Goal: Information Seeking & Learning: Learn about a topic

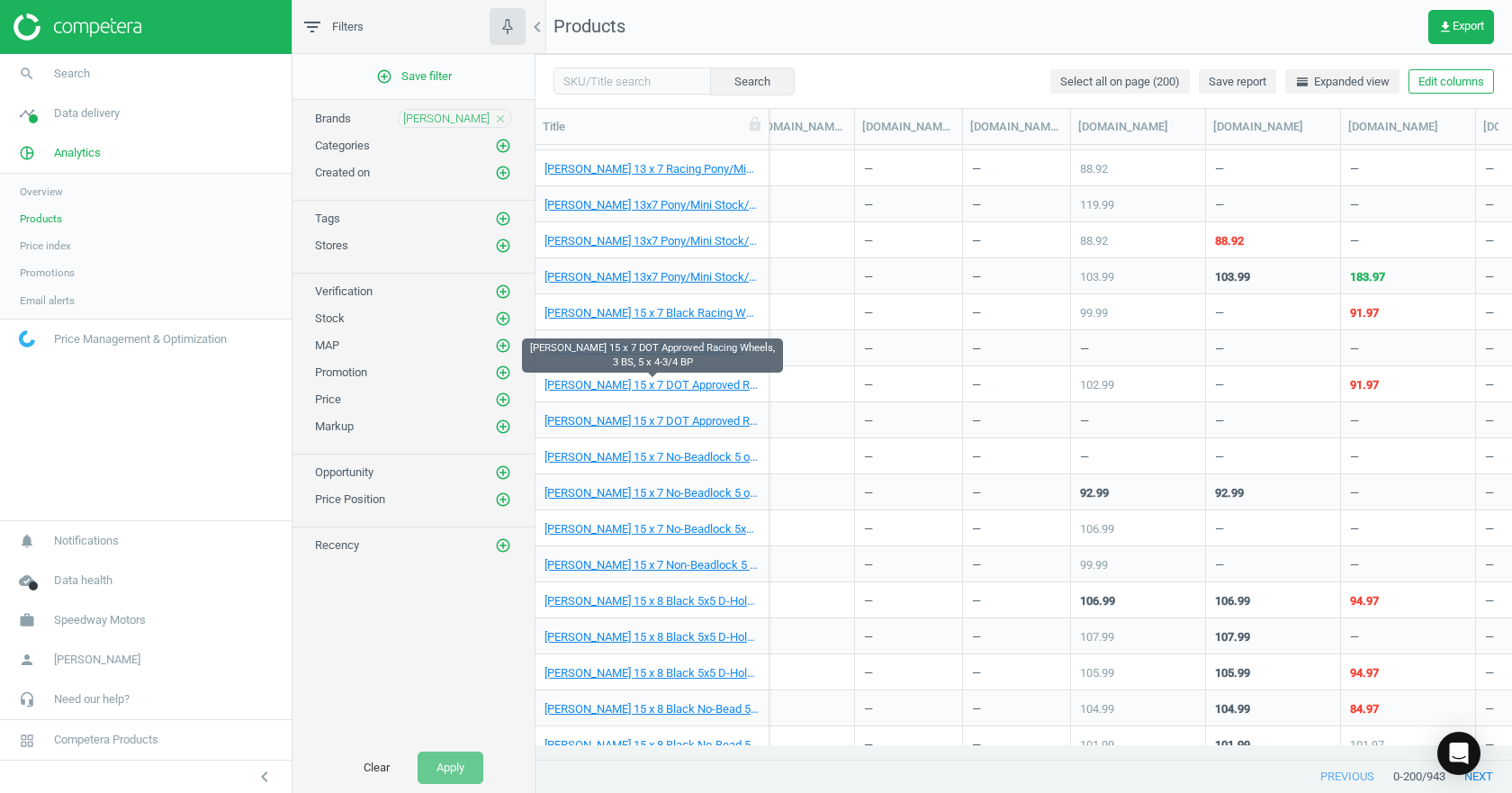
scroll to position [0, 1957]
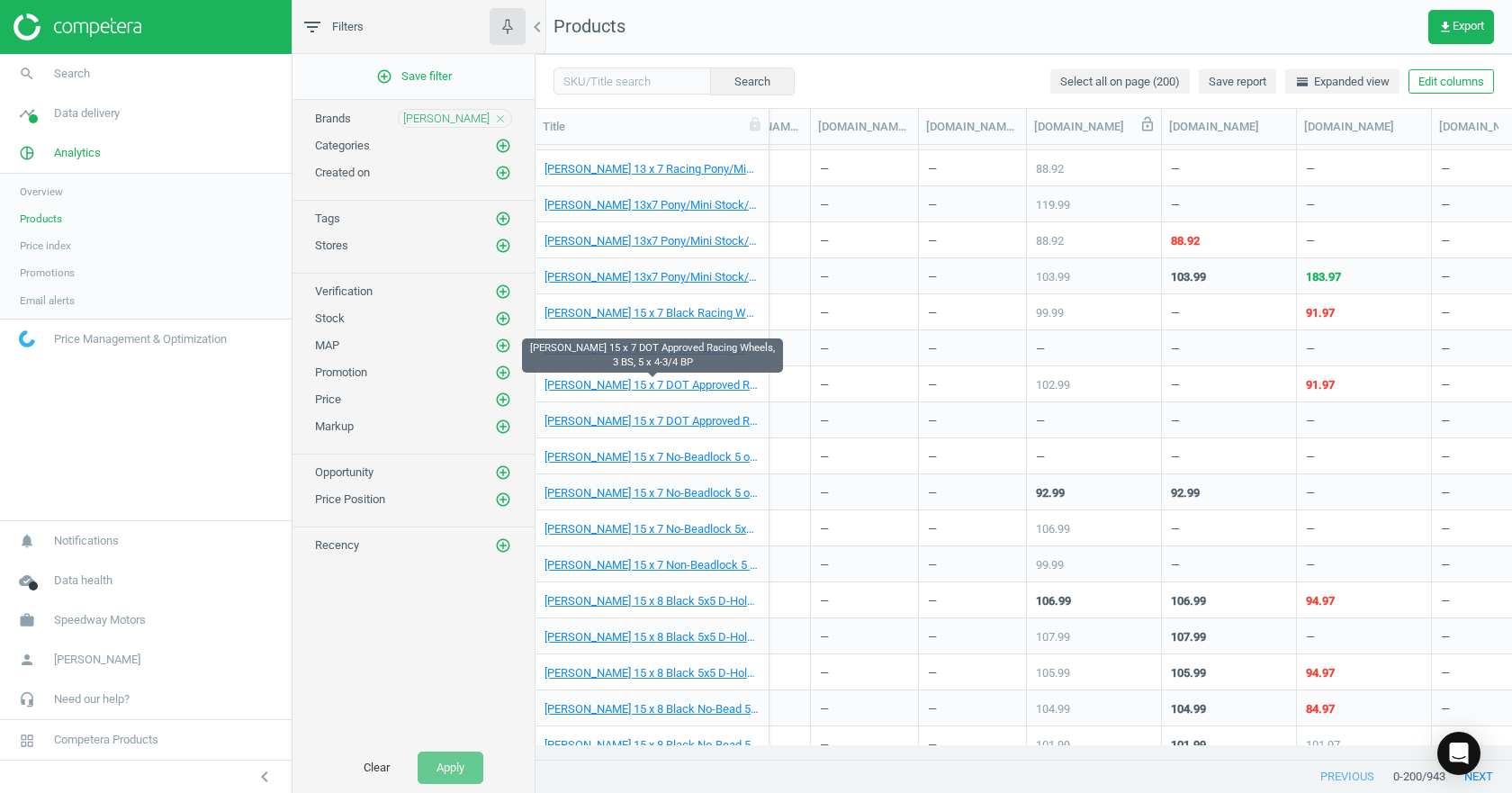
click at [1144, 127] on icon at bounding box center [1148, 124] width 17 height 17
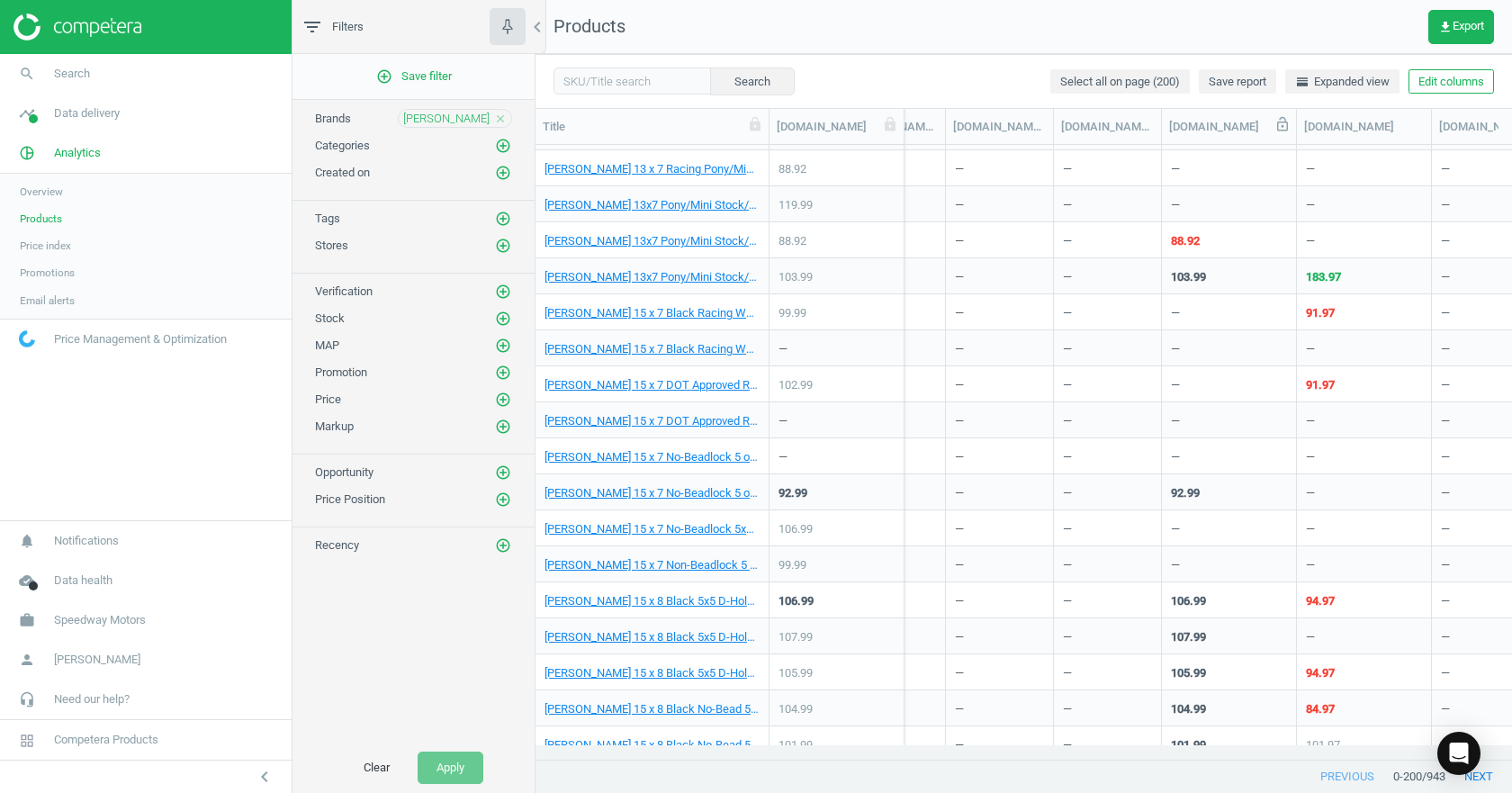
click at [1283, 126] on icon at bounding box center [1282, 124] width 11 height 15
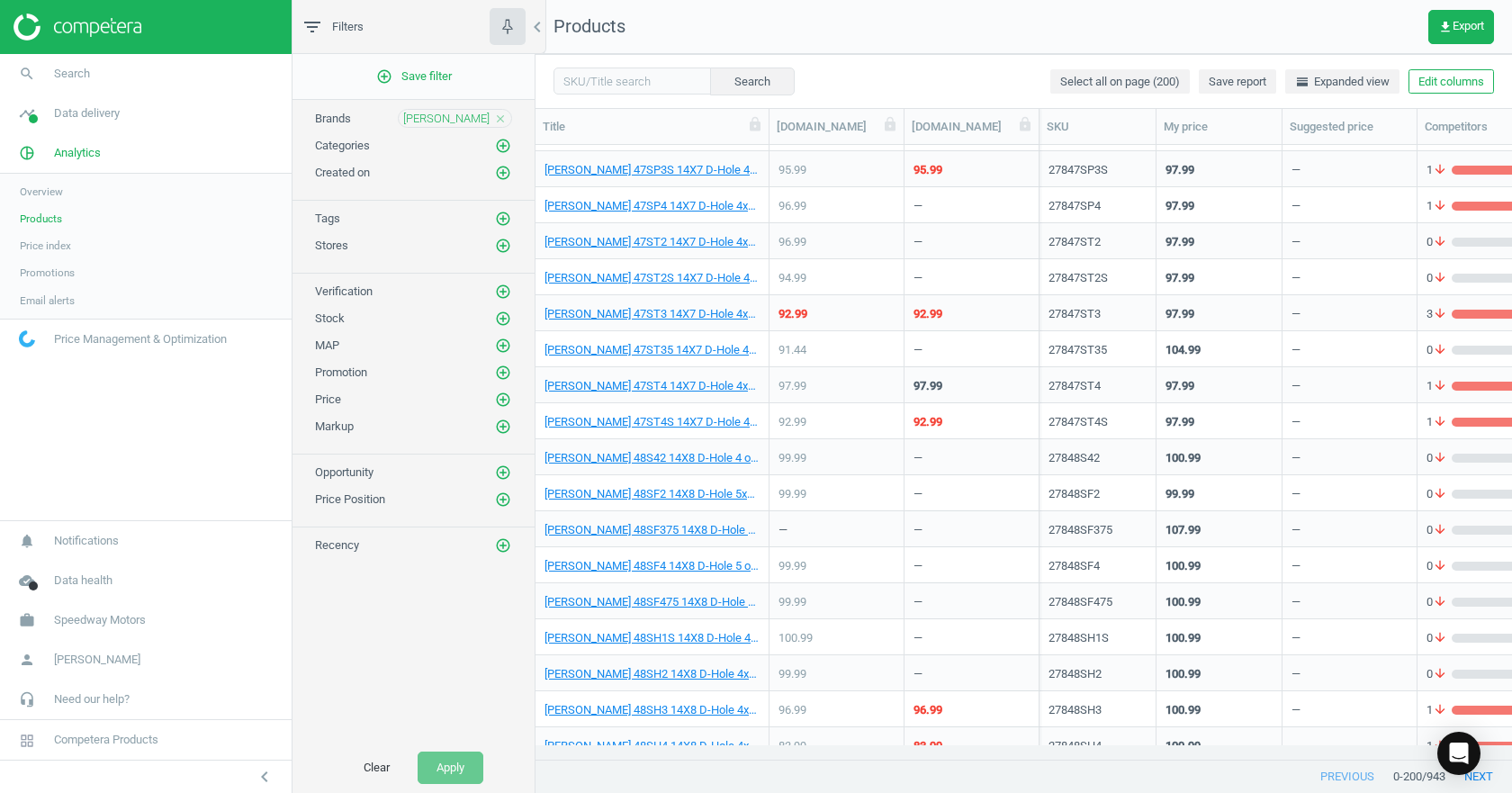
scroll to position [6600, 0]
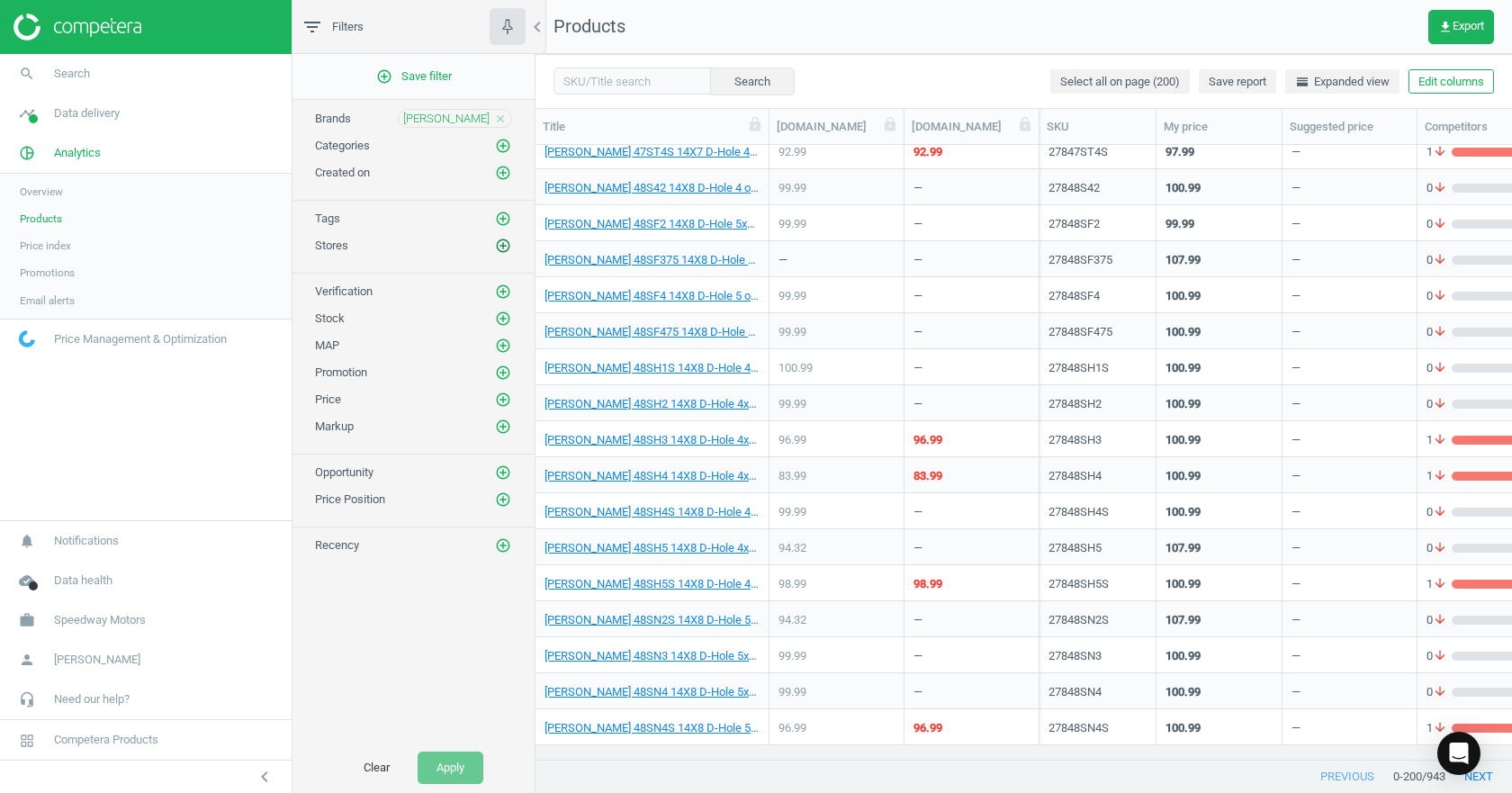
click at [501, 248] on icon "add_circle_outline" at bounding box center [503, 245] width 17 height 17
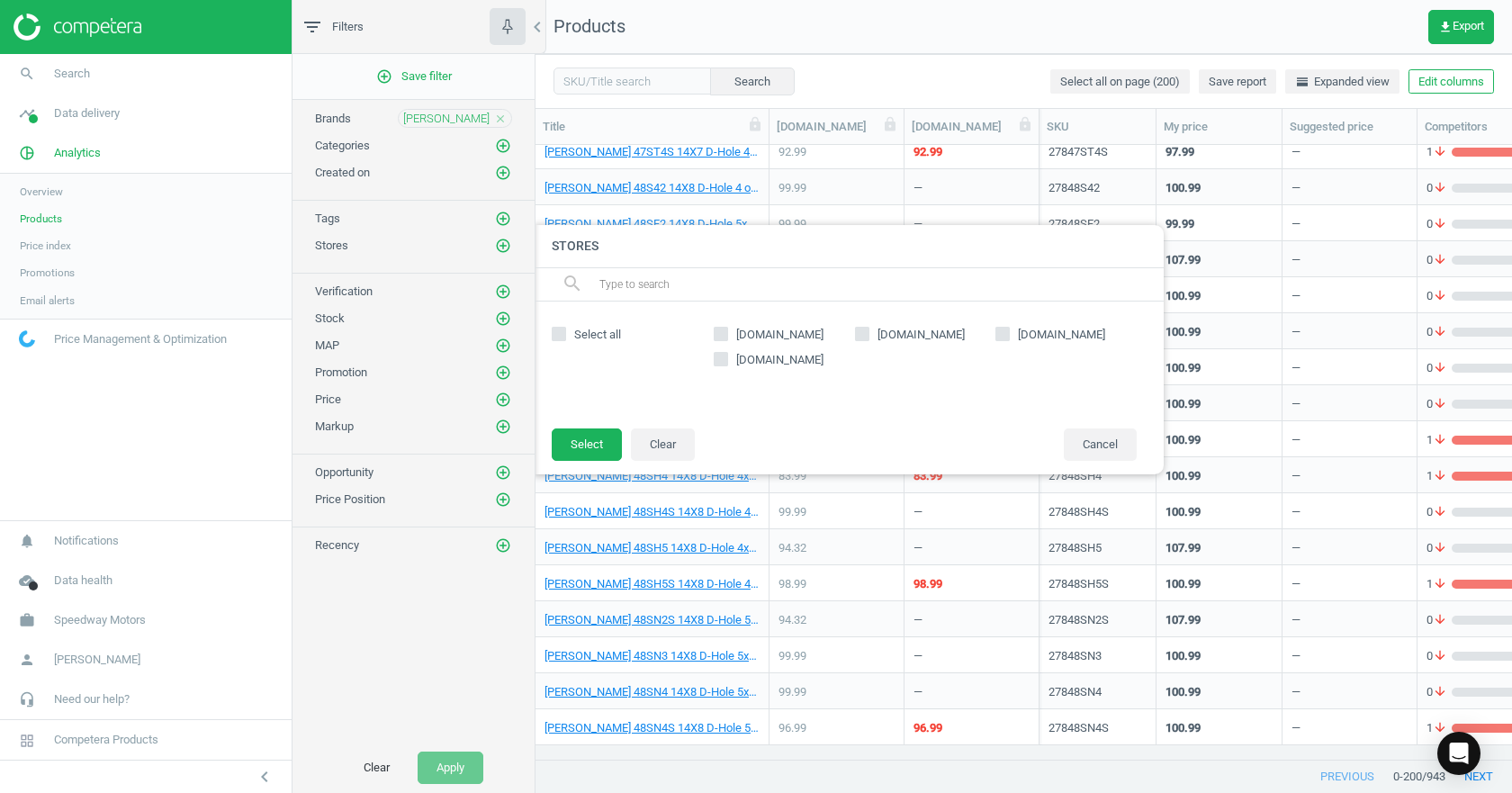
click at [860, 332] on input "[DOMAIN_NAME]" at bounding box center [862, 333] width 12 height 12
checkbox input "true"
click at [586, 439] on button "Select" at bounding box center [586, 444] width 70 height 32
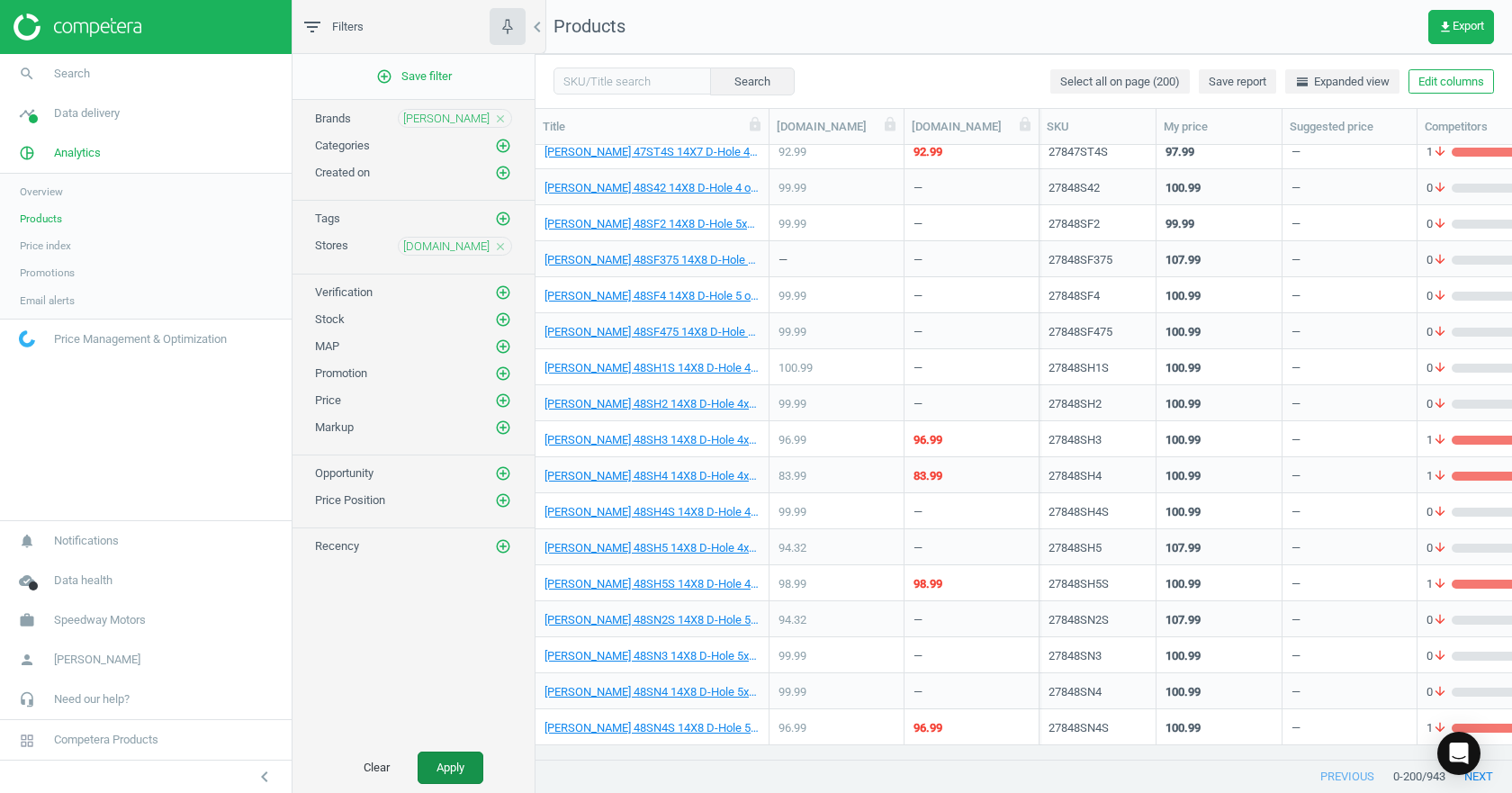
click at [440, 758] on button "Apply" at bounding box center [450, 768] width 65 height 32
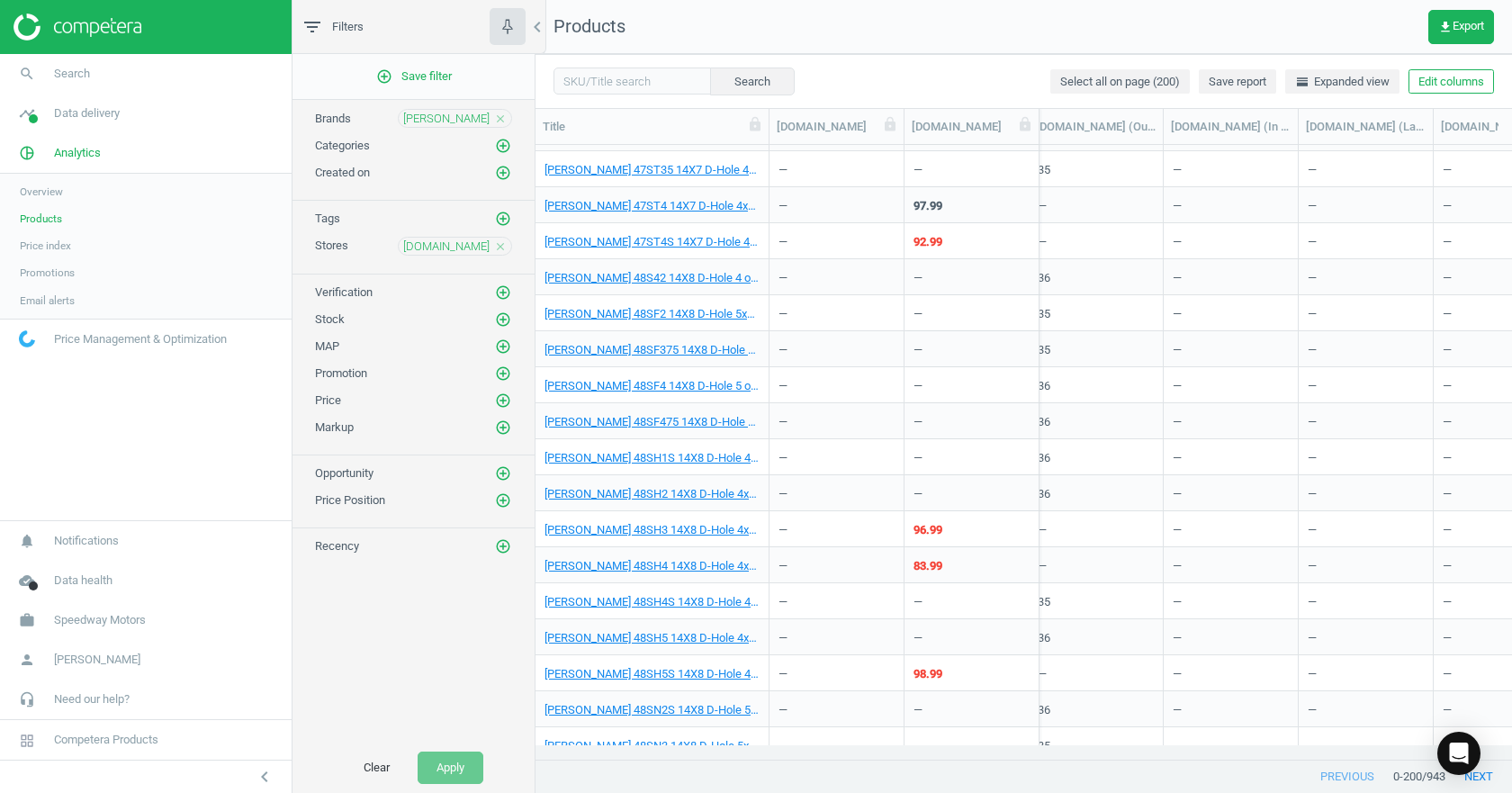
scroll to position [0, 3635]
click at [1467, 90] on button "Edit columns" at bounding box center [1452, 82] width 86 height 25
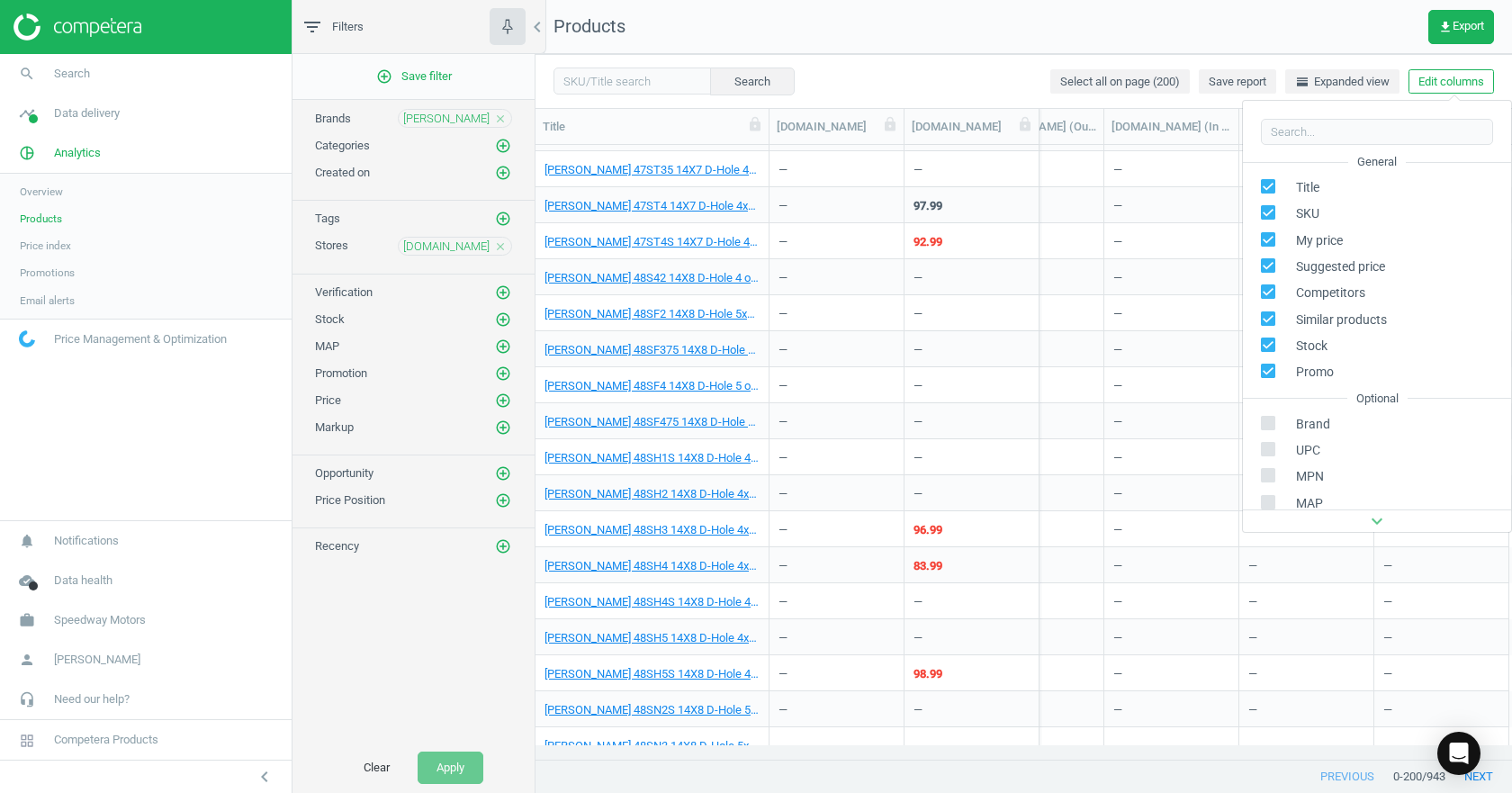
scroll to position [245, 0]
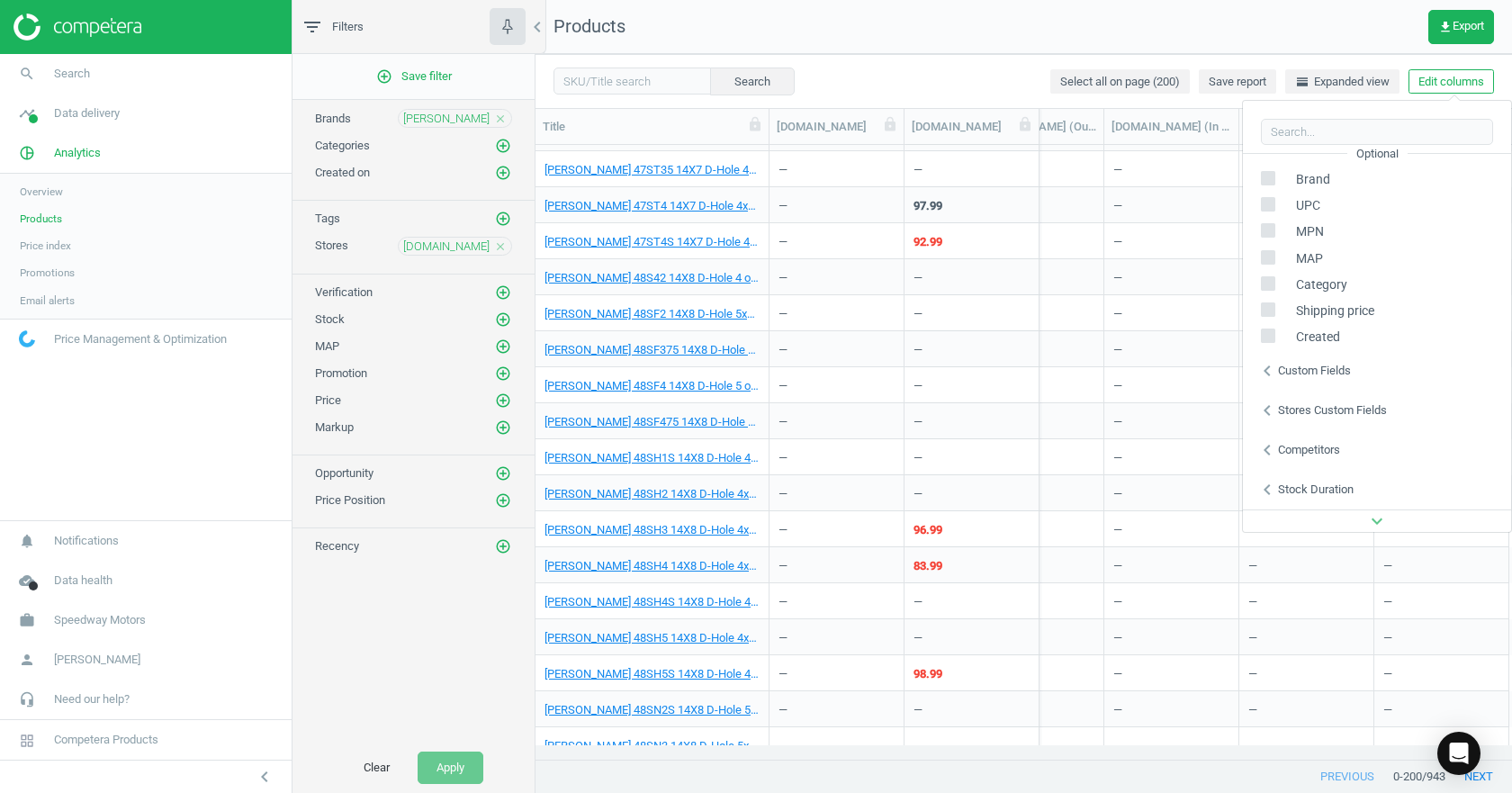
click at [1275, 486] on icon "chevron_left" at bounding box center [1267, 490] width 21 height 21
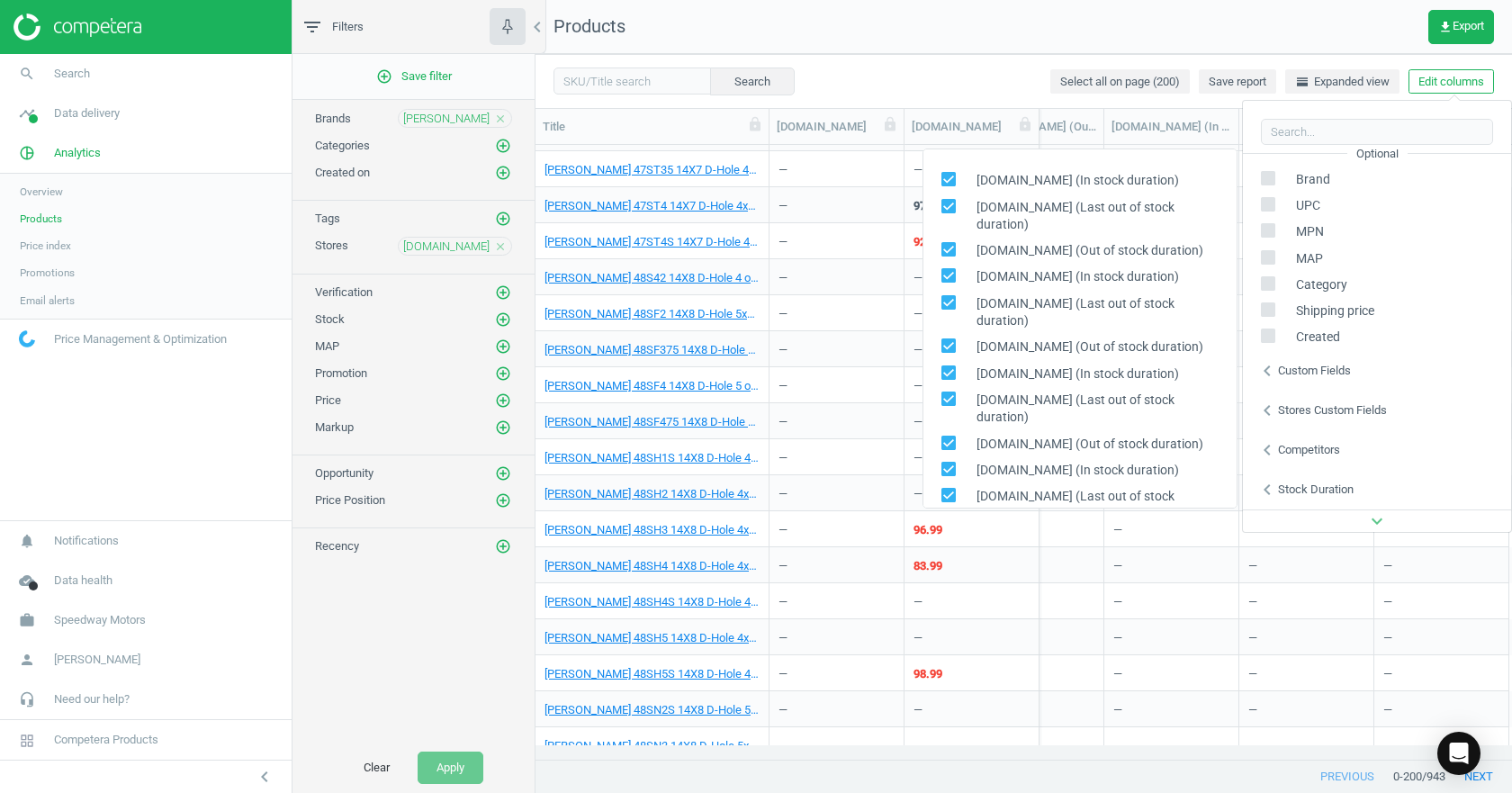
click at [1286, 370] on div "Custom fields" at bounding box center [1314, 370] width 73 height 17
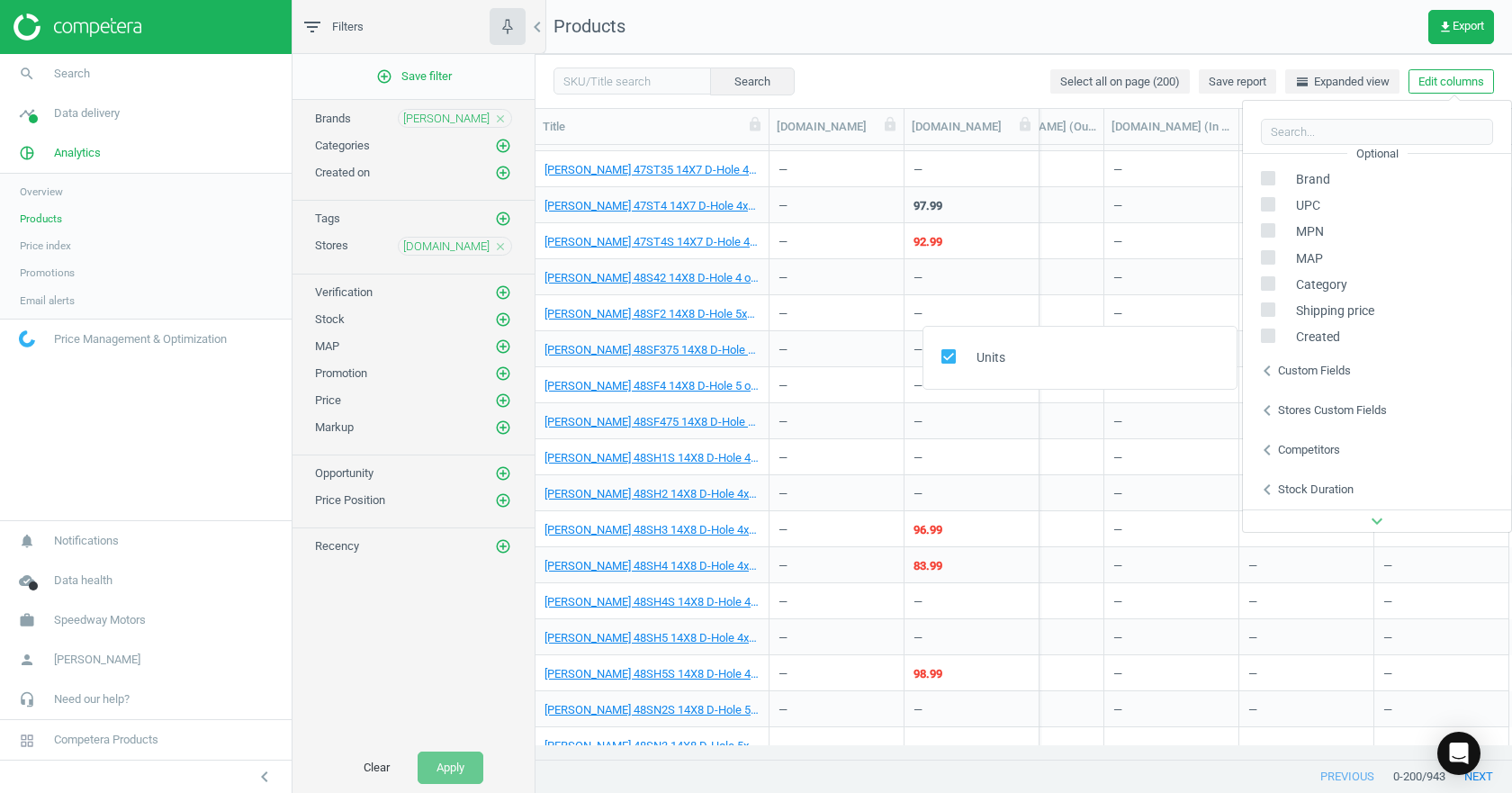
click at [1284, 373] on div "Custom fields" at bounding box center [1314, 370] width 73 height 17
click at [1285, 399] on div "chevron_left Stores custom fields" at bounding box center [1377, 410] width 268 height 40
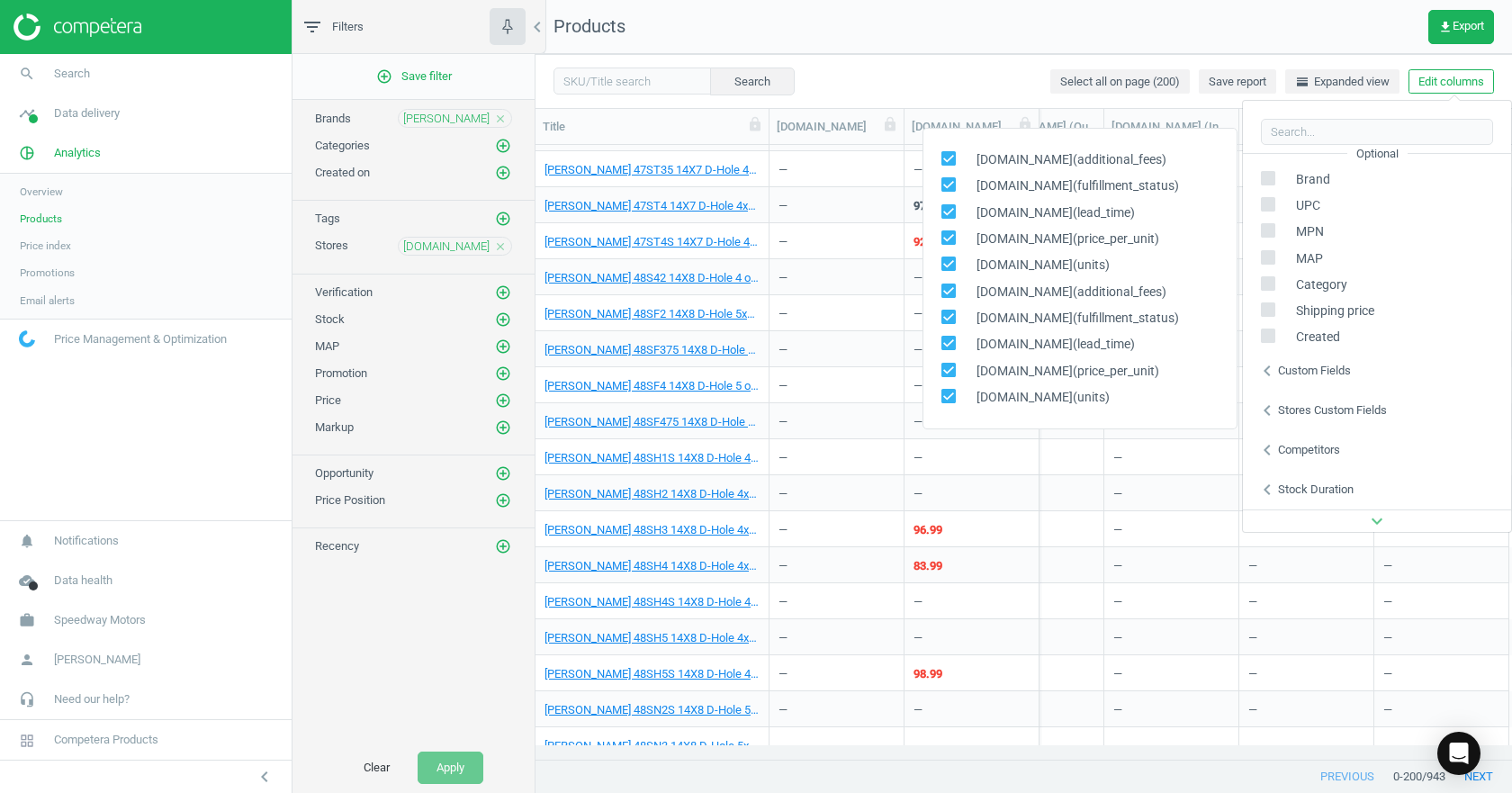
click at [1282, 445] on div "Competitors" at bounding box center [1309, 450] width 62 height 17
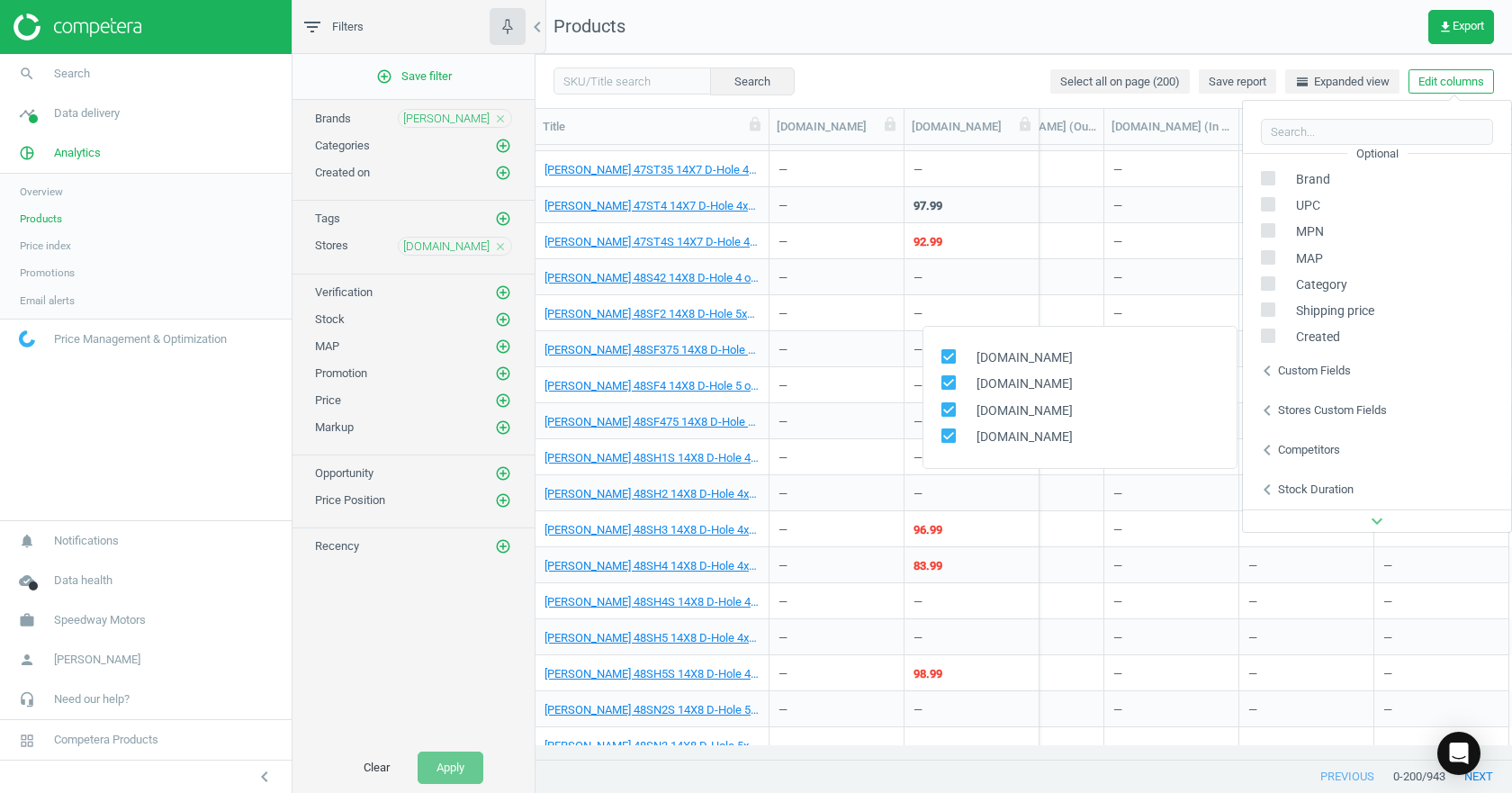
click at [1288, 484] on div "Stock duration" at bounding box center [1316, 489] width 76 height 17
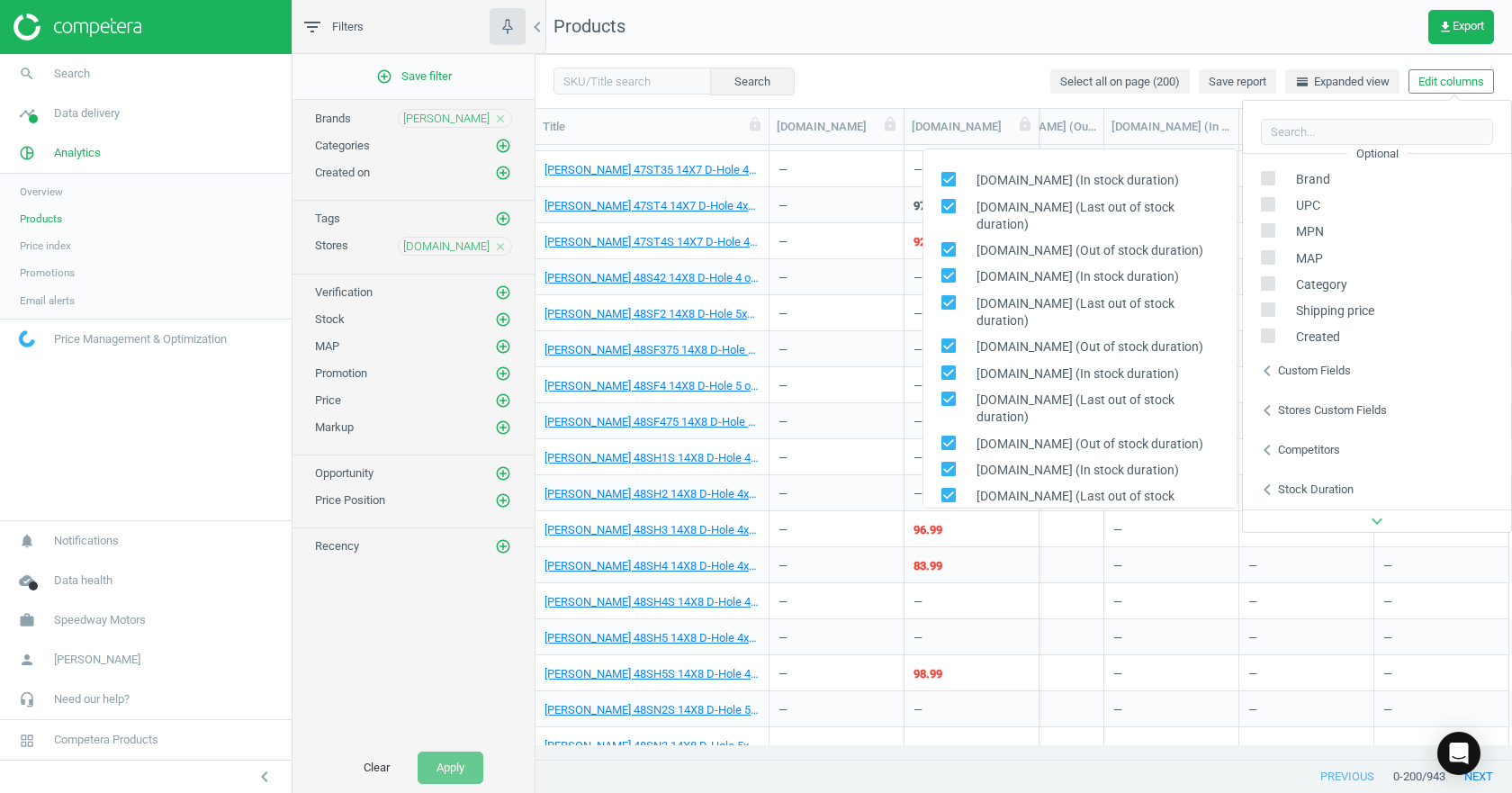
click at [1289, 484] on div "Stock duration" at bounding box center [1316, 489] width 76 height 17
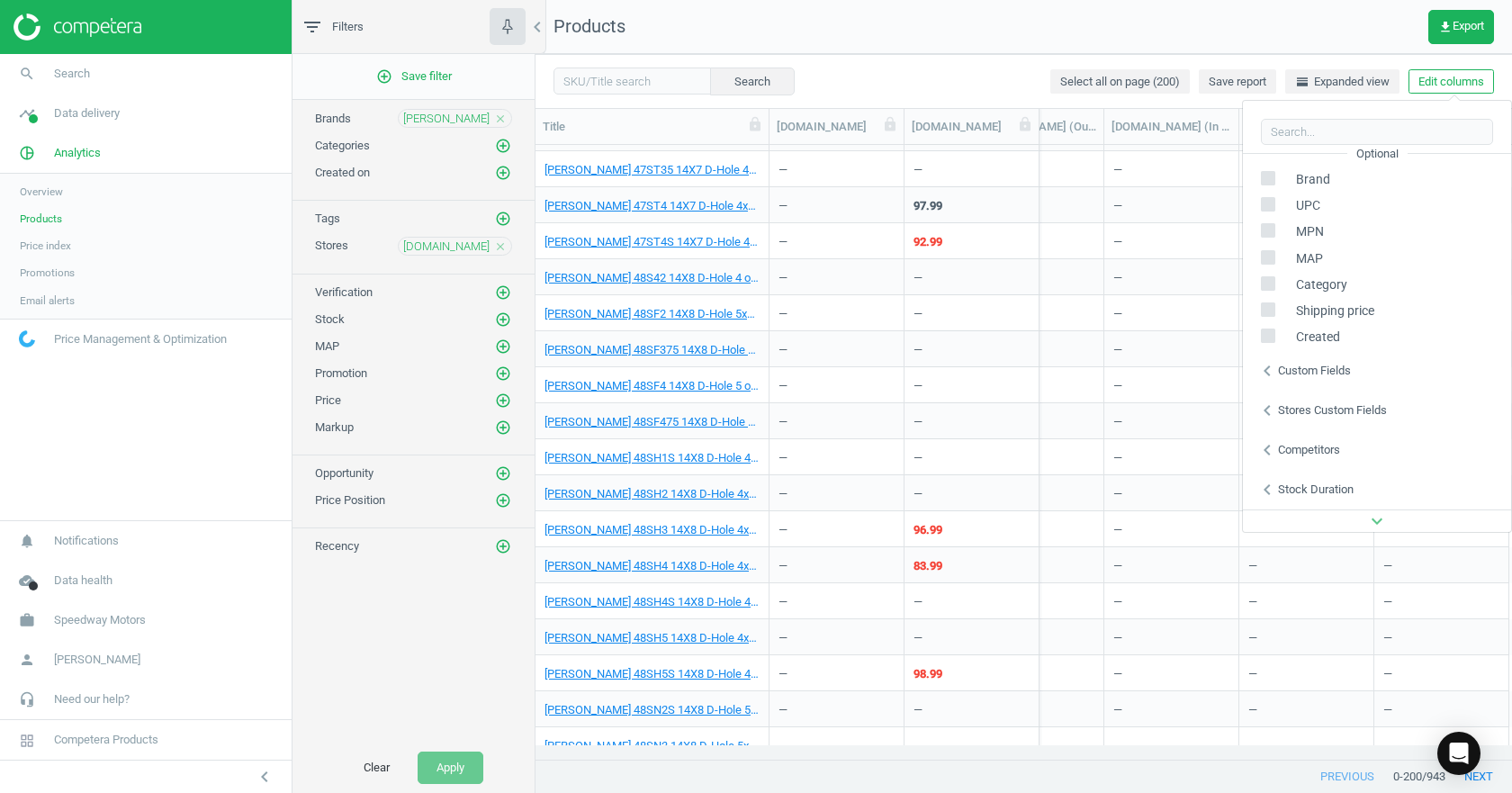
scroll to position [0, 0]
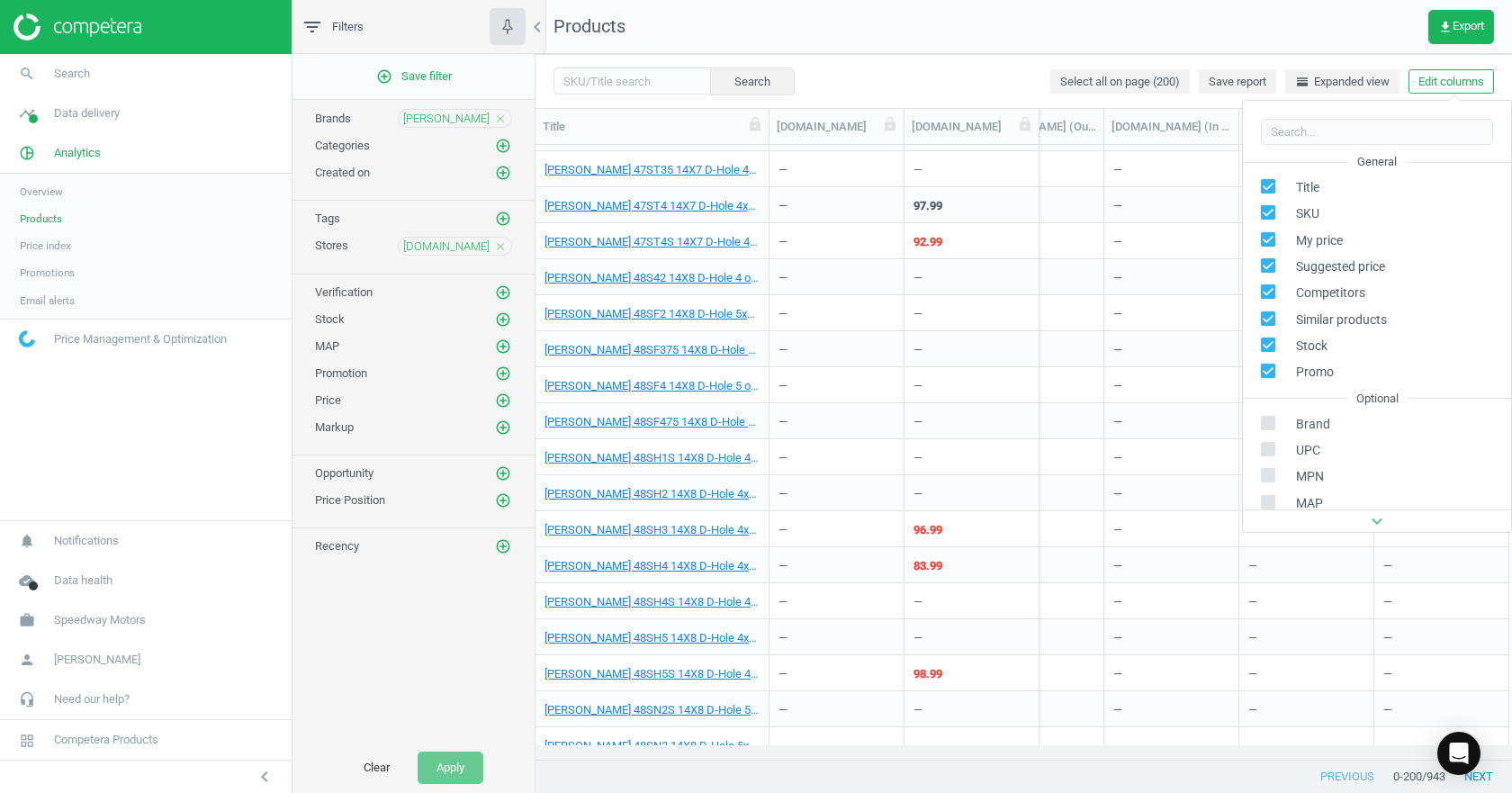
click at [1164, 225] on div "—" at bounding box center [1171, 241] width 116 height 31
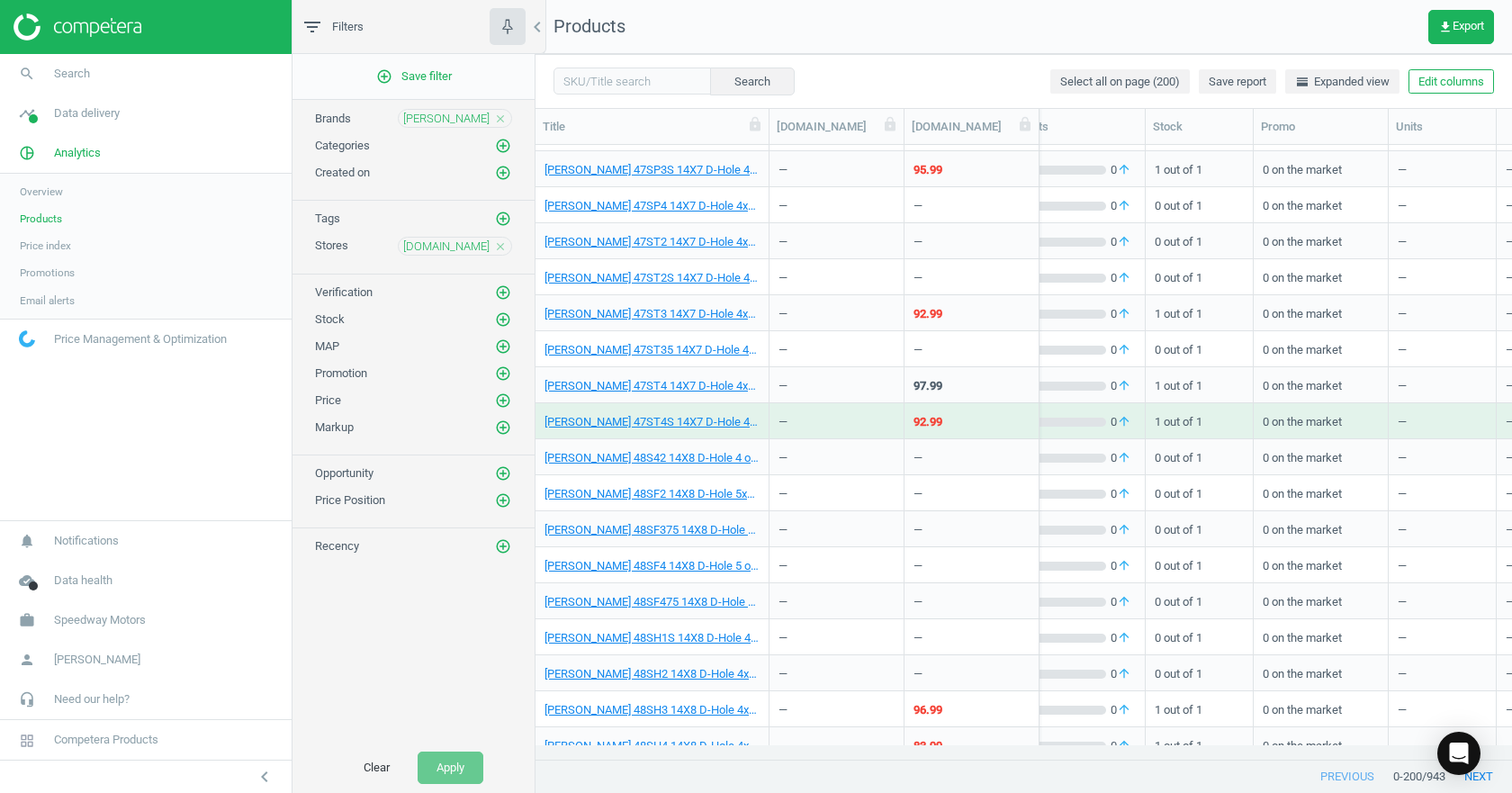
scroll to position [0, 693]
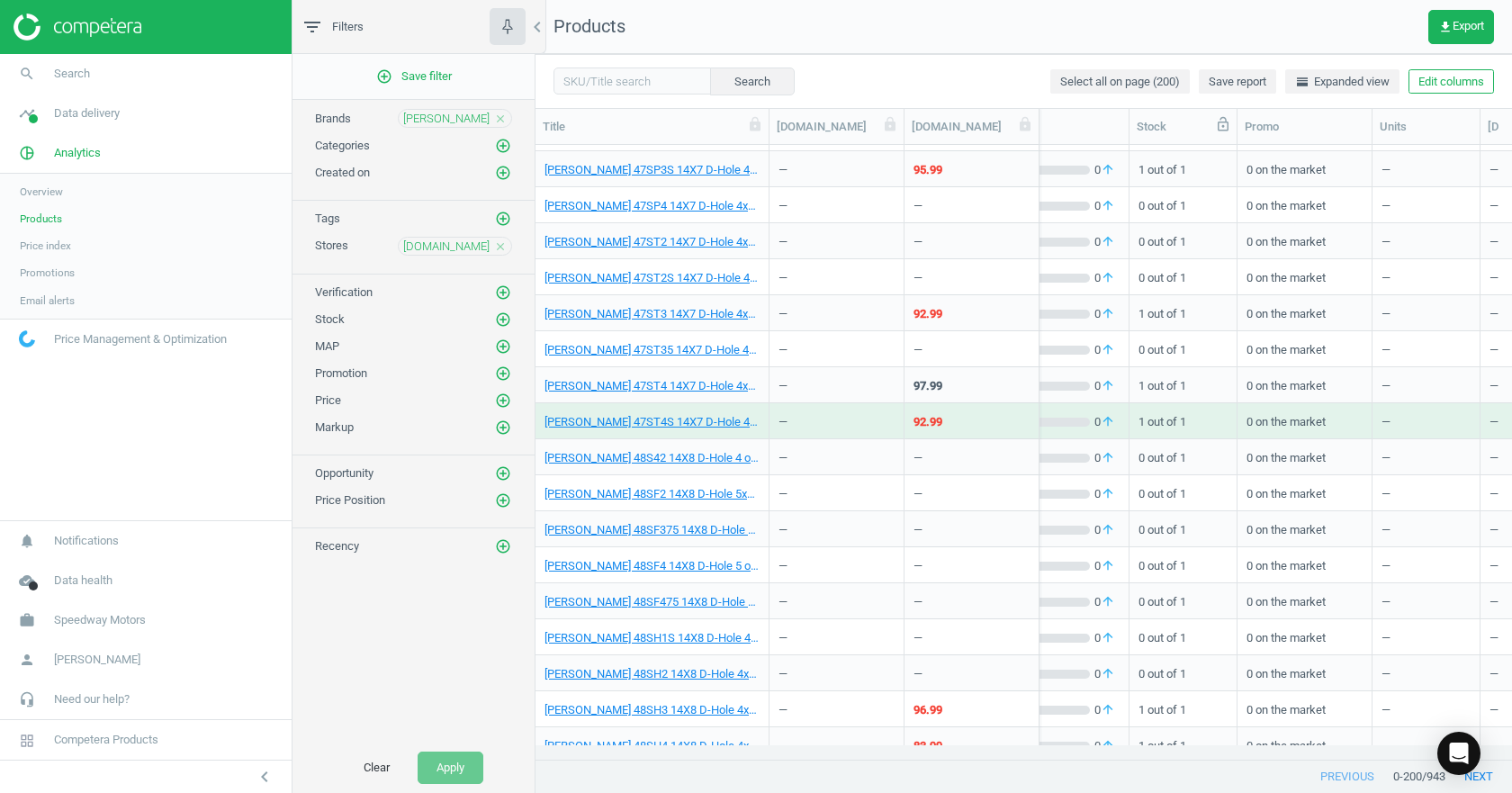
click at [1222, 123] on icon at bounding box center [1223, 124] width 11 height 15
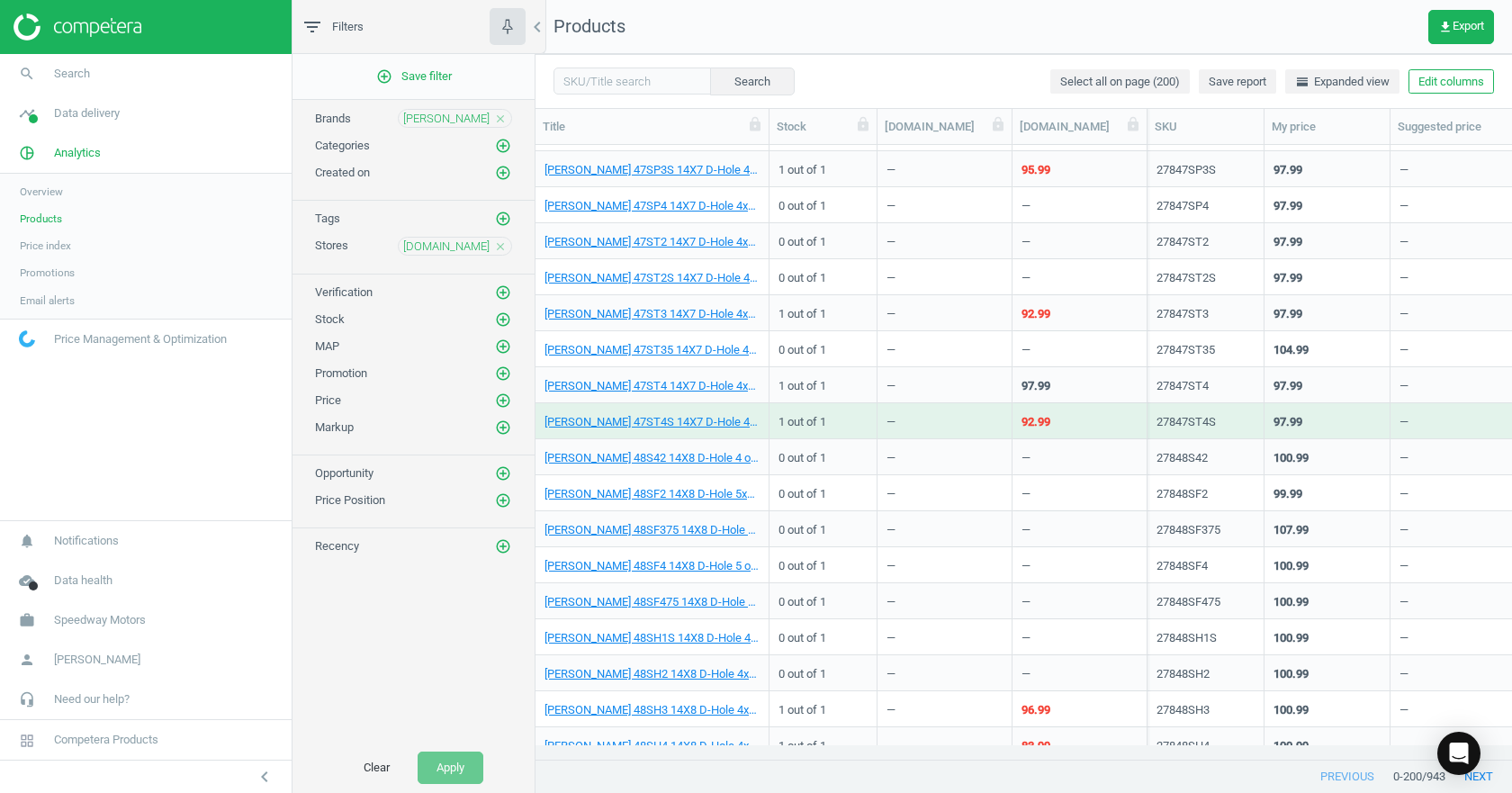
scroll to position [0, 0]
click at [496, 239] on div "jegs.com close" at bounding box center [454, 245] width 114 height 19
click at [496, 245] on icon "close" at bounding box center [500, 246] width 13 height 13
click at [508, 247] on icon "add_circle_outline" at bounding box center [503, 245] width 17 height 17
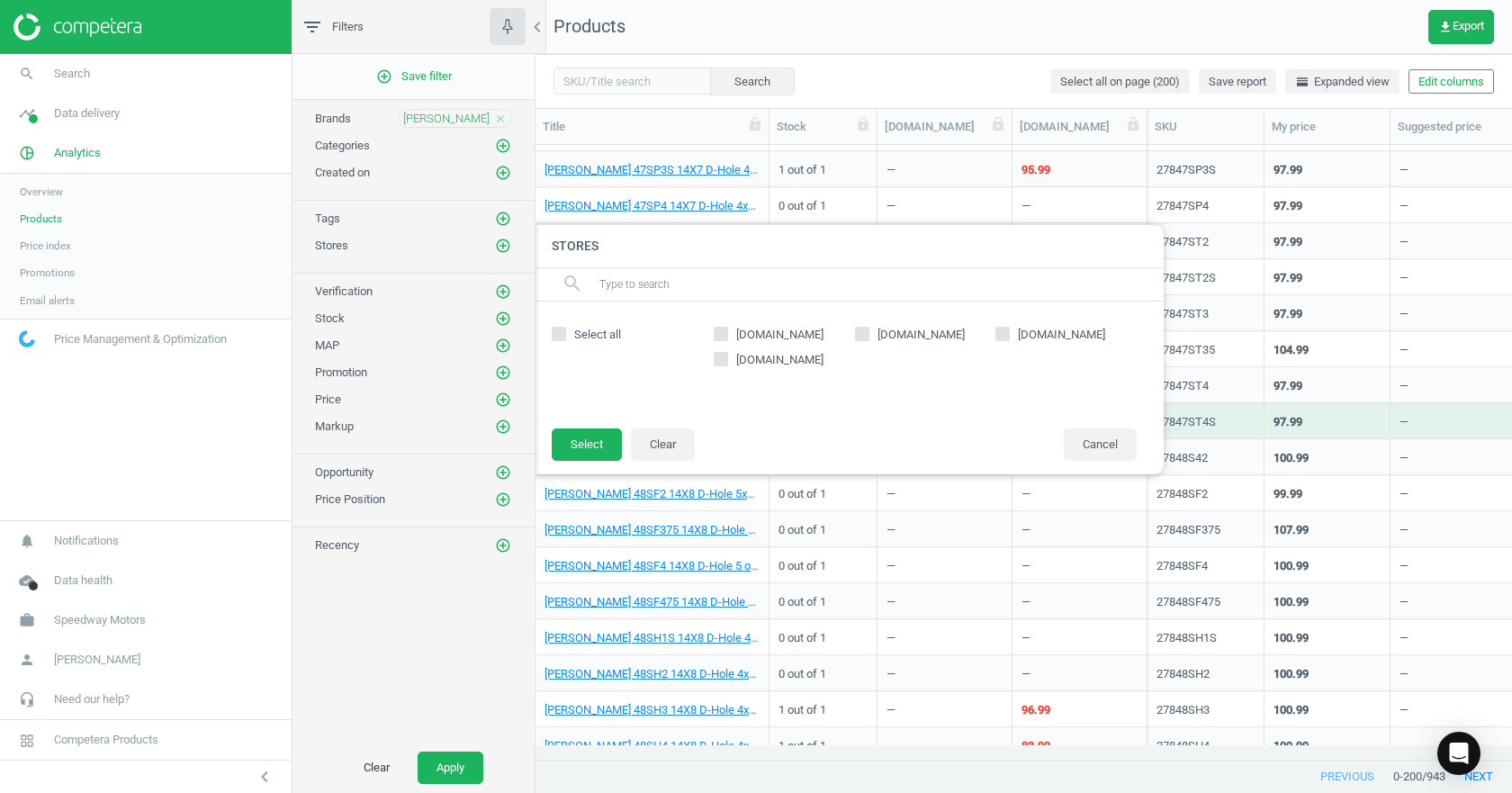
click at [712, 334] on div "summitracing.com jegs.com pitstopusa.com classicindustries.com" at bounding box center [925, 364] width 441 height 90
click at [724, 336] on input "[DOMAIN_NAME]" at bounding box center [722, 333] width 12 height 12
checkbox input "true"
click at [589, 434] on button "Select" at bounding box center [586, 444] width 70 height 32
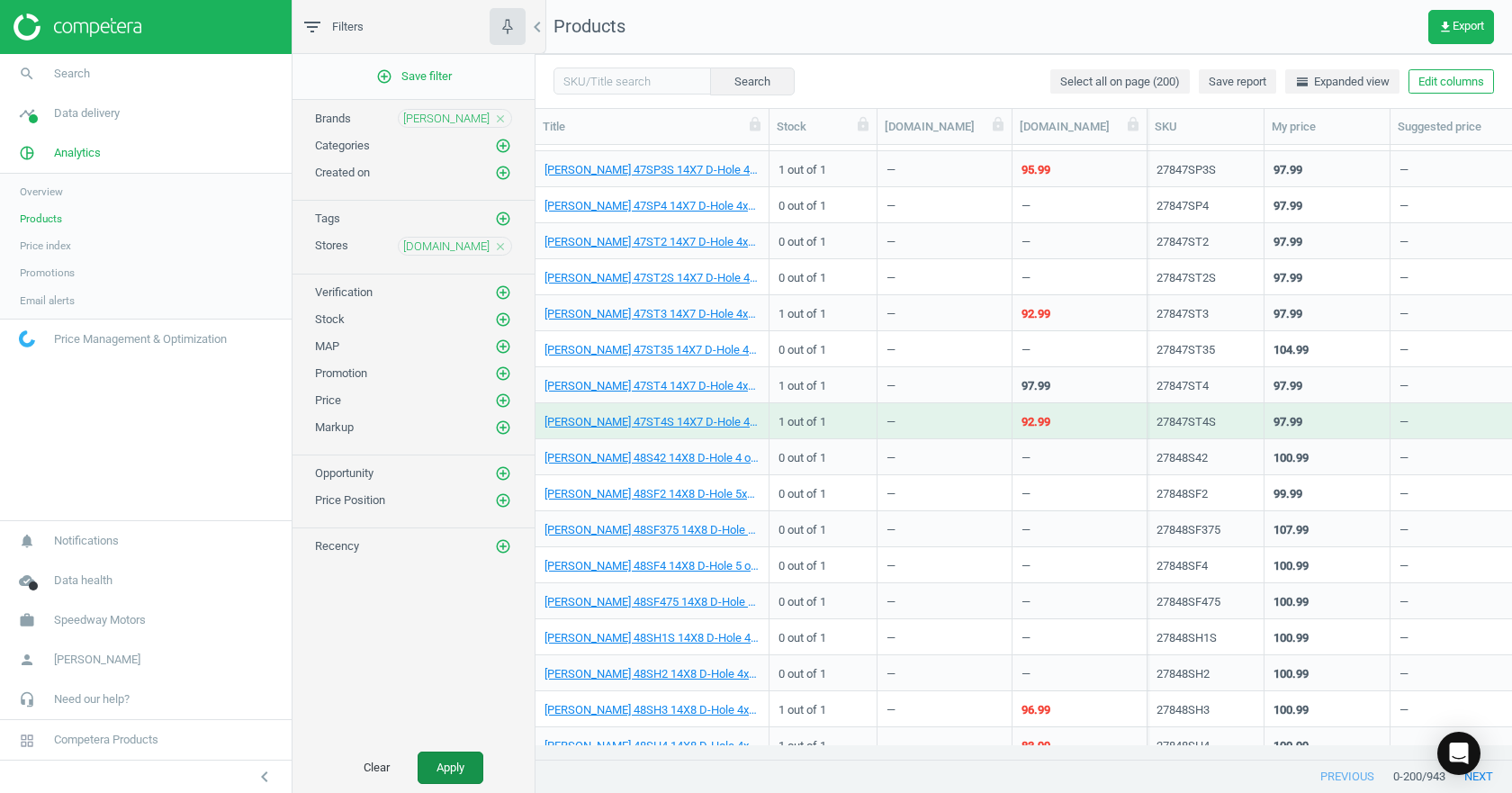
click at [448, 770] on button "Apply" at bounding box center [450, 768] width 65 height 32
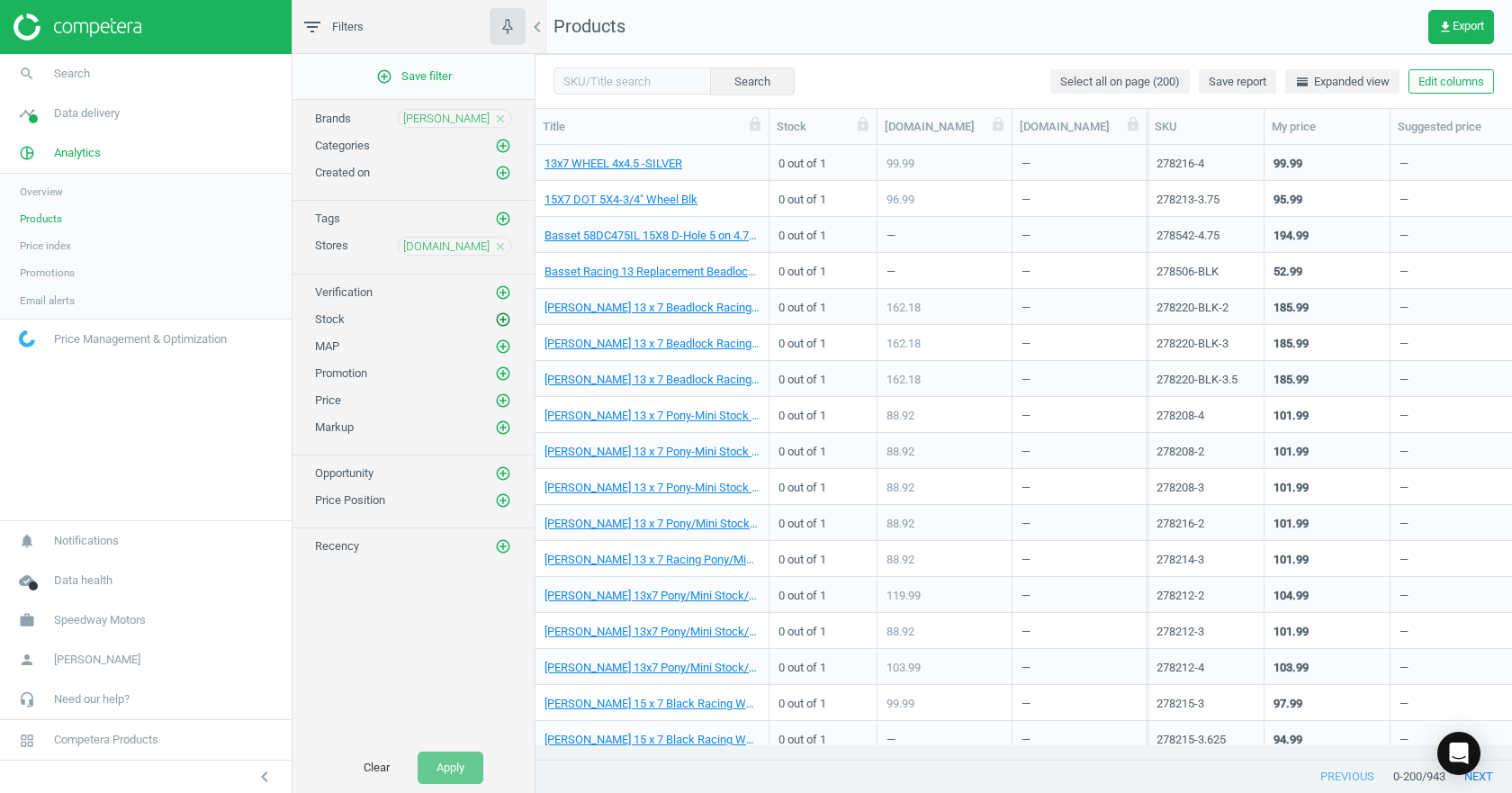
click at [501, 324] on icon "add_circle_outline" at bounding box center [503, 320] width 17 height 17
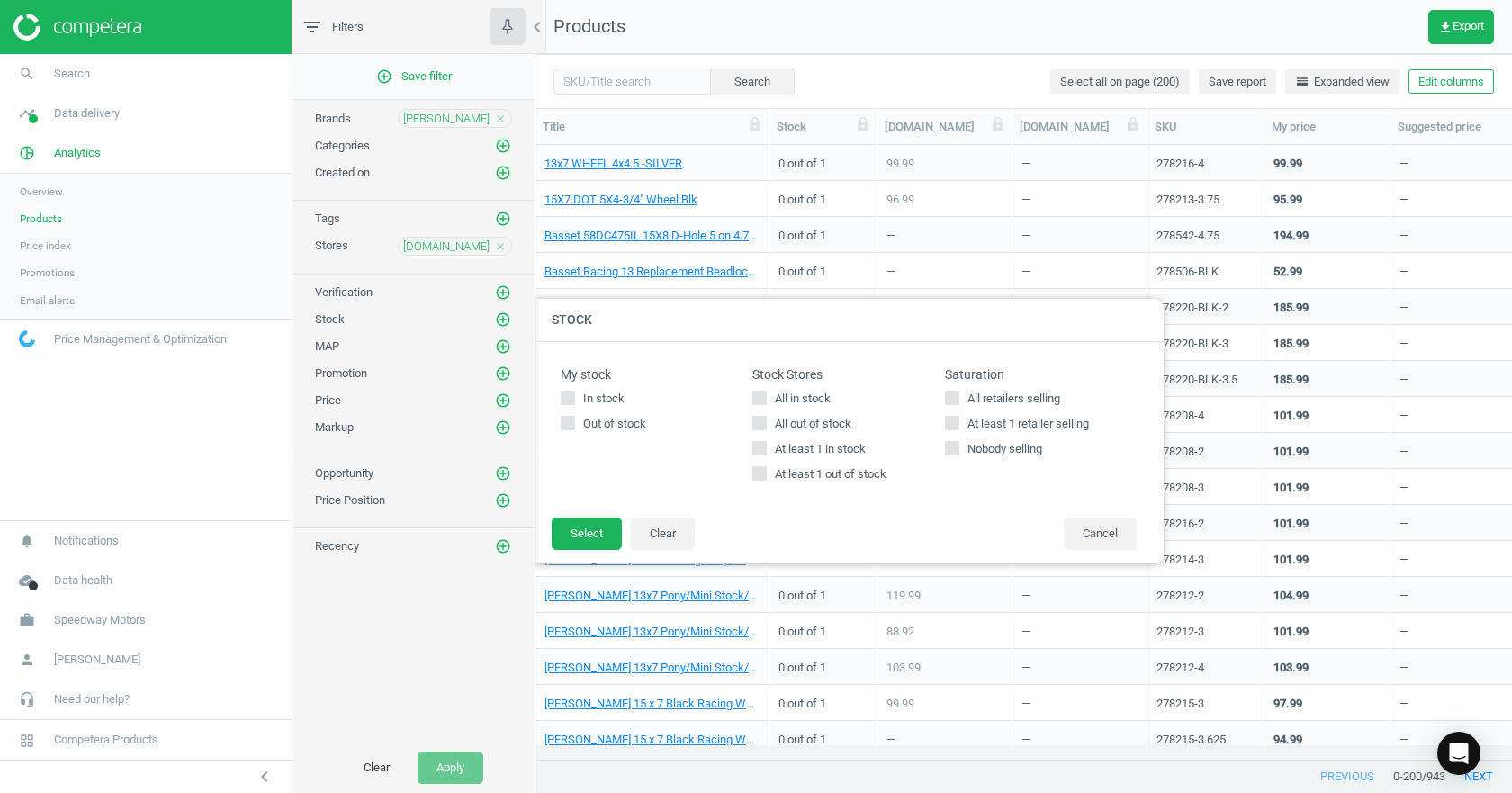
click at [567, 405] on icon at bounding box center [568, 397] width 15 height 15
click at [567, 404] on input "In stock" at bounding box center [568, 398] width 12 height 12
checkbox input "true"
click at [589, 541] on button "Select" at bounding box center [586, 533] width 70 height 32
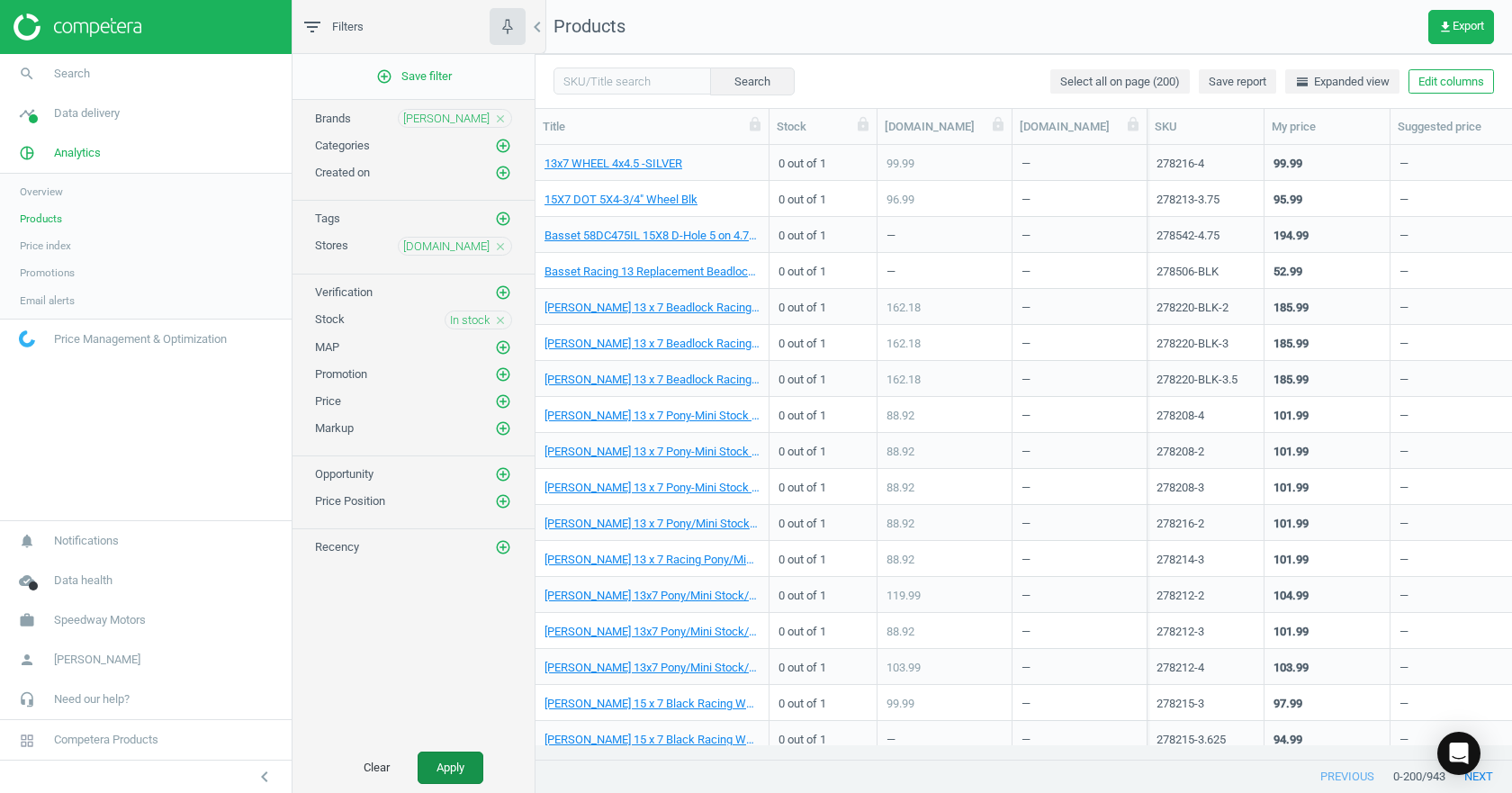
click at [427, 765] on button "Apply" at bounding box center [450, 768] width 65 height 32
click at [501, 317] on icon "close" at bounding box center [500, 320] width 13 height 13
click at [498, 317] on icon "add_circle_outline" at bounding box center [503, 320] width 17 height 17
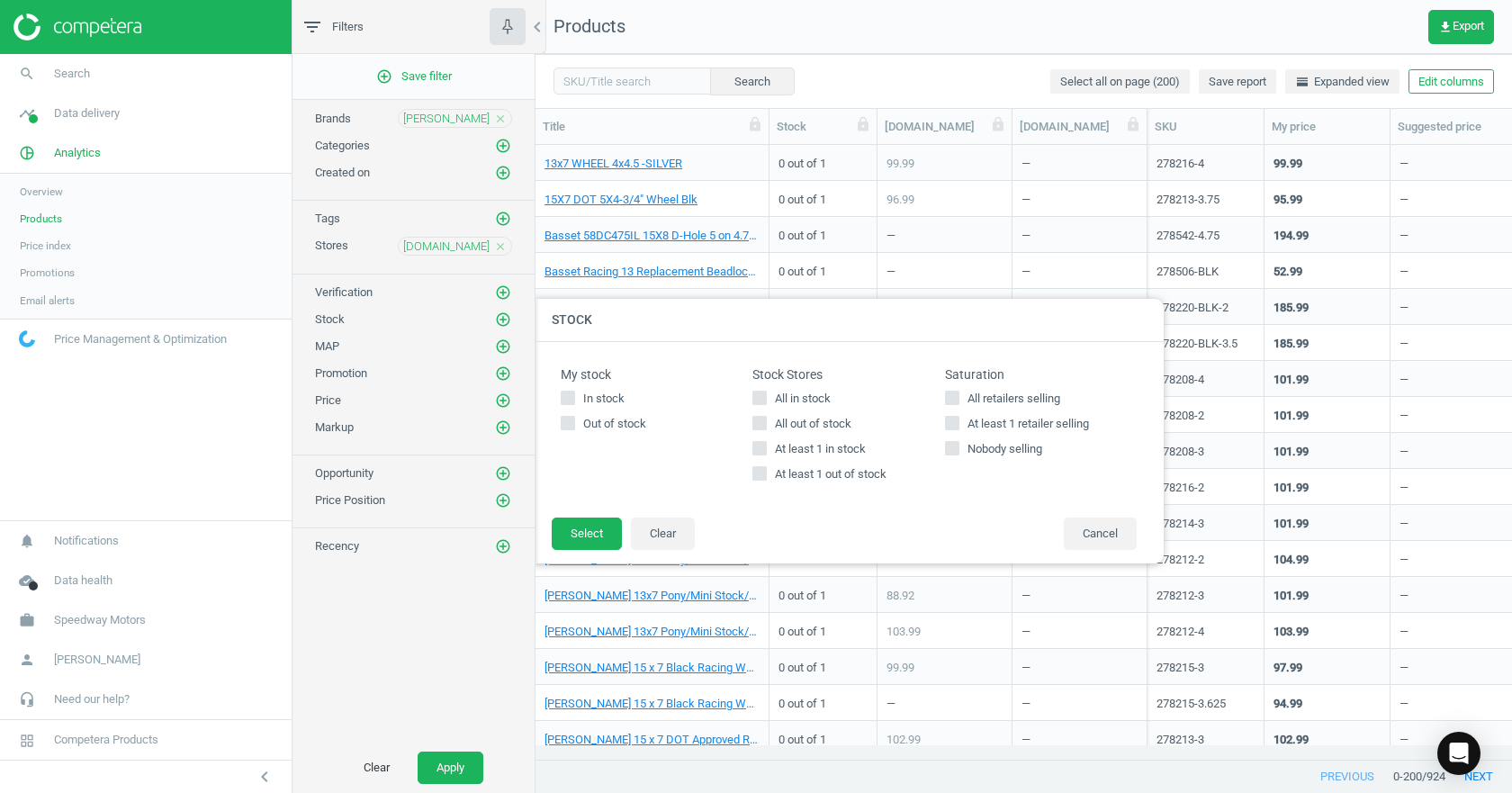
click at [757, 449] on input "At least 1 in stock" at bounding box center [760, 449] width 12 height 12
checkbox input "true"
click at [569, 538] on button "Select" at bounding box center [586, 533] width 70 height 32
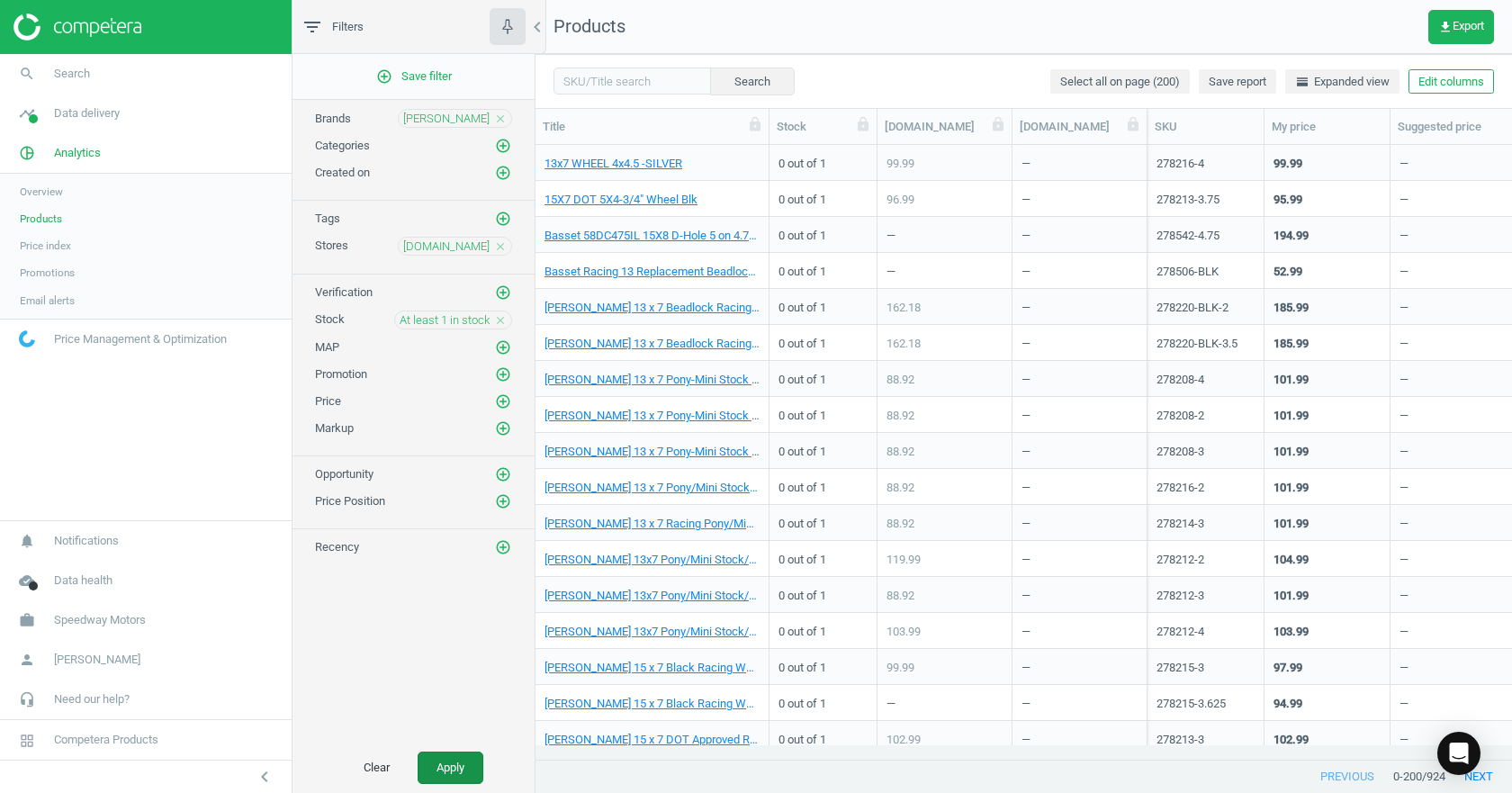
click at [447, 772] on button "Apply" at bounding box center [450, 768] width 65 height 32
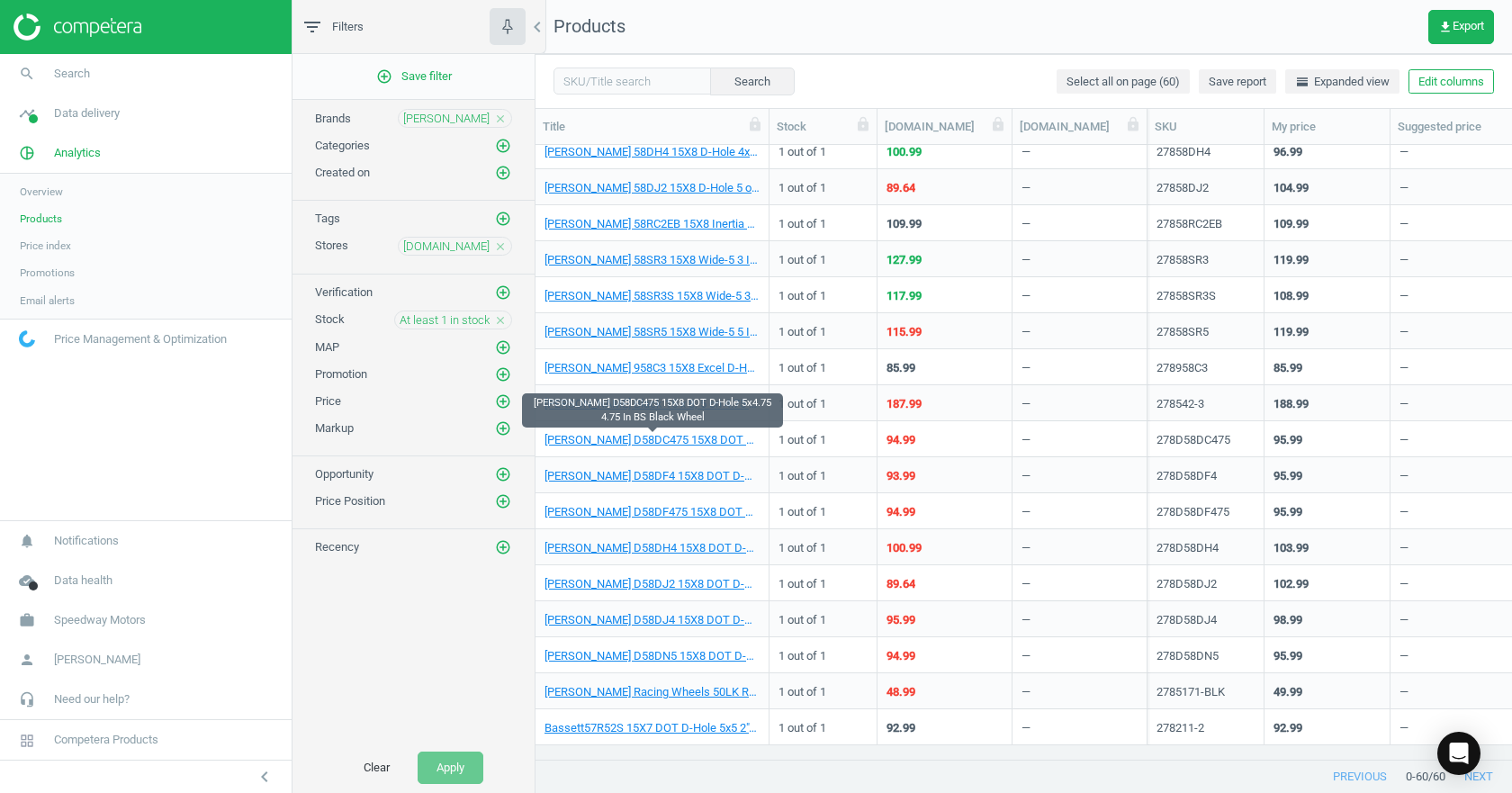
click at [496, 320] on icon "close" at bounding box center [500, 320] width 13 height 13
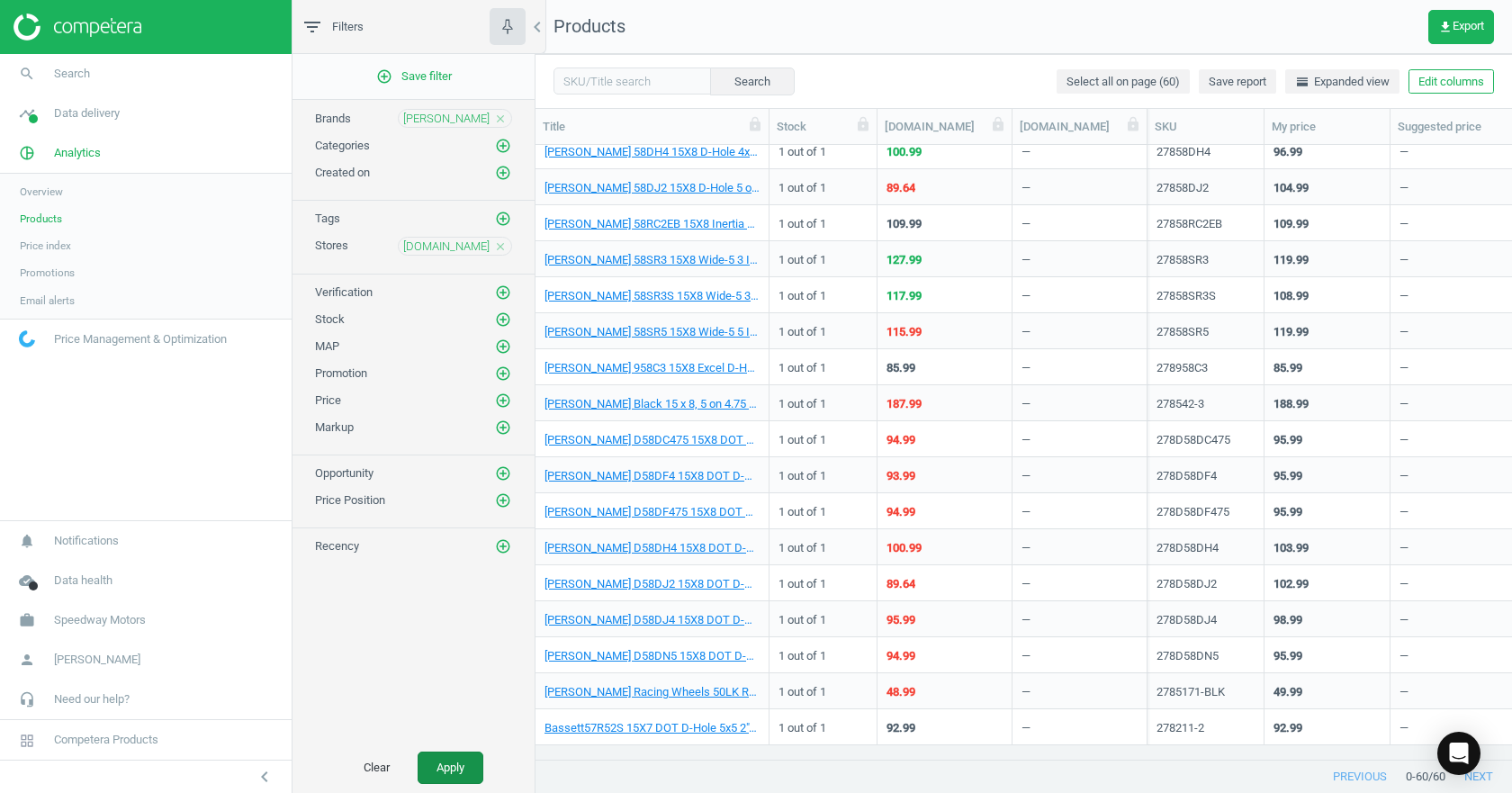
click at [451, 773] on button "Apply" at bounding box center [450, 768] width 65 height 32
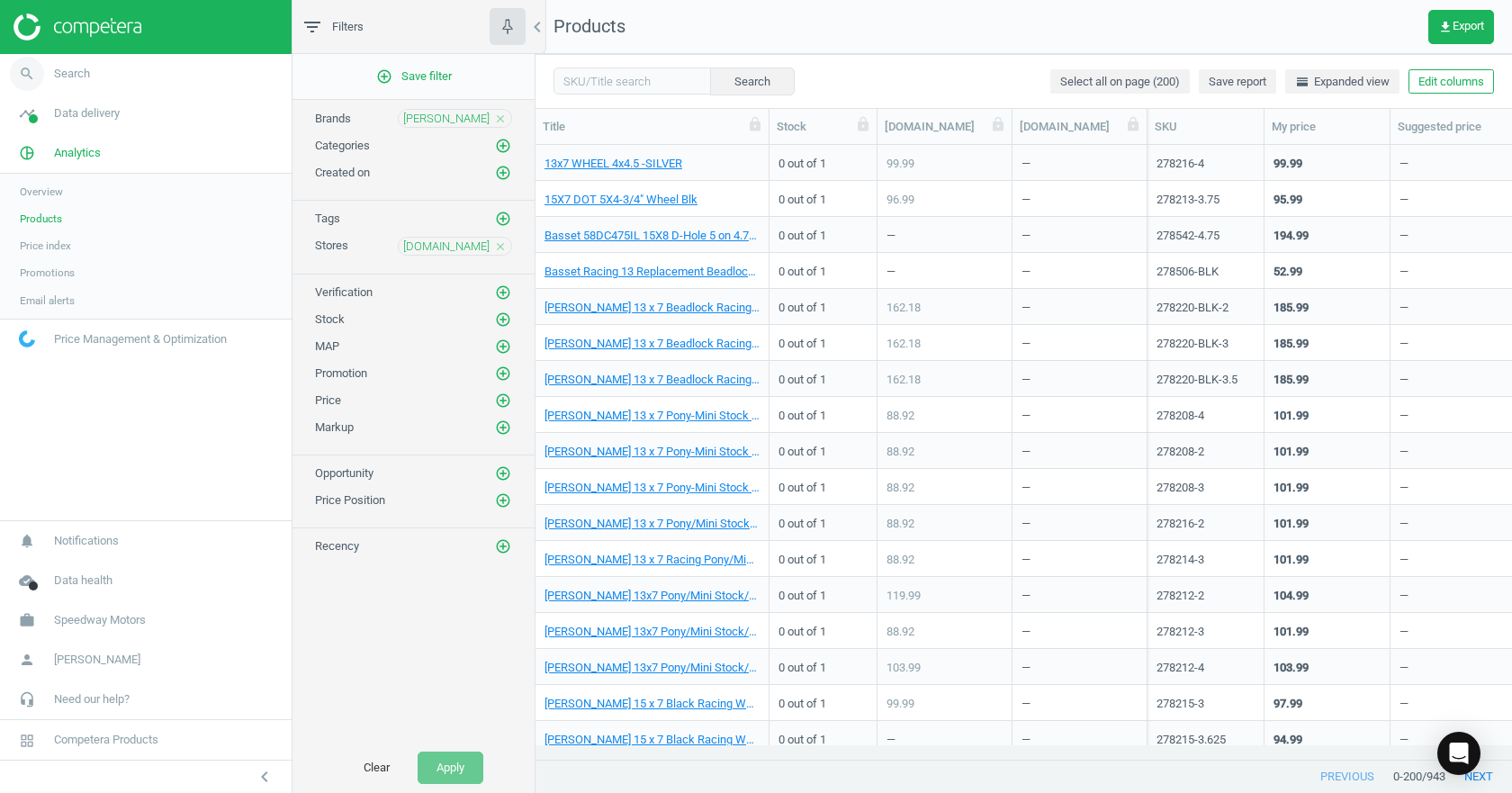
click at [142, 81] on link "search Search" at bounding box center [145, 73] width 291 height 40
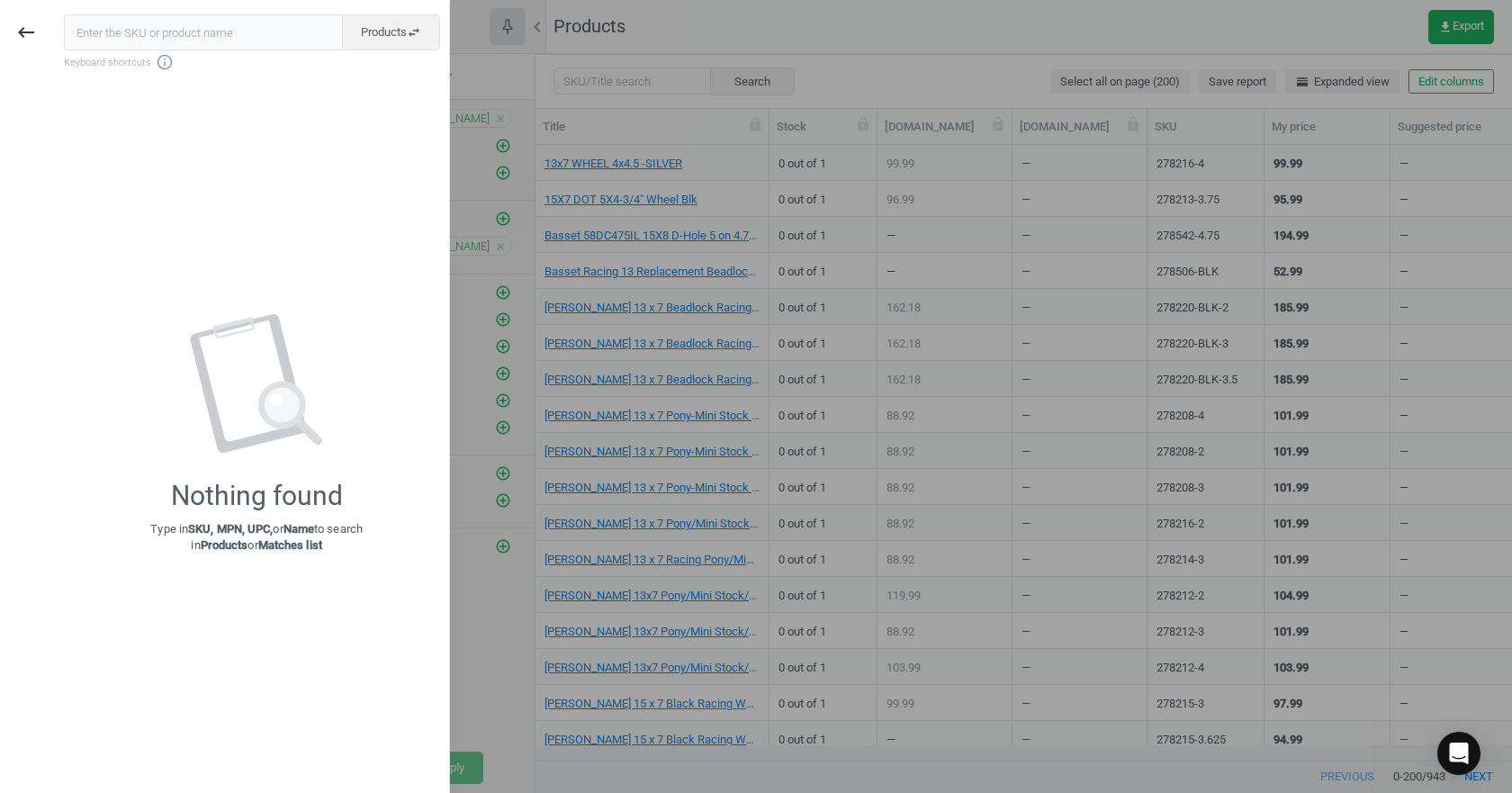
click at [708, 160] on div at bounding box center [756, 396] width 1512 height 793
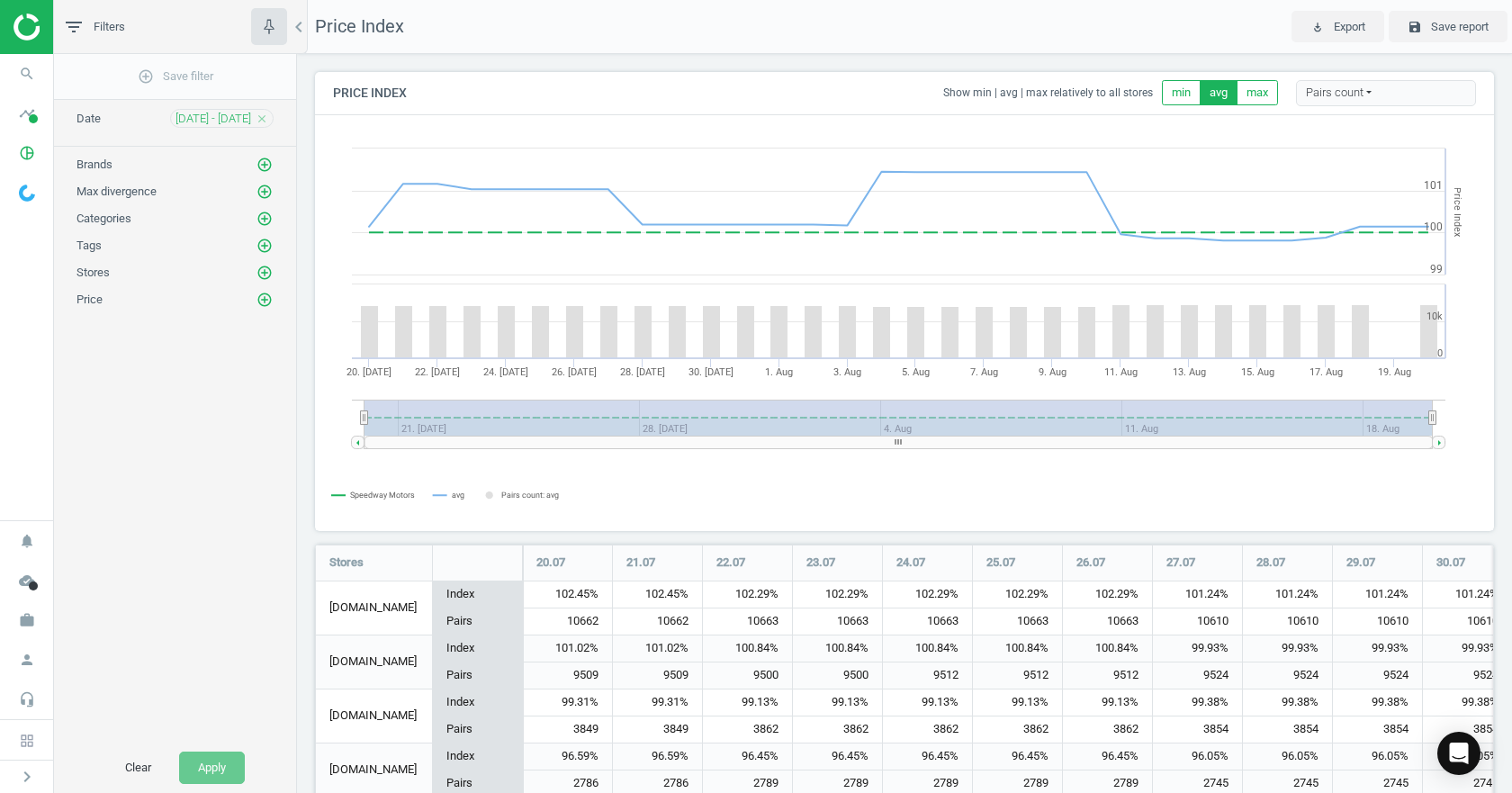
scroll to position [338, 1193]
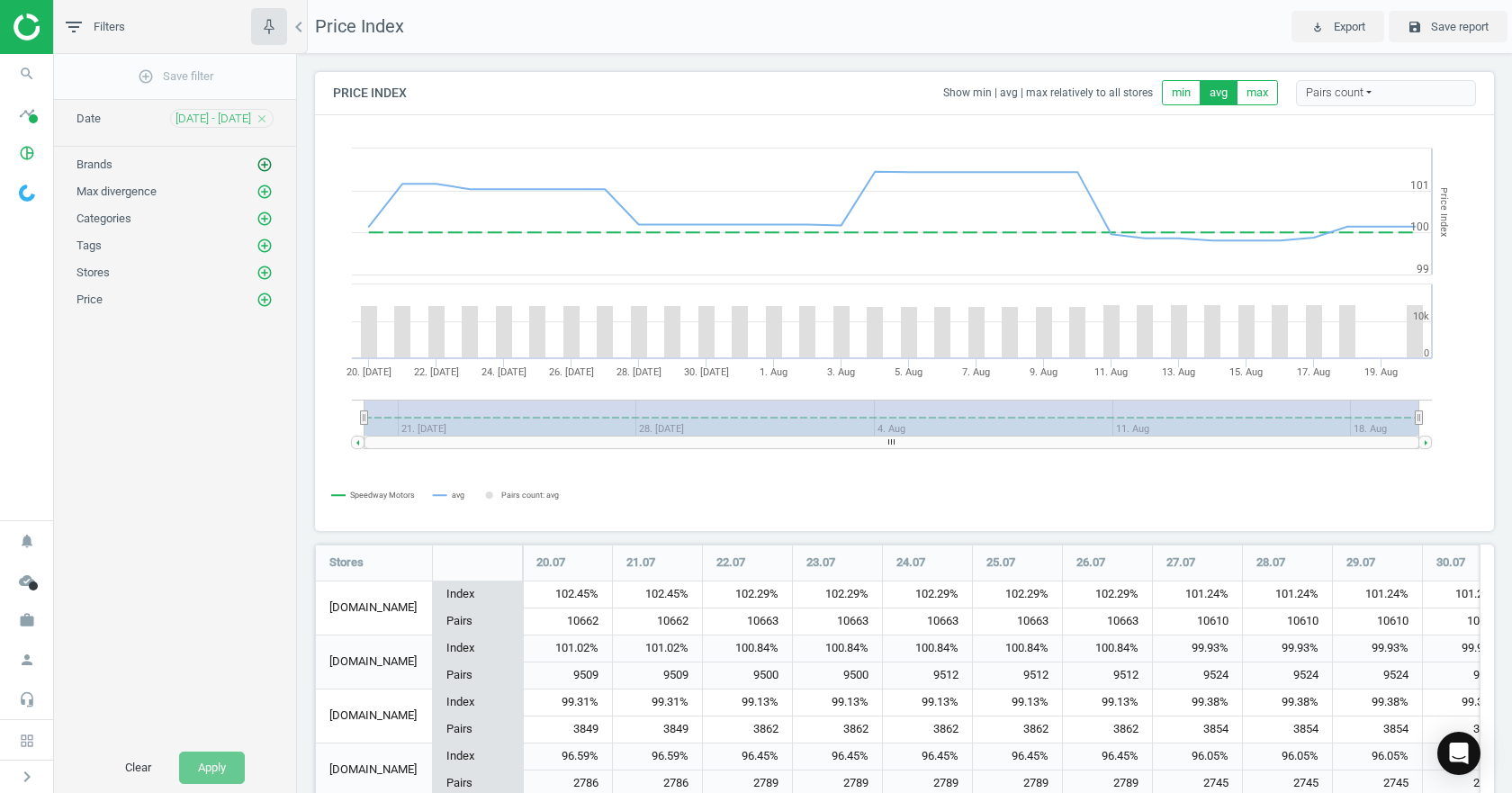
click at [264, 159] on icon "add_circle_outline" at bounding box center [264, 165] width 17 height 17
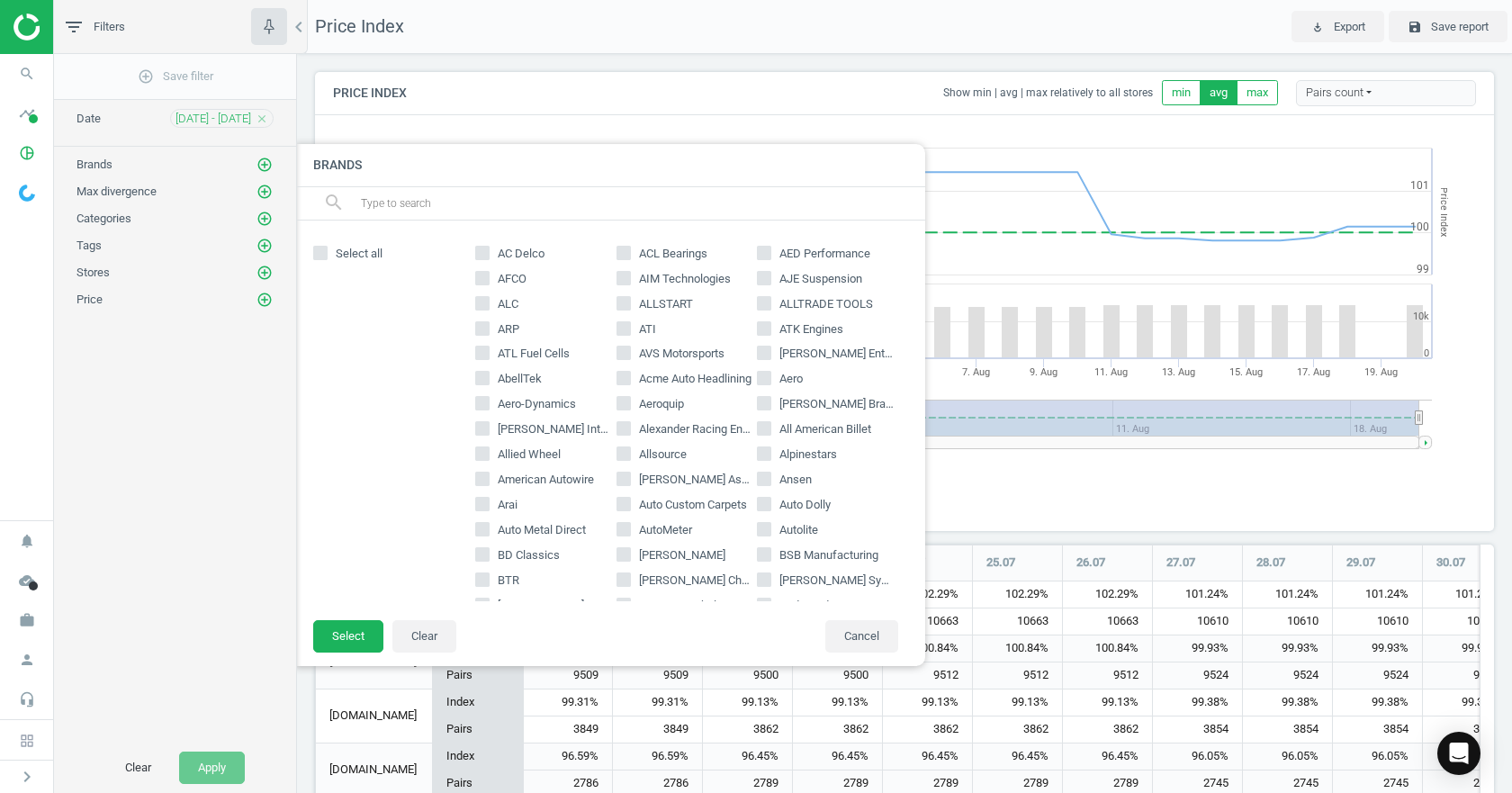
click at [389, 211] on input "text" at bounding box center [635, 204] width 552 height 29
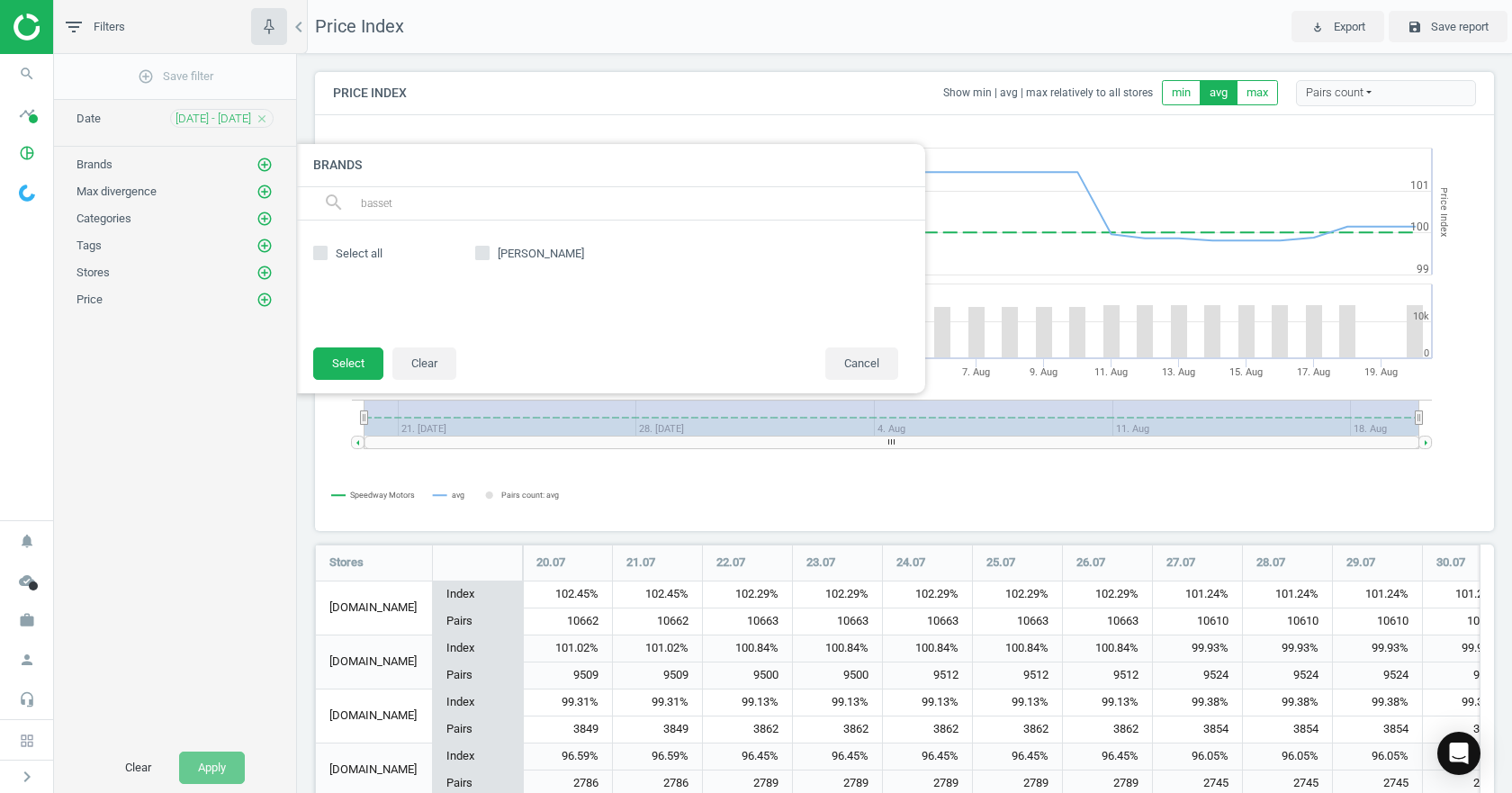
type input "basset"
click at [481, 250] on input "Bassett" at bounding box center [483, 252] width 12 height 12
checkbox input "true"
click at [359, 361] on button "Select" at bounding box center [349, 363] width 70 height 32
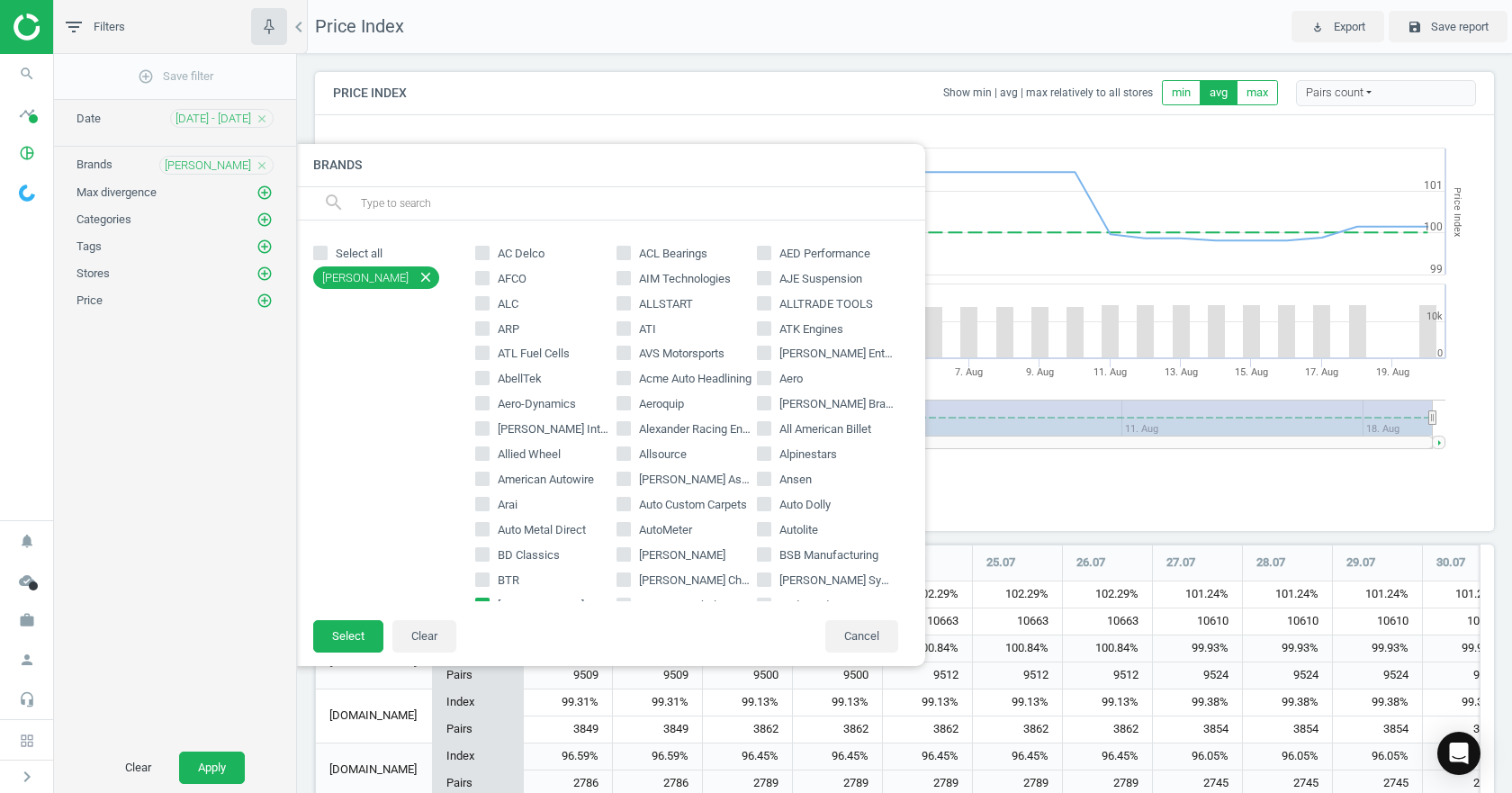
scroll to position [9, 9]
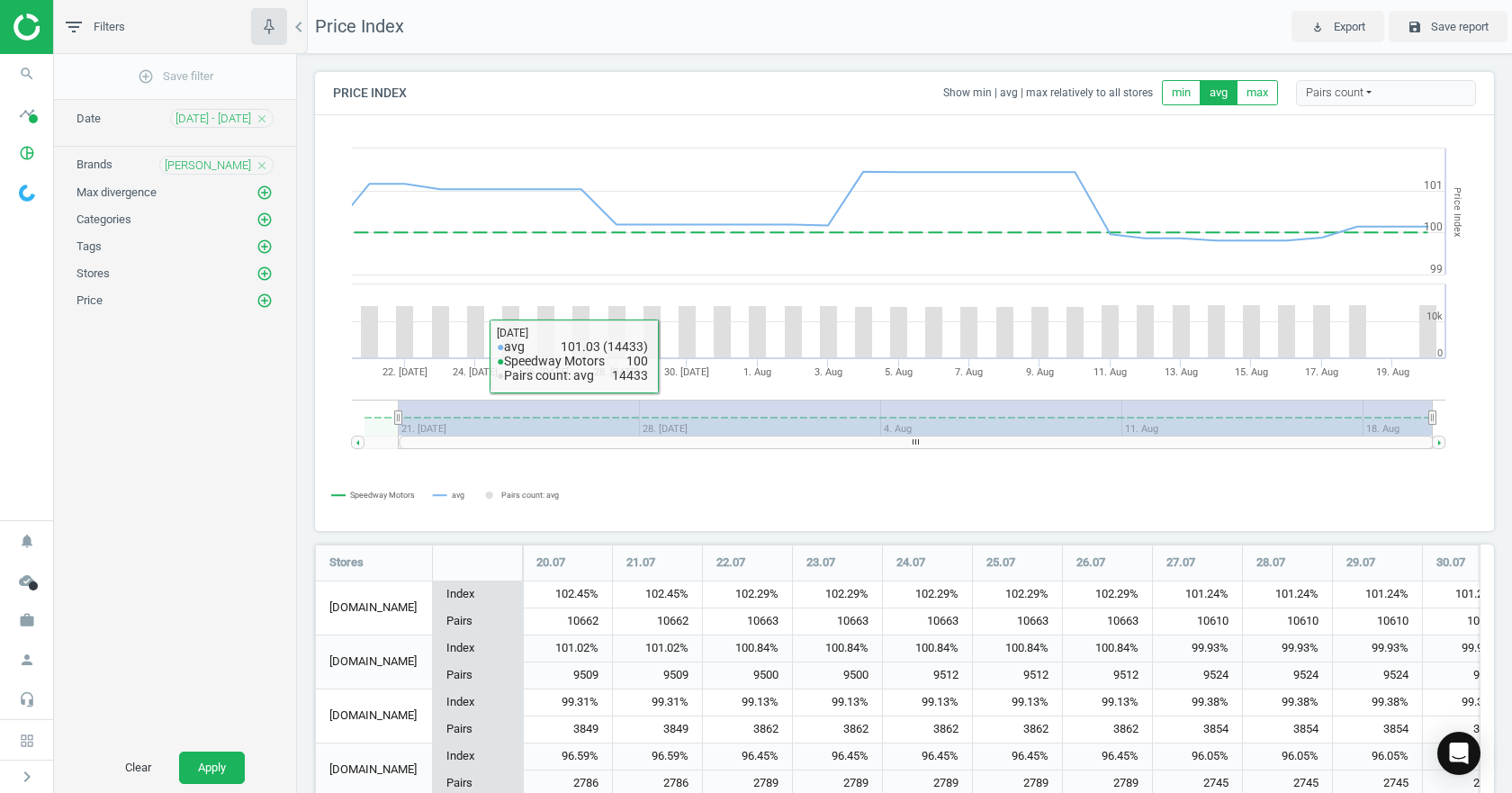
click at [209, 785] on div "Clear Apply" at bounding box center [174, 768] width 243 height 51
click at [220, 759] on button "Apply" at bounding box center [211, 768] width 65 height 32
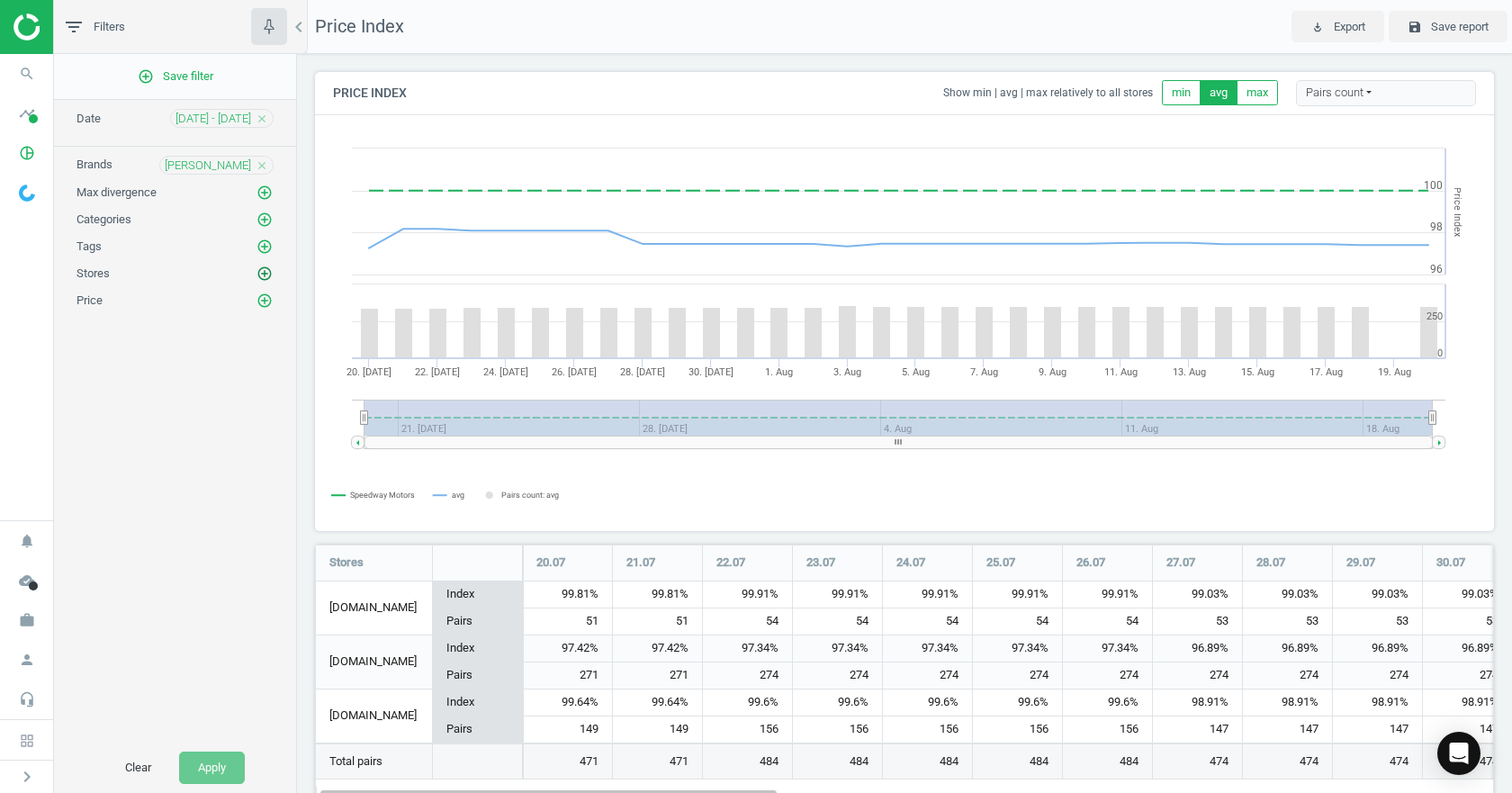
scroll to position [284, 1193]
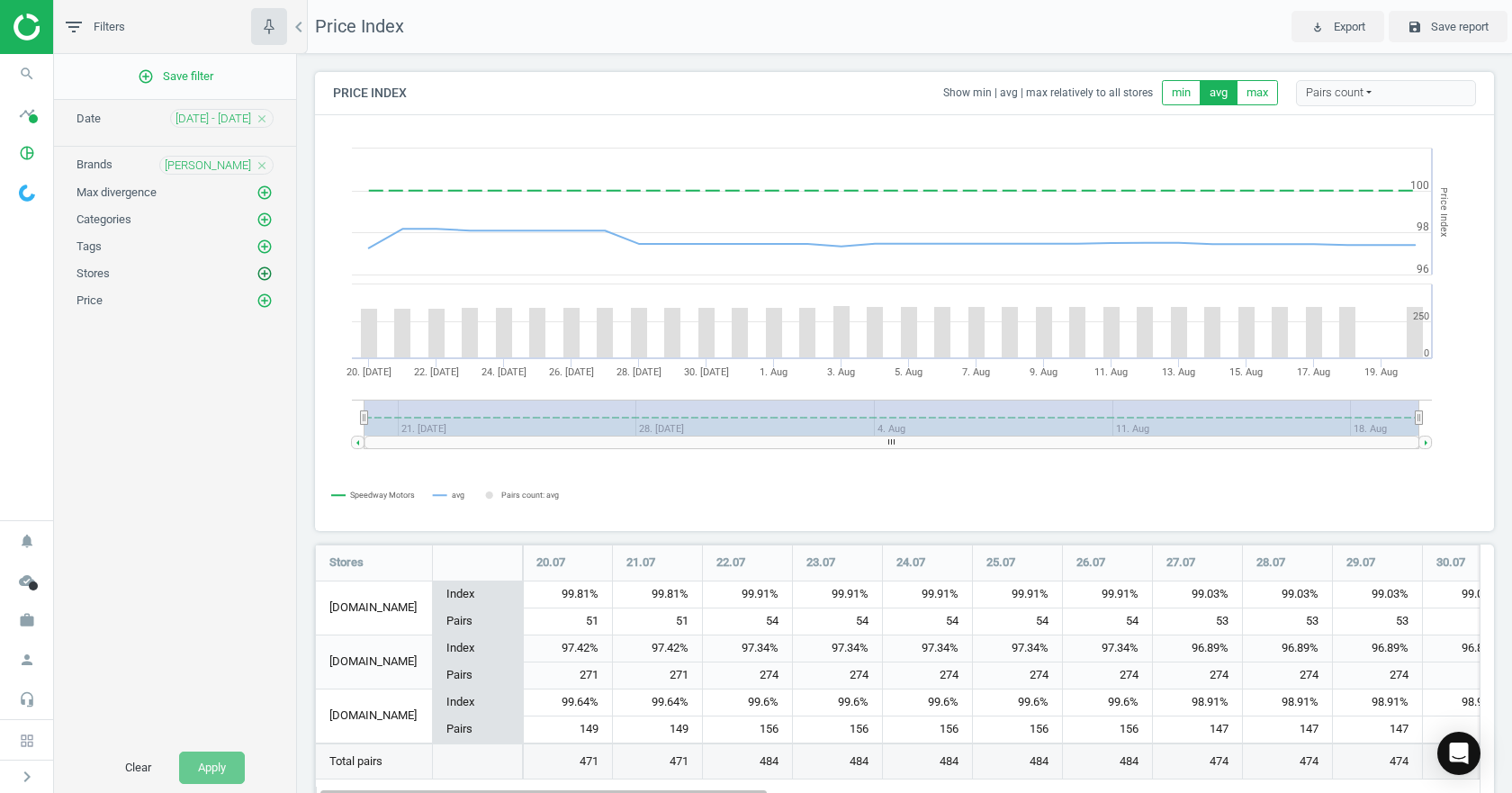
click at [263, 276] on icon "add_circle_outline" at bounding box center [264, 274] width 17 height 17
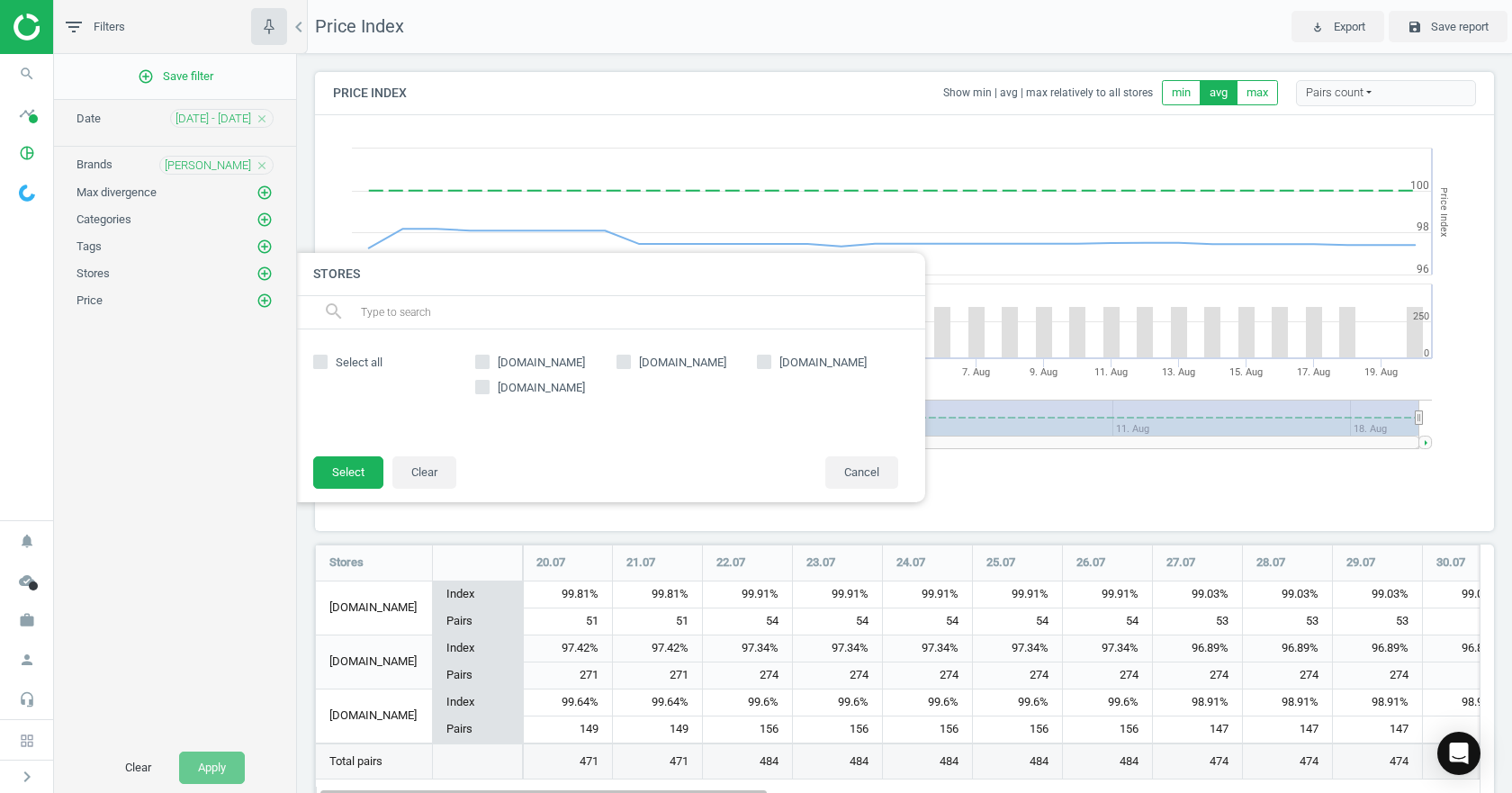
click at [543, 366] on span "[DOMAIN_NAME]" at bounding box center [541, 362] width 94 height 17
click at [489, 366] on input "[DOMAIN_NAME]" at bounding box center [483, 361] width 12 height 12
checkbox input "true"
click at [642, 366] on span "[DOMAIN_NAME]" at bounding box center [682, 362] width 94 height 17
click at [629, 366] on input "[DOMAIN_NAME]" at bounding box center [624, 361] width 12 height 12
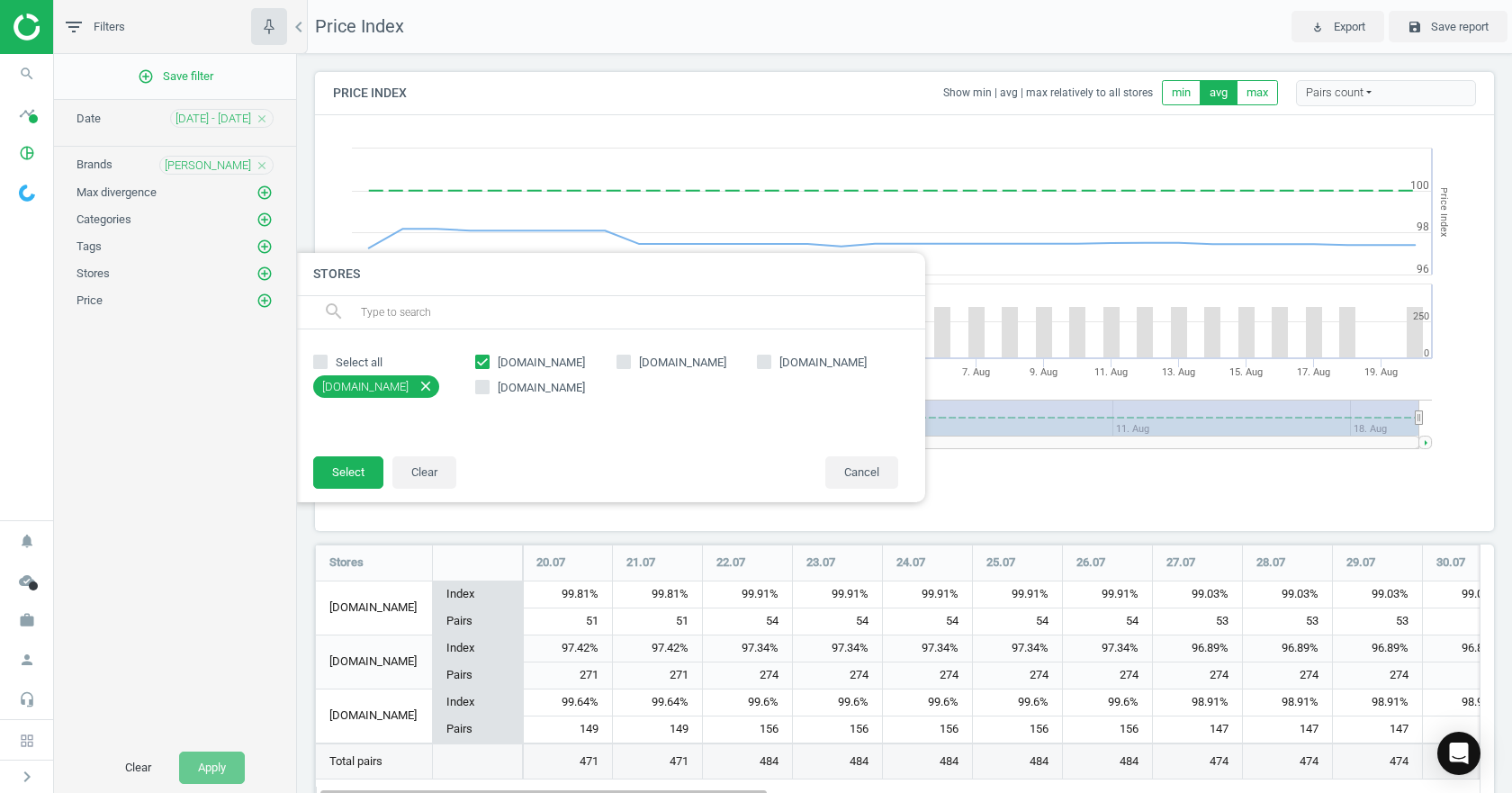
checkbox input "true"
click at [345, 467] on button "Select" at bounding box center [349, 472] width 70 height 32
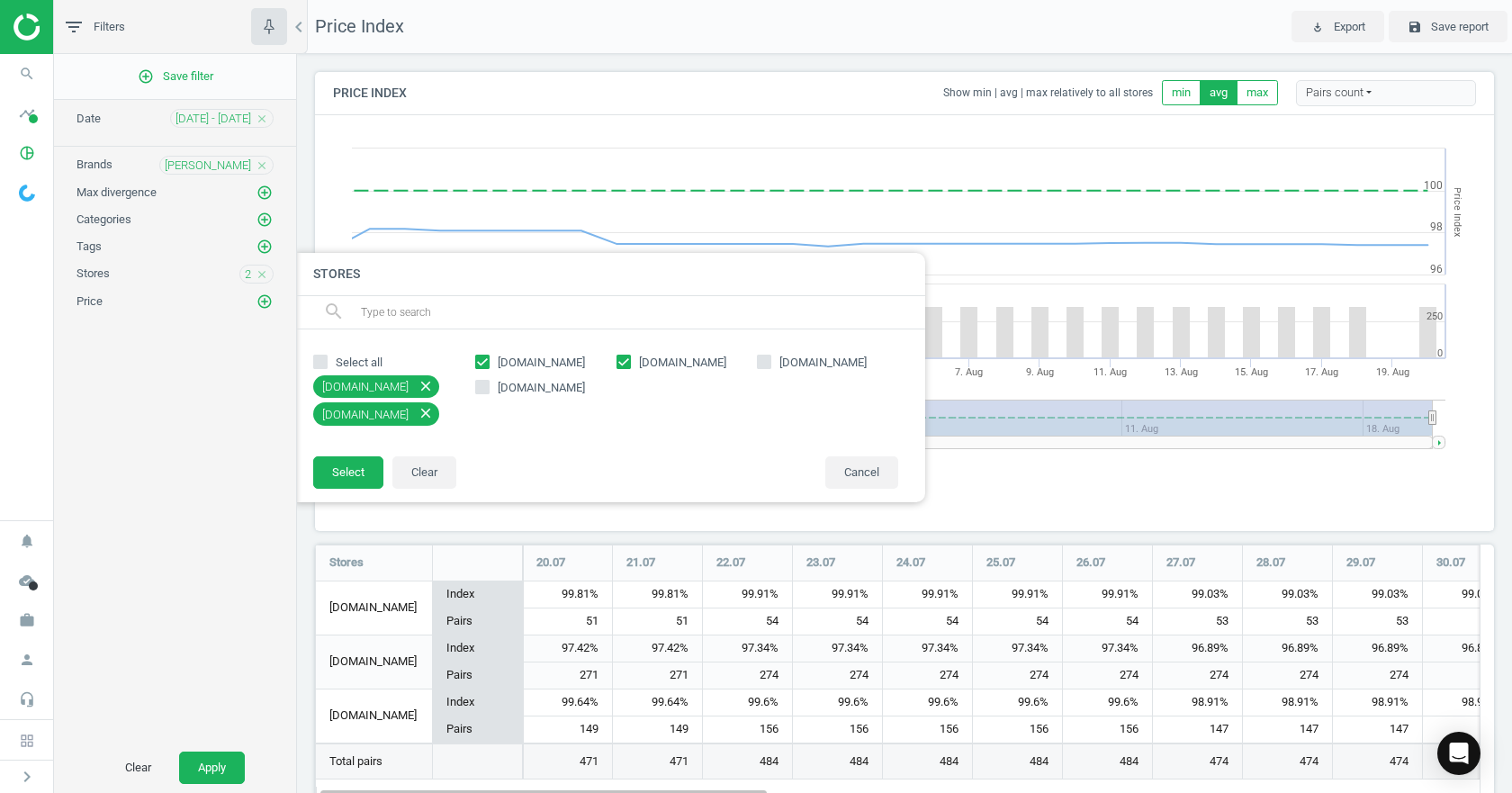
scroll to position [9, 9]
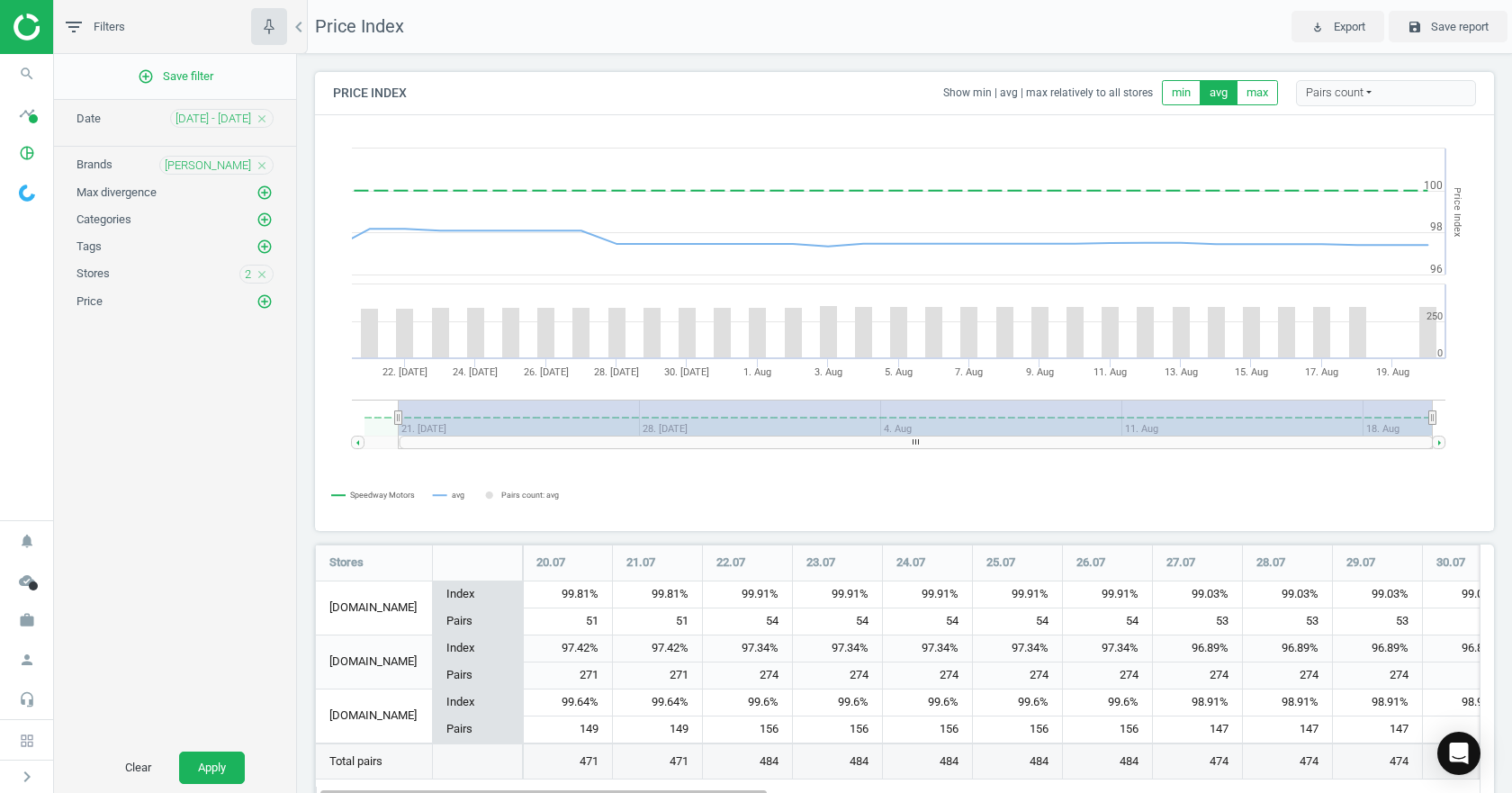
click at [228, 127] on div "add_circle_outline Save filter Date 21 Jul - 20 Aug close Brands Bassett close …" at bounding box center [174, 397] width 243 height 689
click at [228, 127] on div "21 Jul - 20 Aug close" at bounding box center [222, 118] width 103 height 19
click at [231, 118] on span "21 Jul - 20 Aug" at bounding box center [213, 119] width 76 height 17
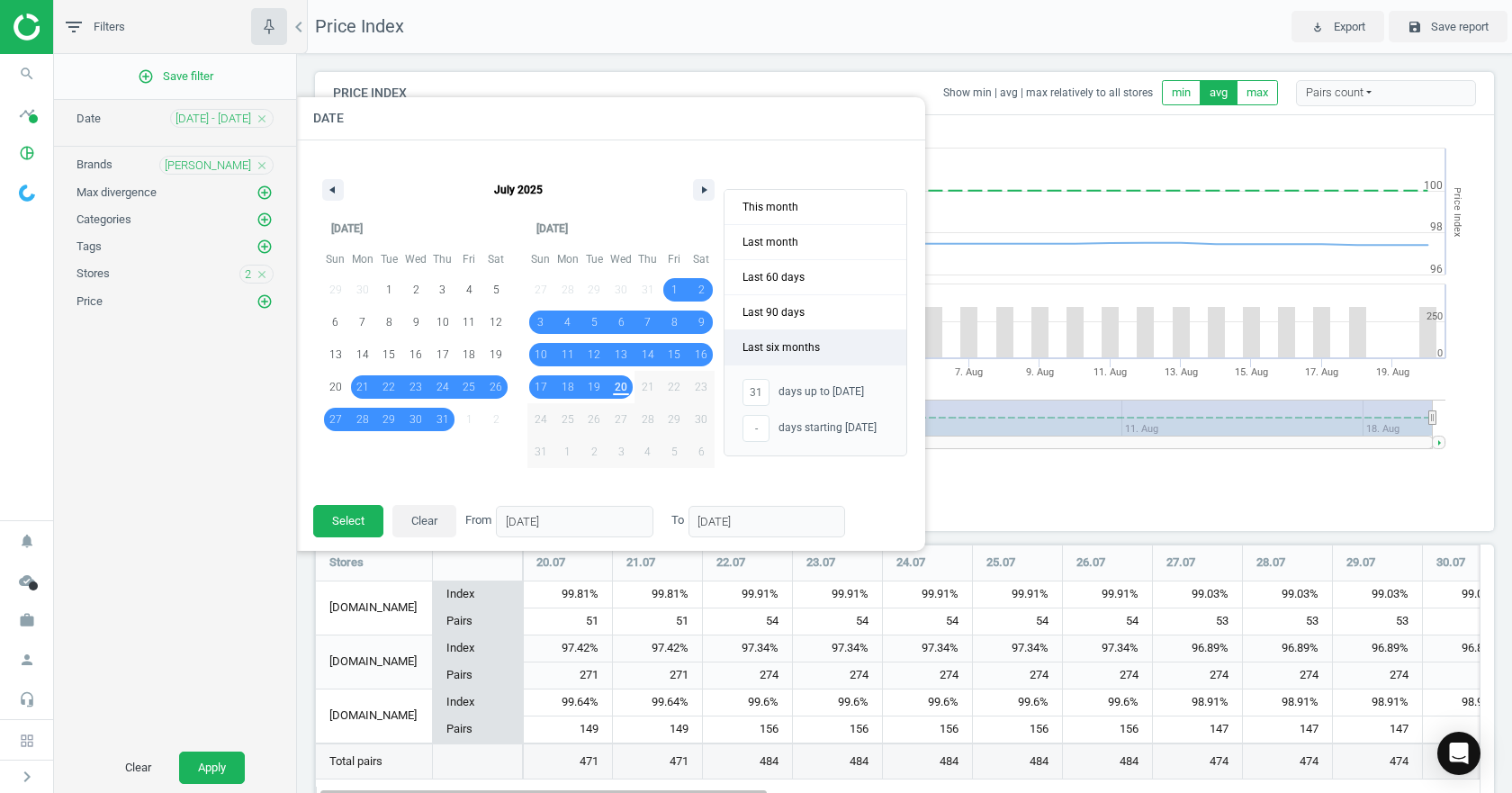
click at [753, 347] on span "Last six months" at bounding box center [815, 347] width 182 height 34
type input "-"
type input "01/02/2025"
type input "31/07/2025"
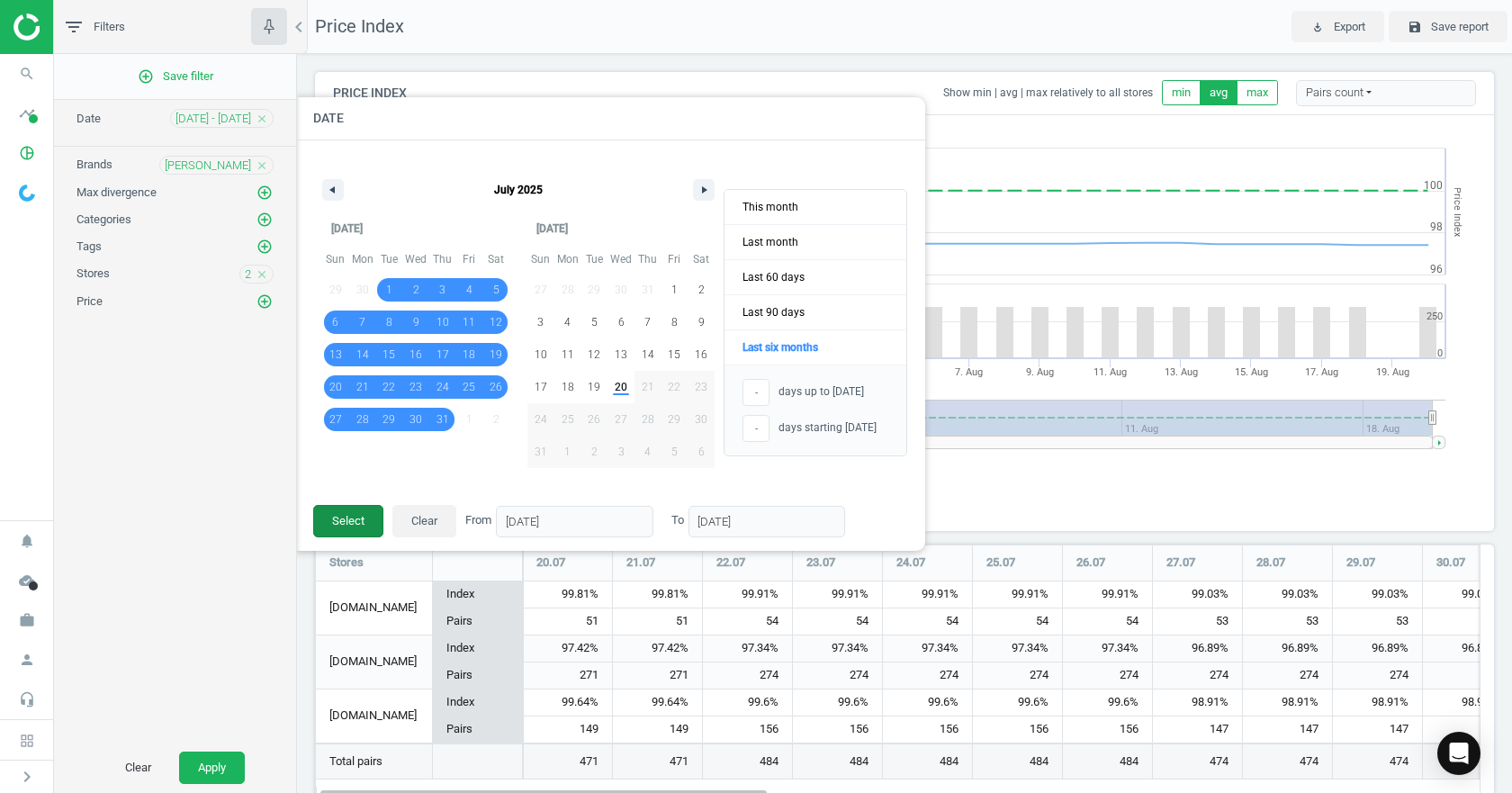
click at [354, 520] on button "Select" at bounding box center [349, 520] width 70 height 32
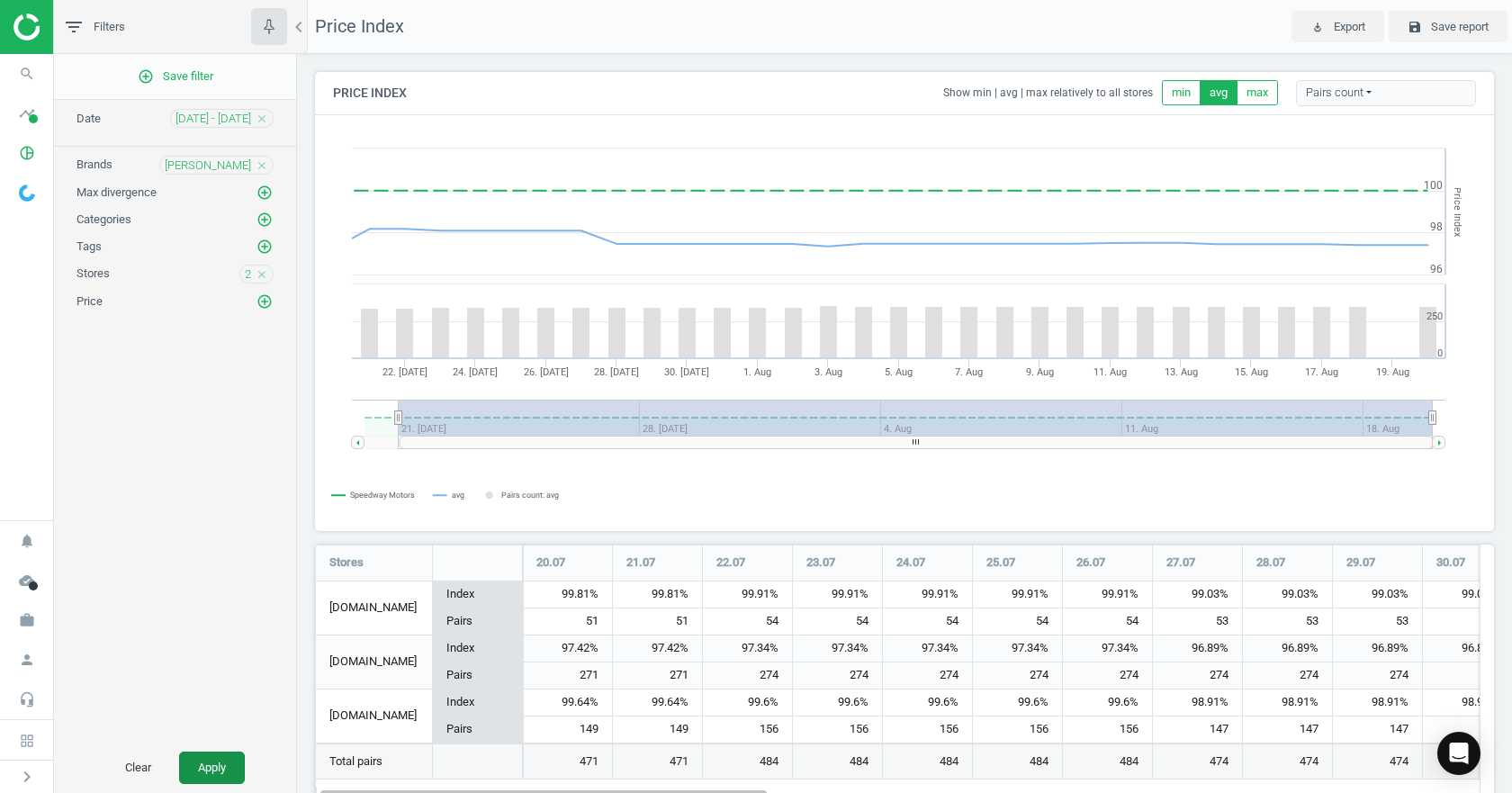
click at [206, 765] on button "Apply" at bounding box center [211, 768] width 65 height 32
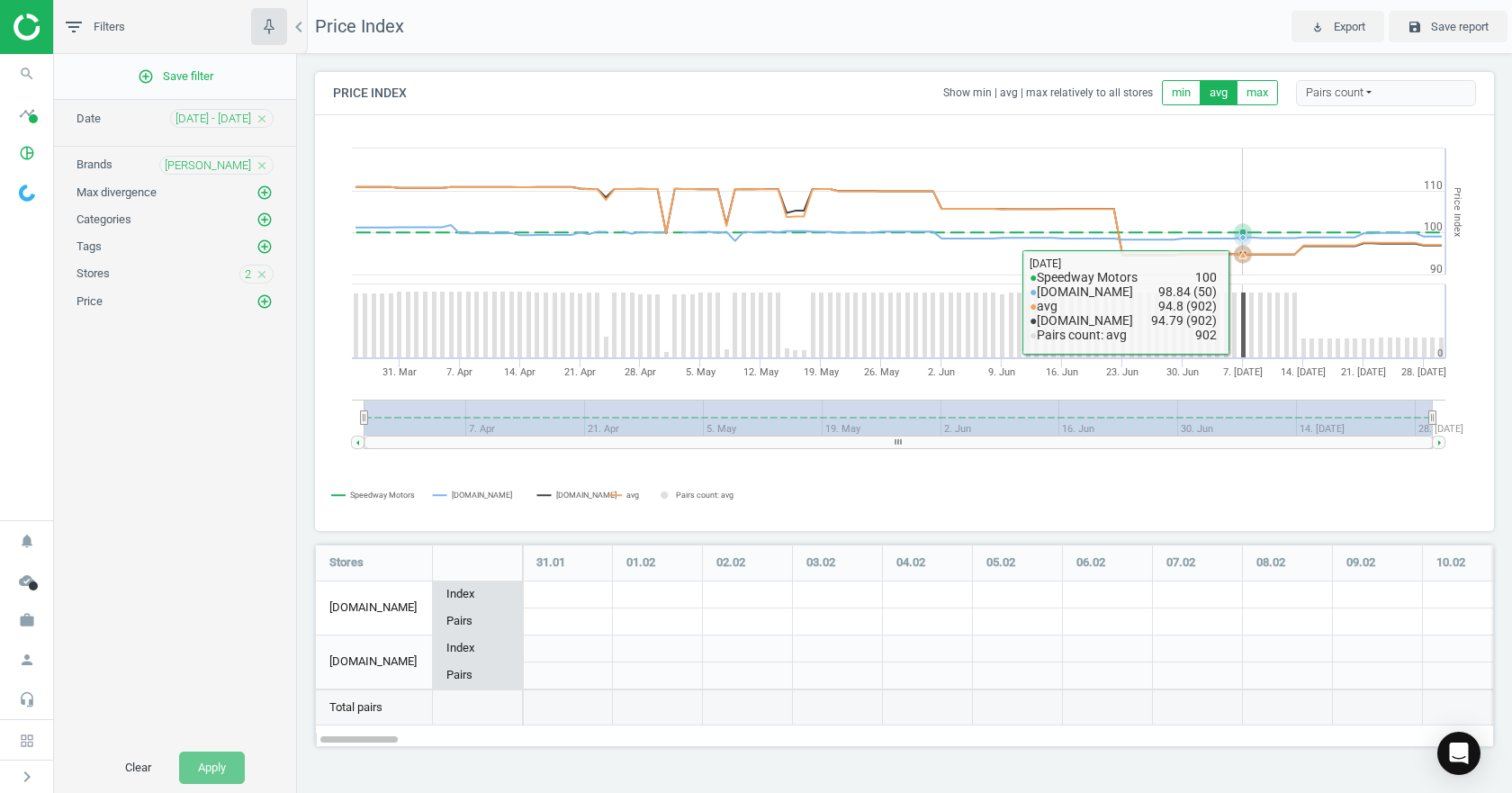
scroll to position [231, 1207]
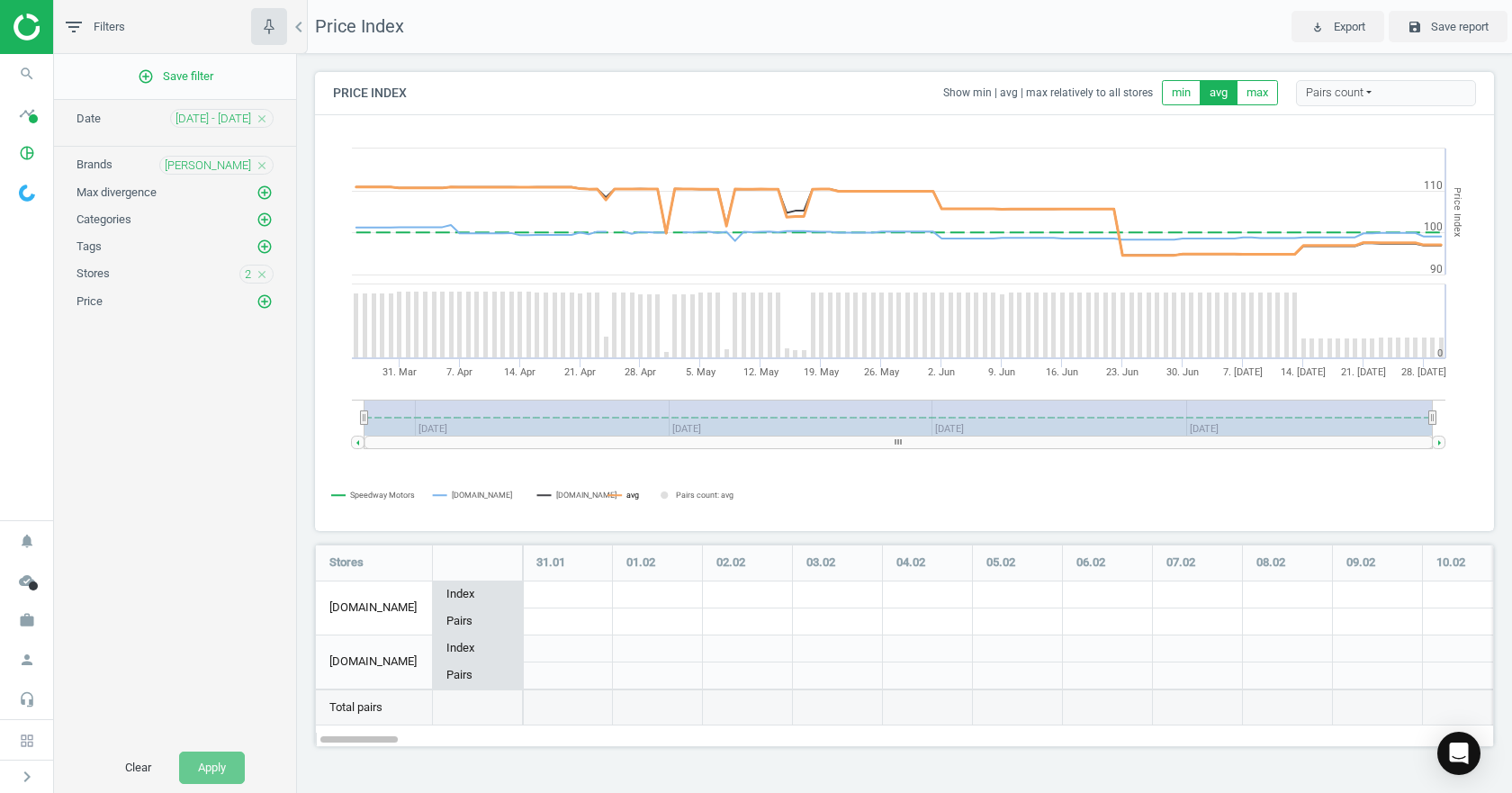
click at [626, 496] on tspan "avg" at bounding box center [632, 495] width 13 height 9
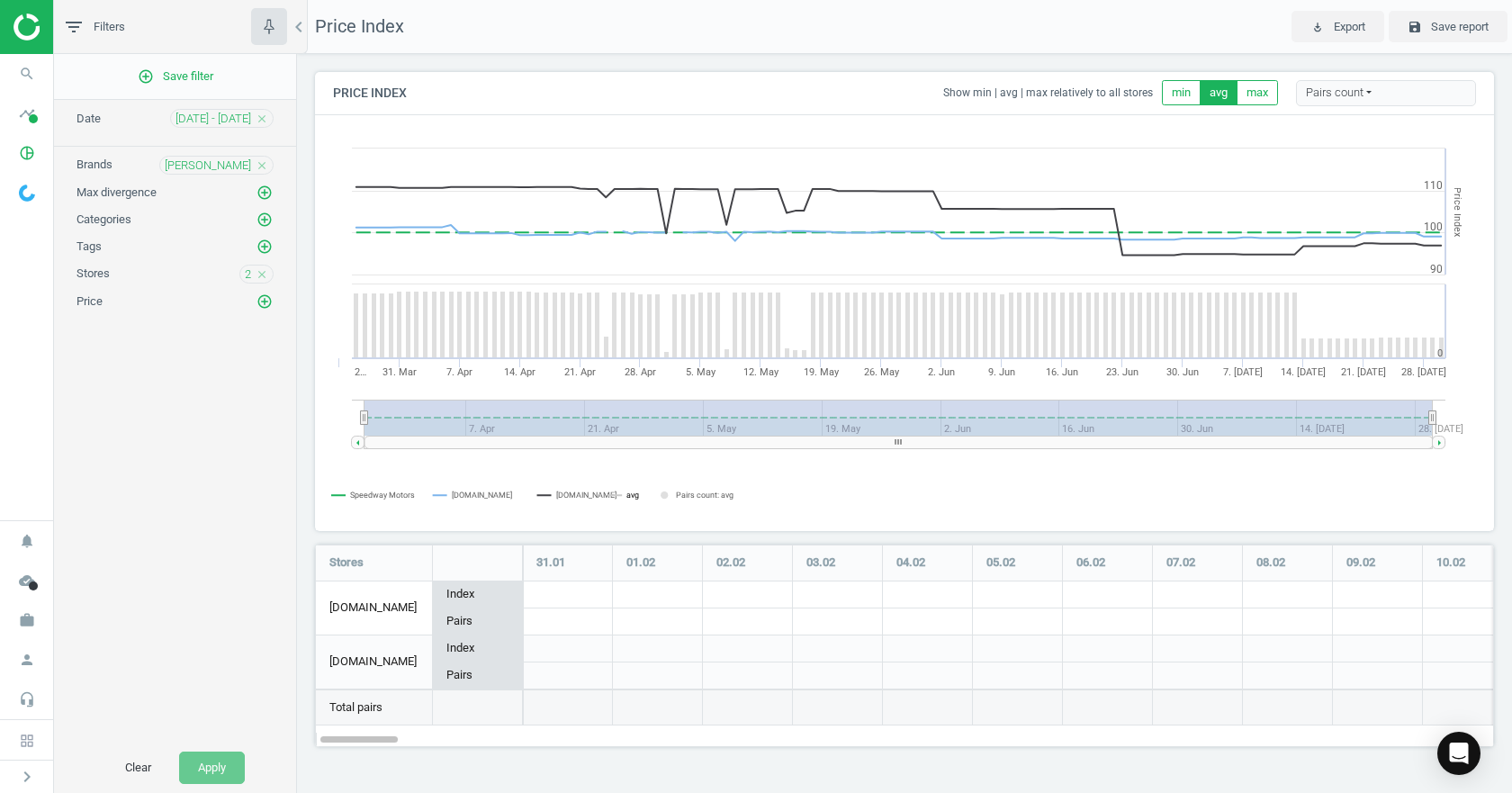
click at [626, 496] on tspan "avg" at bounding box center [632, 495] width 13 height 9
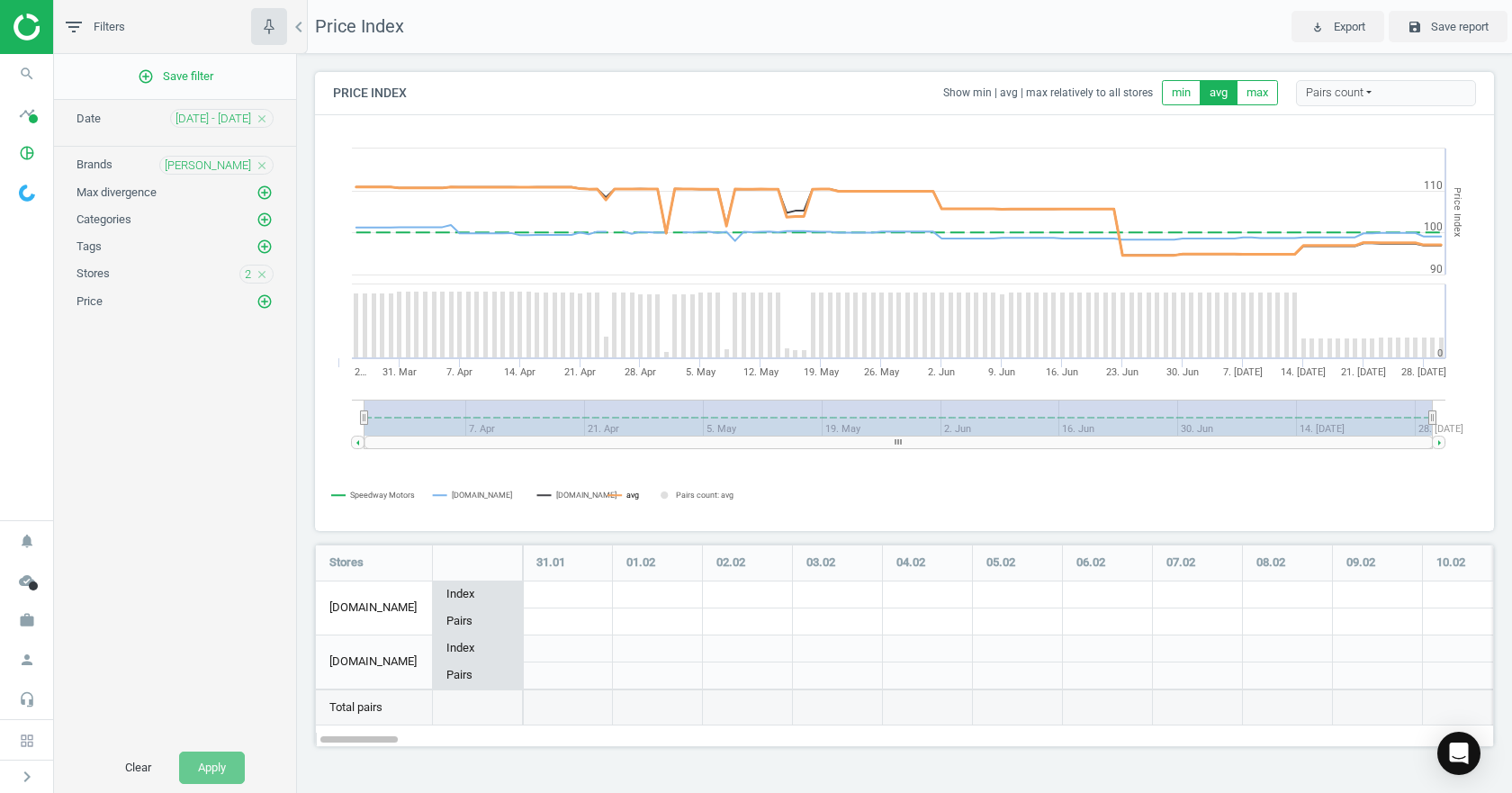
click at [626, 496] on tspan "avg" at bounding box center [632, 495] width 13 height 9
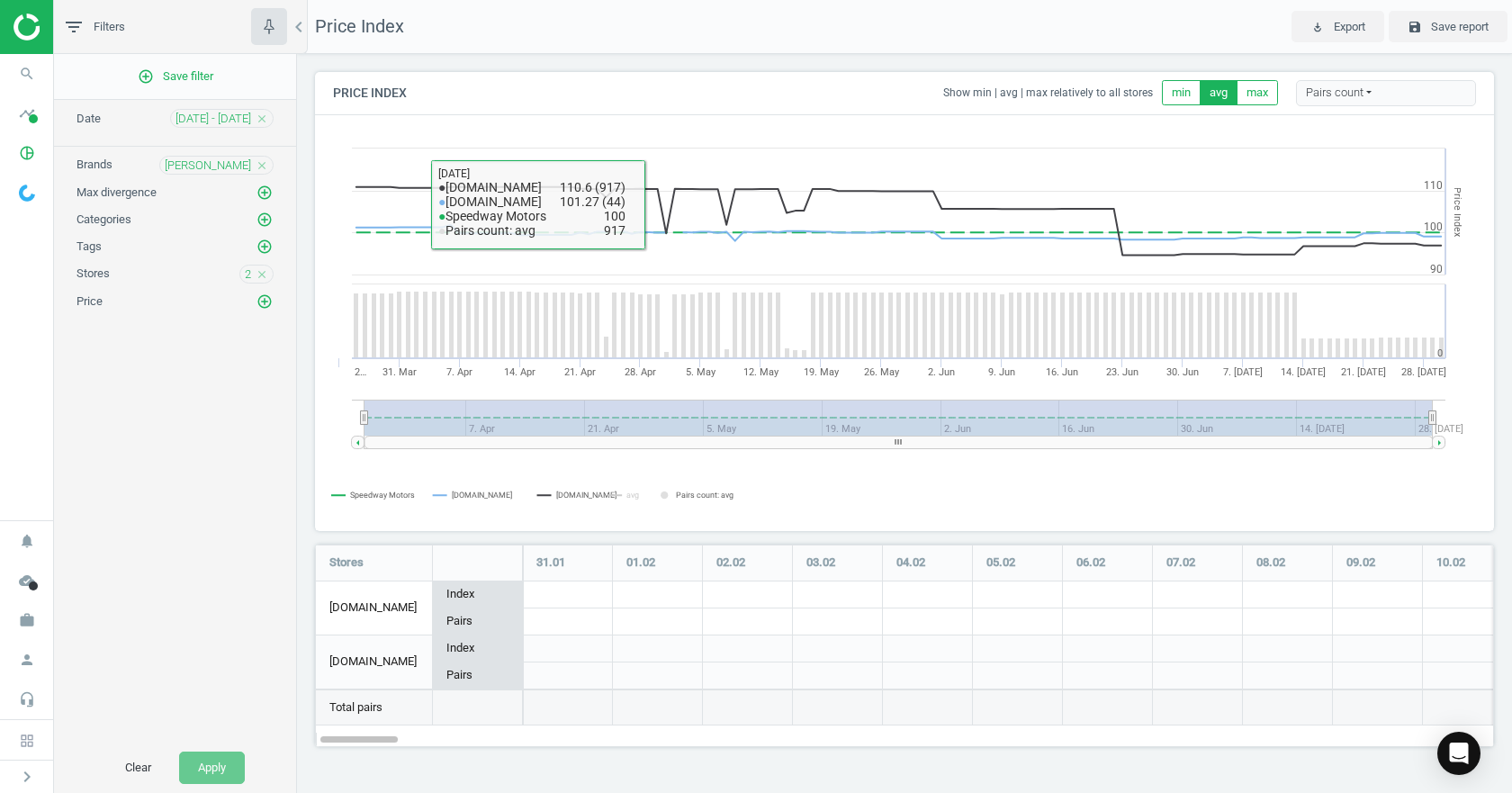
click at [228, 126] on div "01 Feb - 31 Jul close" at bounding box center [222, 118] width 103 height 19
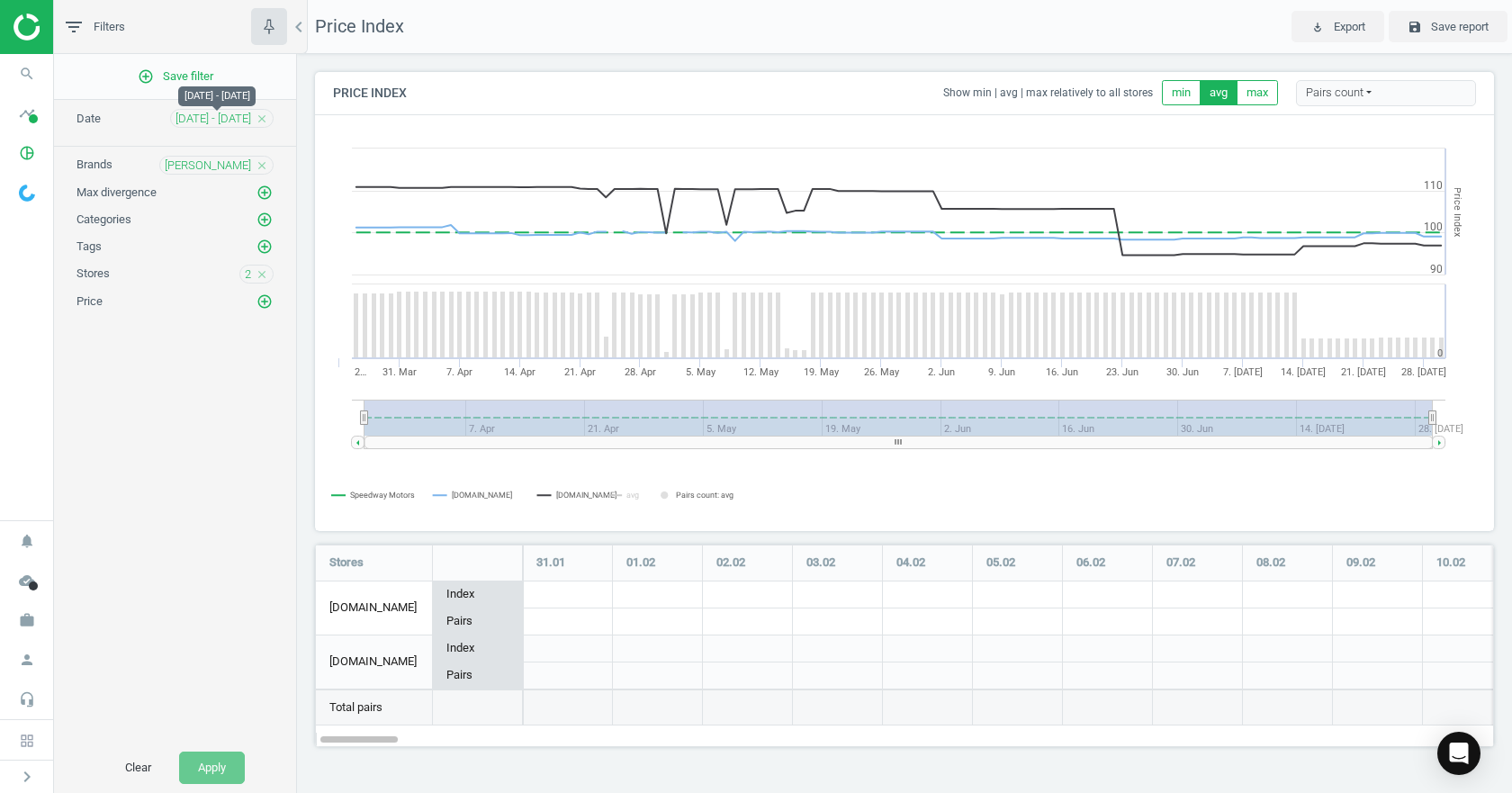
click at [226, 125] on span "01 Feb - 31 Jul" at bounding box center [213, 119] width 76 height 17
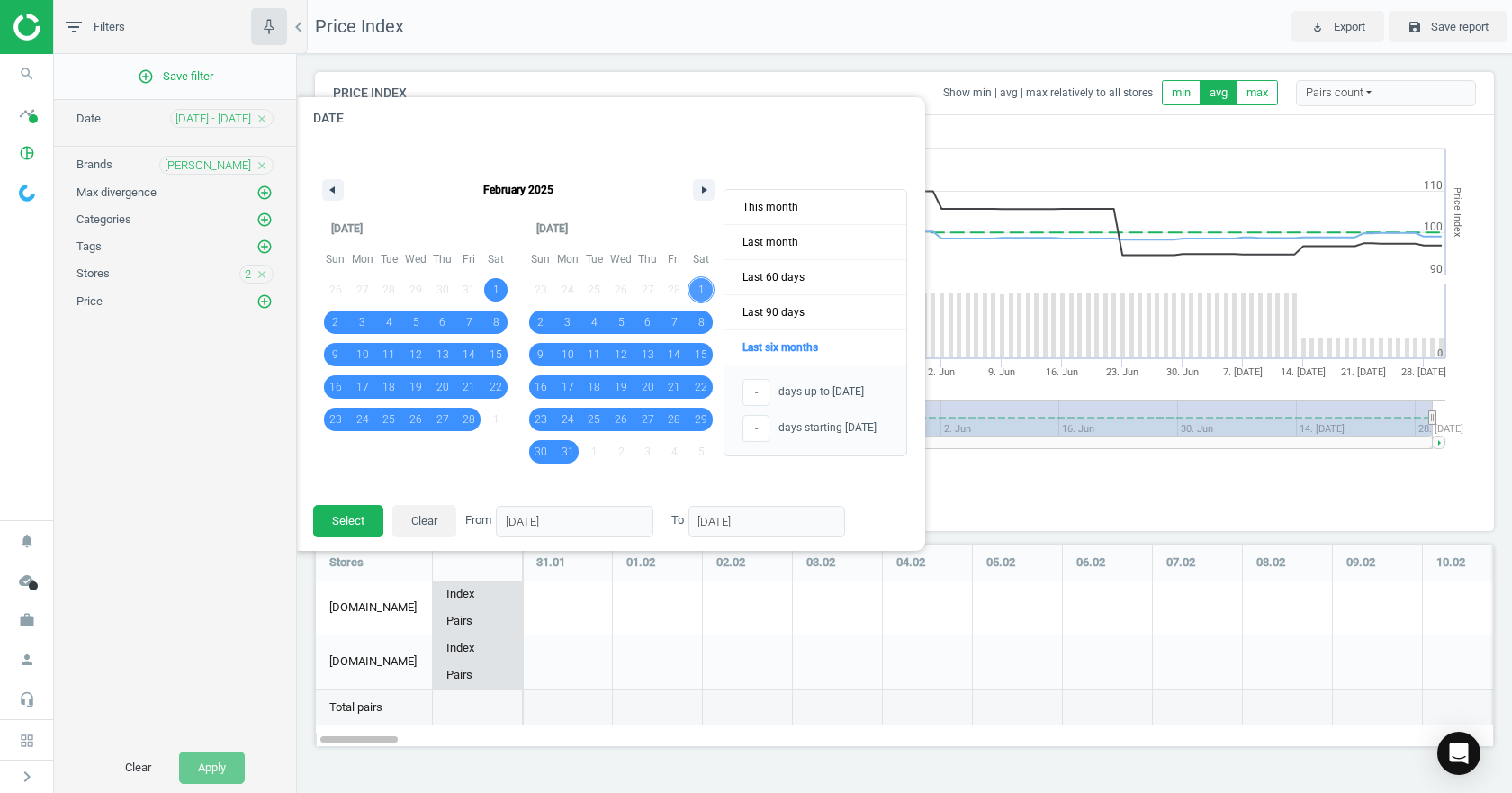
click at [707, 297] on span "1" at bounding box center [701, 290] width 27 height 23
type input "01/03/2025"
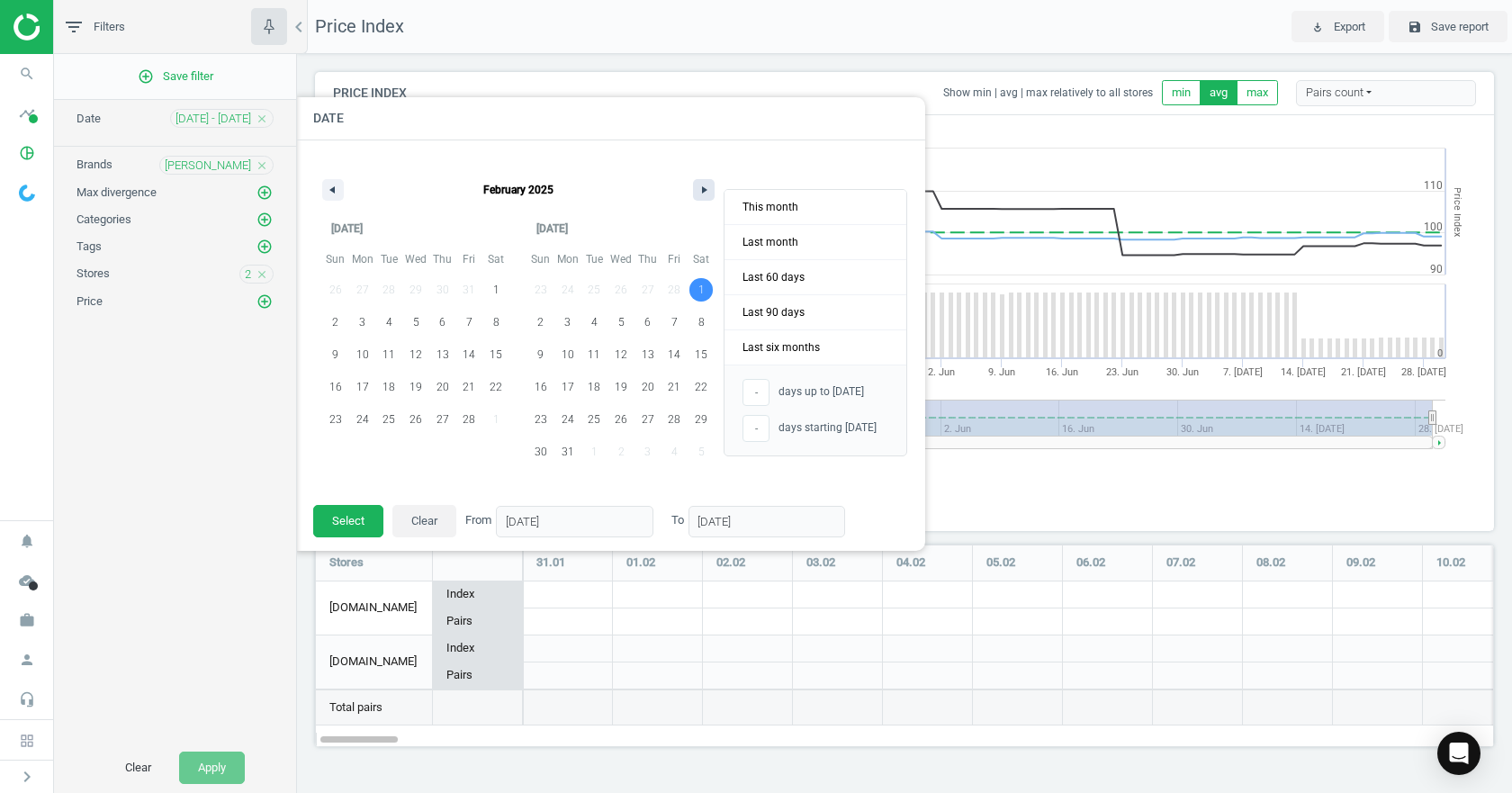
click at [699, 189] on button "button" at bounding box center [703, 190] width 21 height 21
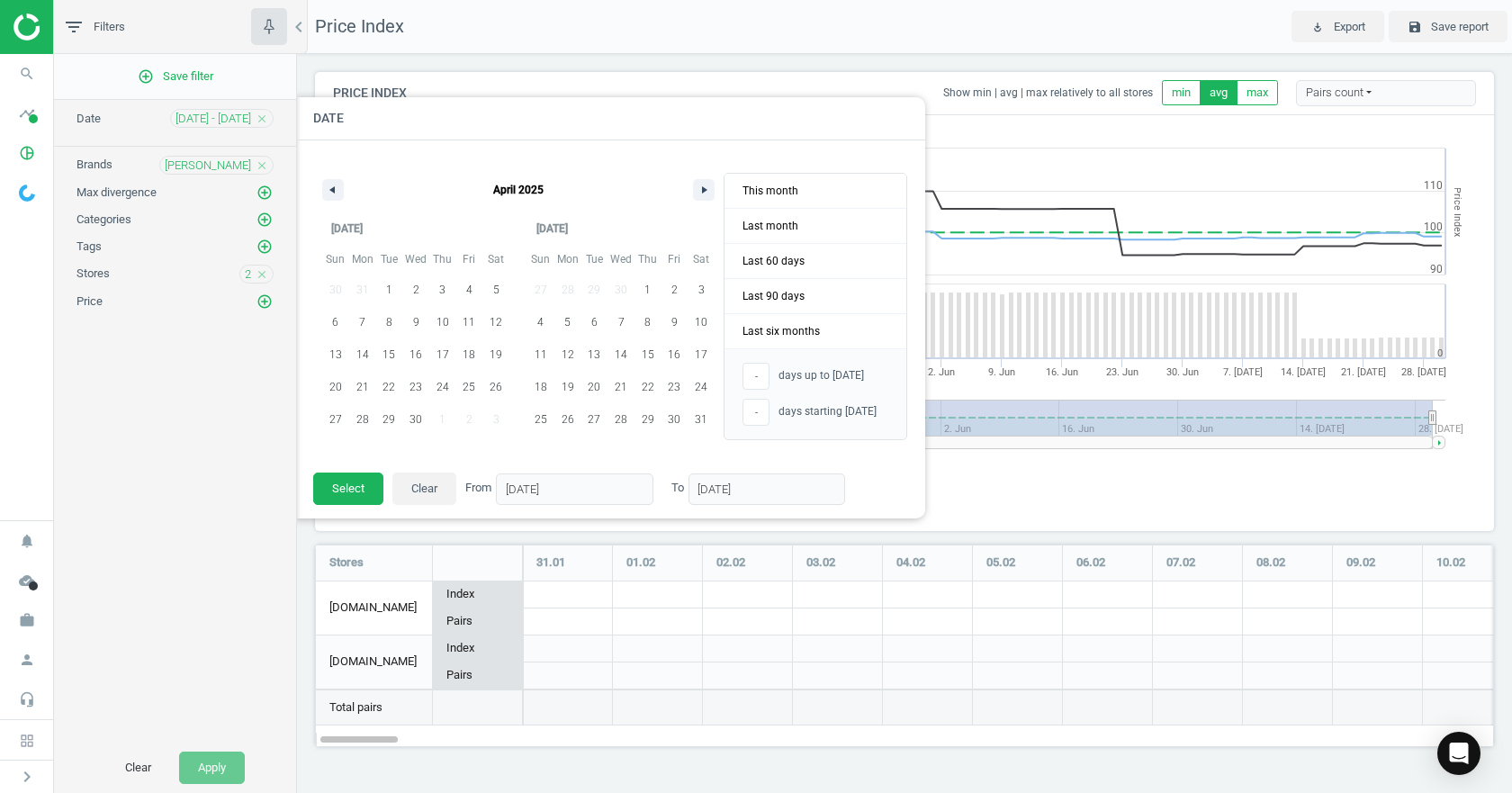
click at [885, 116] on h4 "Date" at bounding box center [610, 118] width 630 height 42
click at [1007, 132] on div at bounding box center [1053, 396] width 1512 height 793
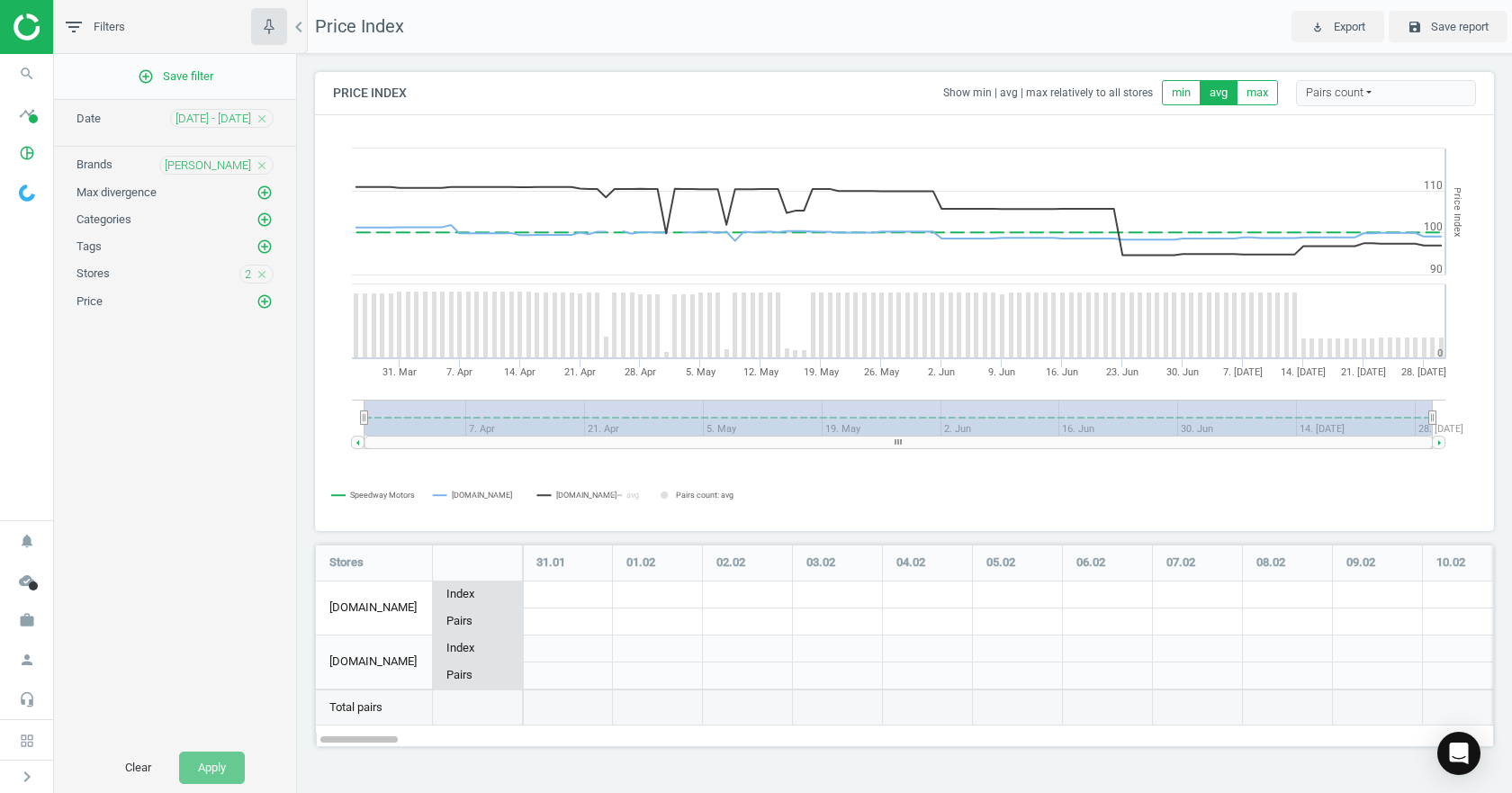
drag, startPoint x: 684, startPoint y: 424, endPoint x: 829, endPoint y: 419, distance: 145.1
click at [829, 419] on rect at bounding box center [898, 417] width 1069 height 36
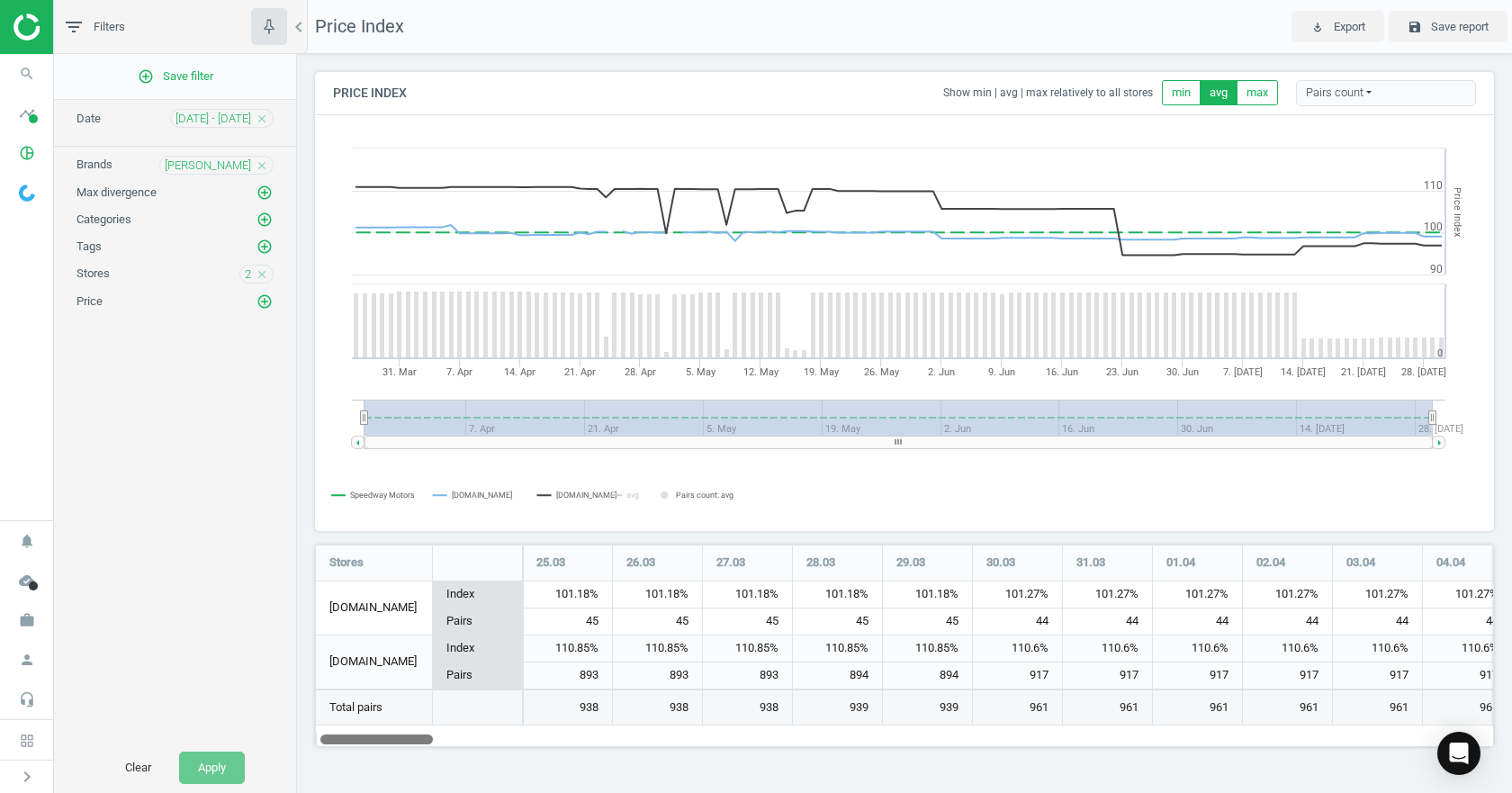
drag, startPoint x: 381, startPoint y: 743, endPoint x: 267, endPoint y: 735, distance: 114.3
click at [267, 735] on div "filter_list Filters chevron_left add_circle_outline Save filter Date 01 Feb - 3…" at bounding box center [782, 396] width 1458 height 793
drag, startPoint x: 824, startPoint y: 430, endPoint x: 497, endPoint y: 441, distance: 327.2
click at [507, 448] on g at bounding box center [898, 424] width 1094 height 50
drag, startPoint x: 366, startPoint y: 417, endPoint x: 358, endPoint y: 418, distance: 8.1
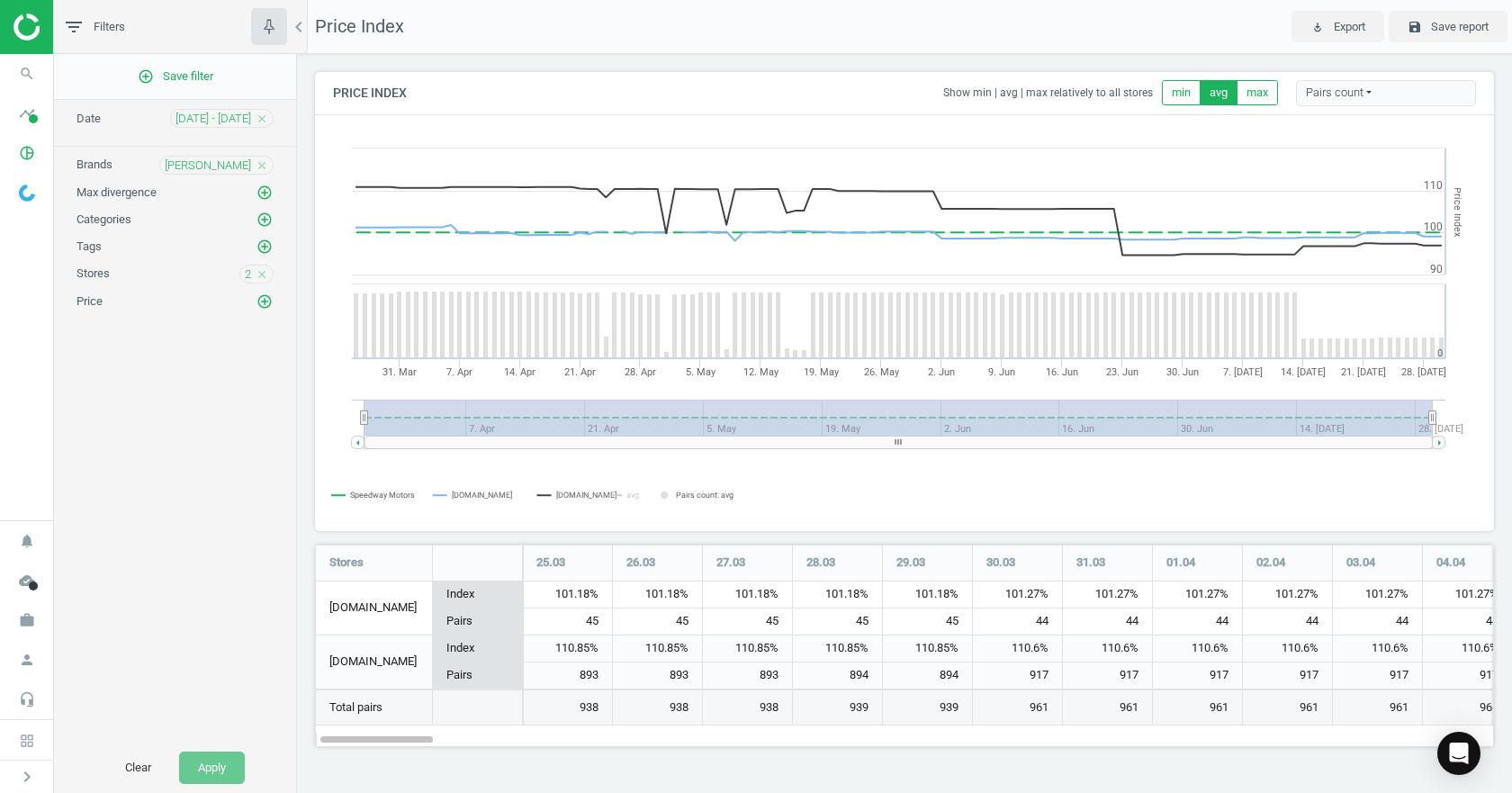
click at [358, 418] on icon "Created with Highstock 6.2.0 Price Index Speedway Motors summitracing.com jegs.…" at bounding box center [904, 322] width 1178 height 414
click at [525, 650] on div "110.85%" at bounding box center [567, 649] width 89 height 27
drag, startPoint x: 786, startPoint y: 410, endPoint x: 1185, endPoint y: 401, distance: 399.1
click at [1185, 401] on rect at bounding box center [898, 417] width 1069 height 36
drag, startPoint x: 425, startPoint y: 444, endPoint x: 351, endPoint y: 414, distance: 79.8
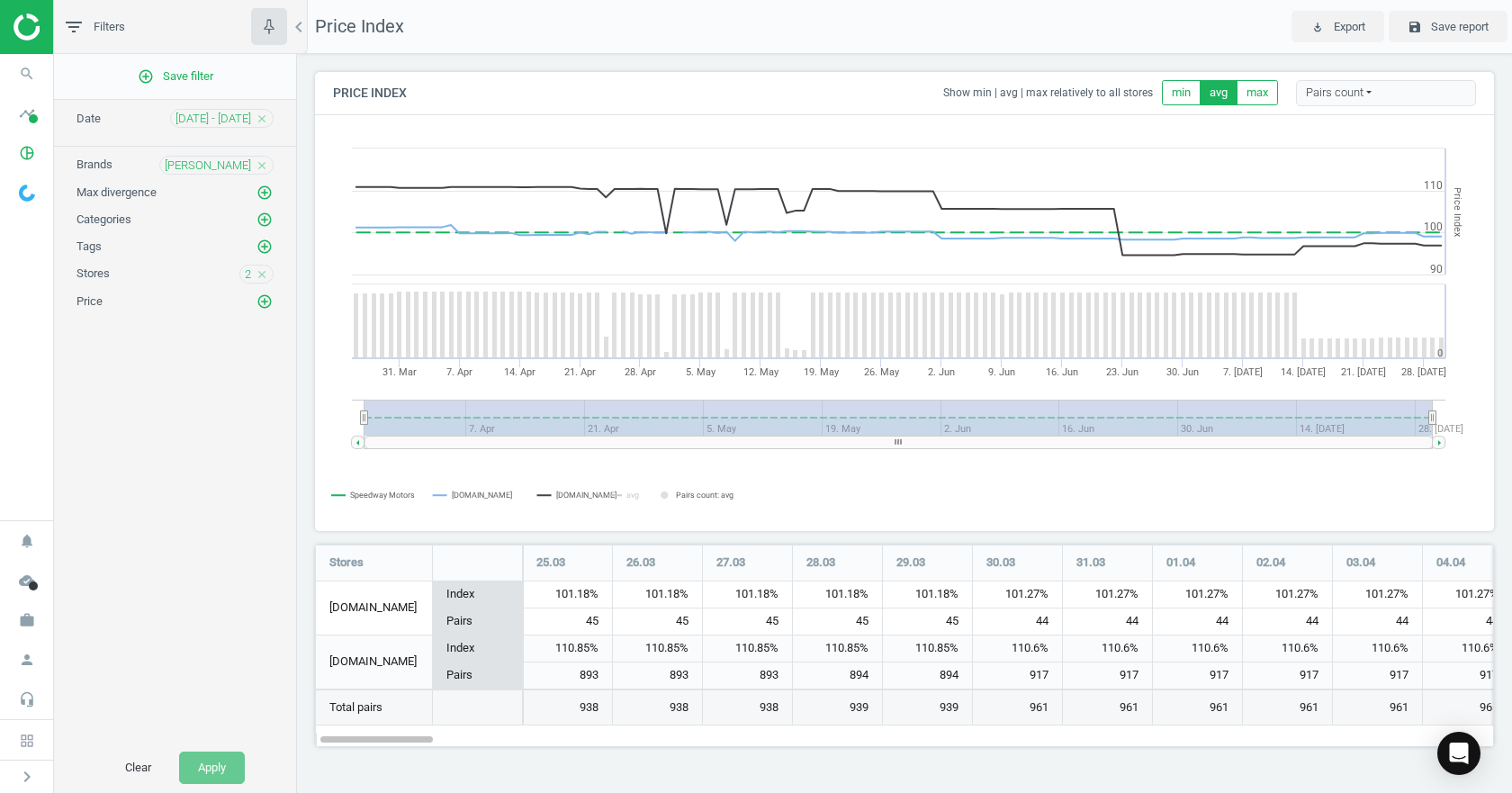
click at [357, 445] on g at bounding box center [899, 441] width 1095 height 13
drag, startPoint x: 362, startPoint y: 415, endPoint x: 323, endPoint y: 417, distance: 39.1
click at [323, 417] on icon "Created with Highstock 6.2.0 Price Index Speedway Motors summitracing.com jegs.…" at bounding box center [904, 322] width 1178 height 414
drag, startPoint x: 414, startPoint y: 737, endPoint x: 314, endPoint y: 743, distance: 100.2
click at [320, 743] on div at bounding box center [905, 738] width 1179 height 16
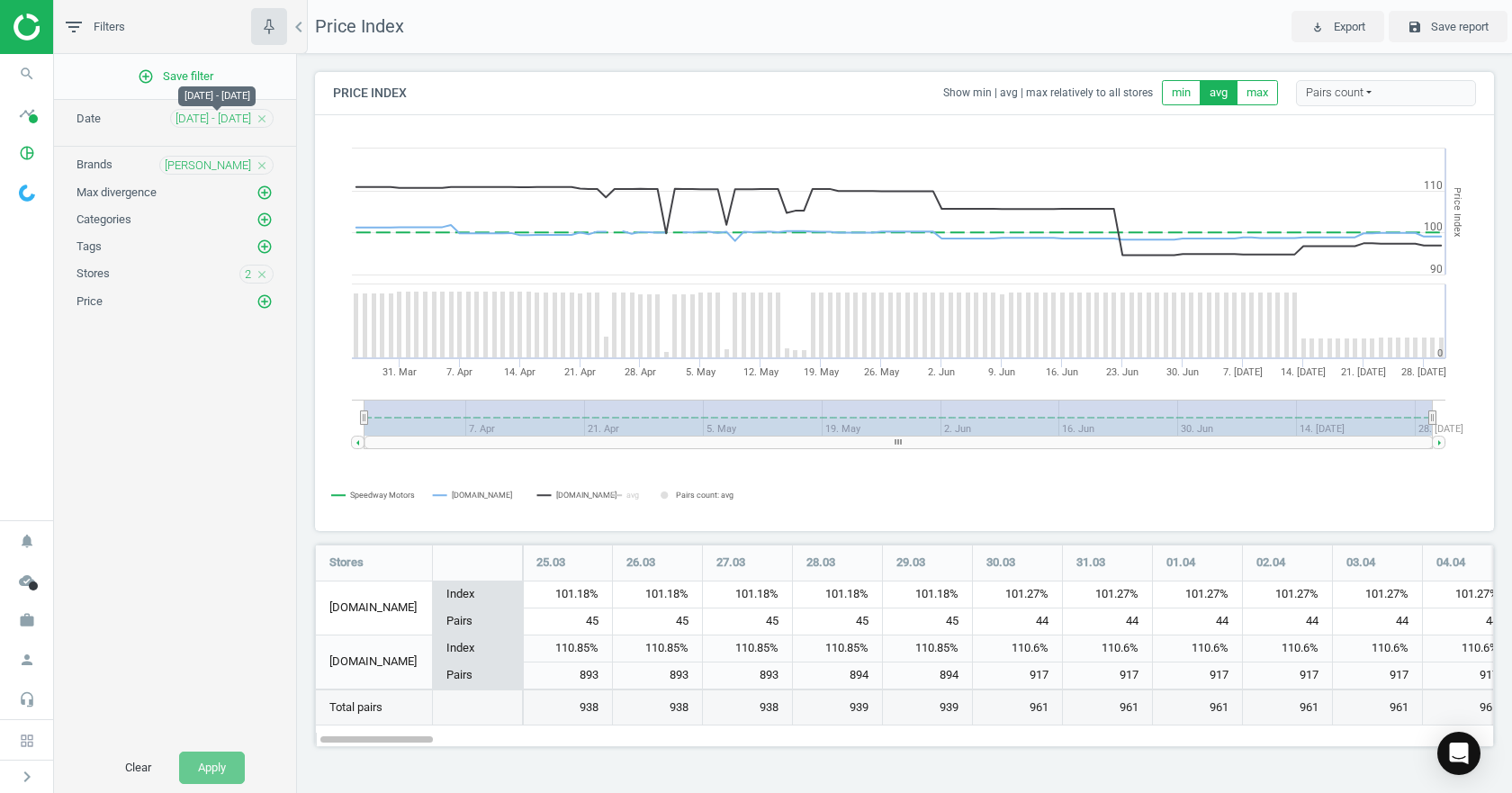
click at [206, 124] on span "01 Feb - 31 Jul" at bounding box center [213, 119] width 76 height 17
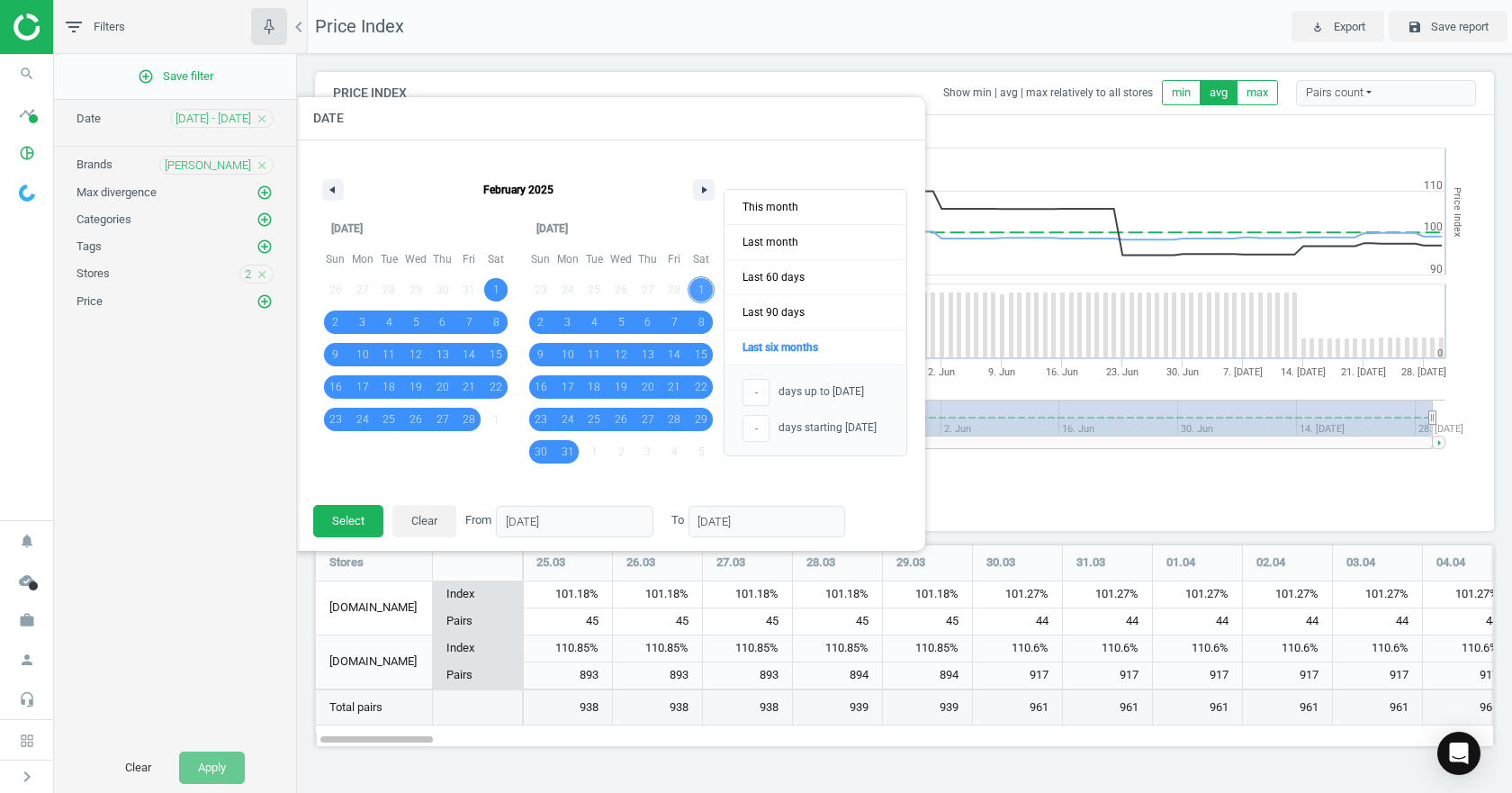
click at [703, 285] on span "1" at bounding box center [701, 289] width 6 height 32
type input "01/03/2025"
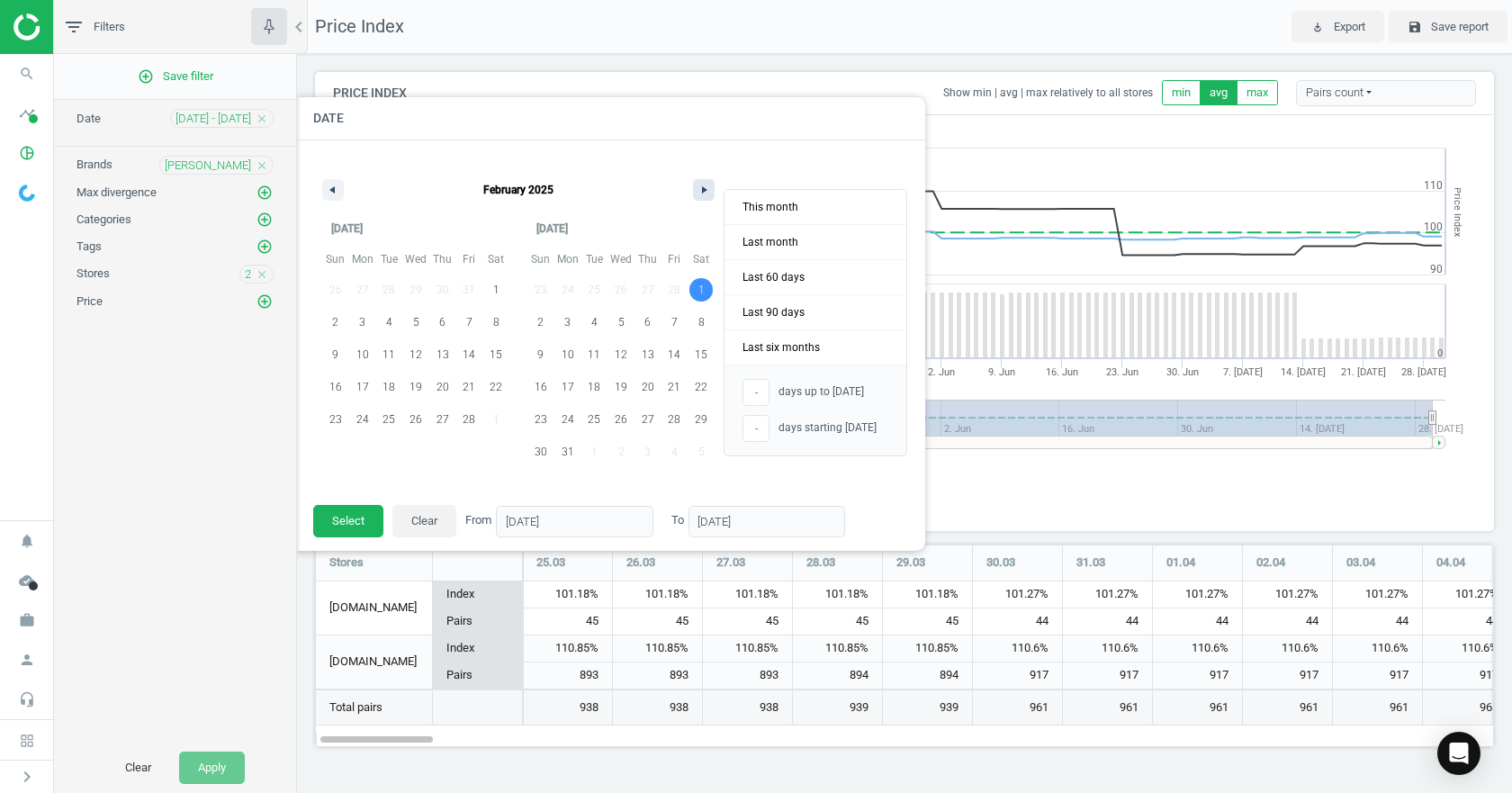
click at [704, 189] on icon "button" at bounding box center [706, 189] width 9 height 7
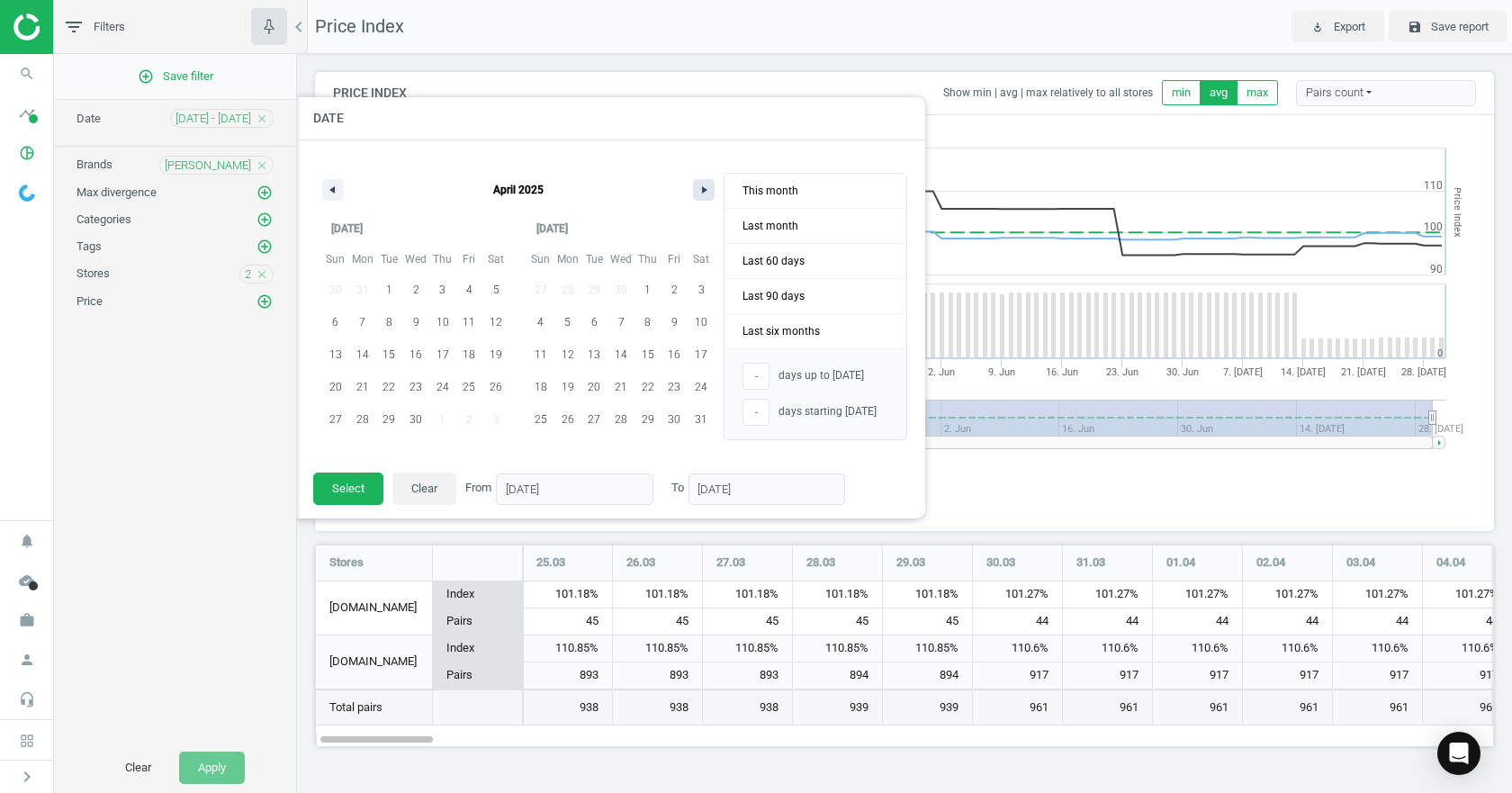
click at [704, 189] on icon "button" at bounding box center [706, 189] width 9 height 7
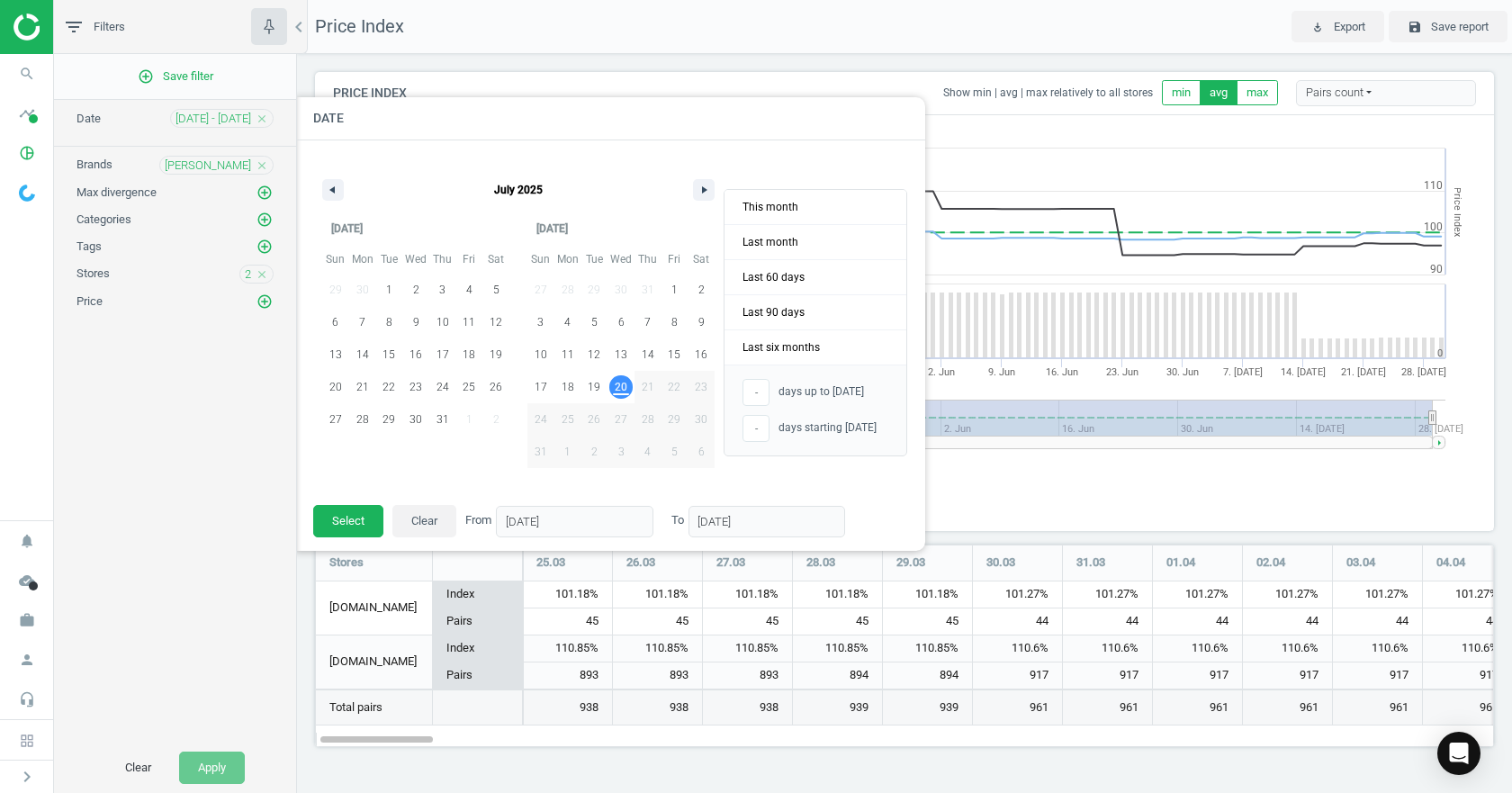
click at [629, 390] on span "20" at bounding box center [622, 387] width 27 height 23
type input "173"
type input "20/08/2025"
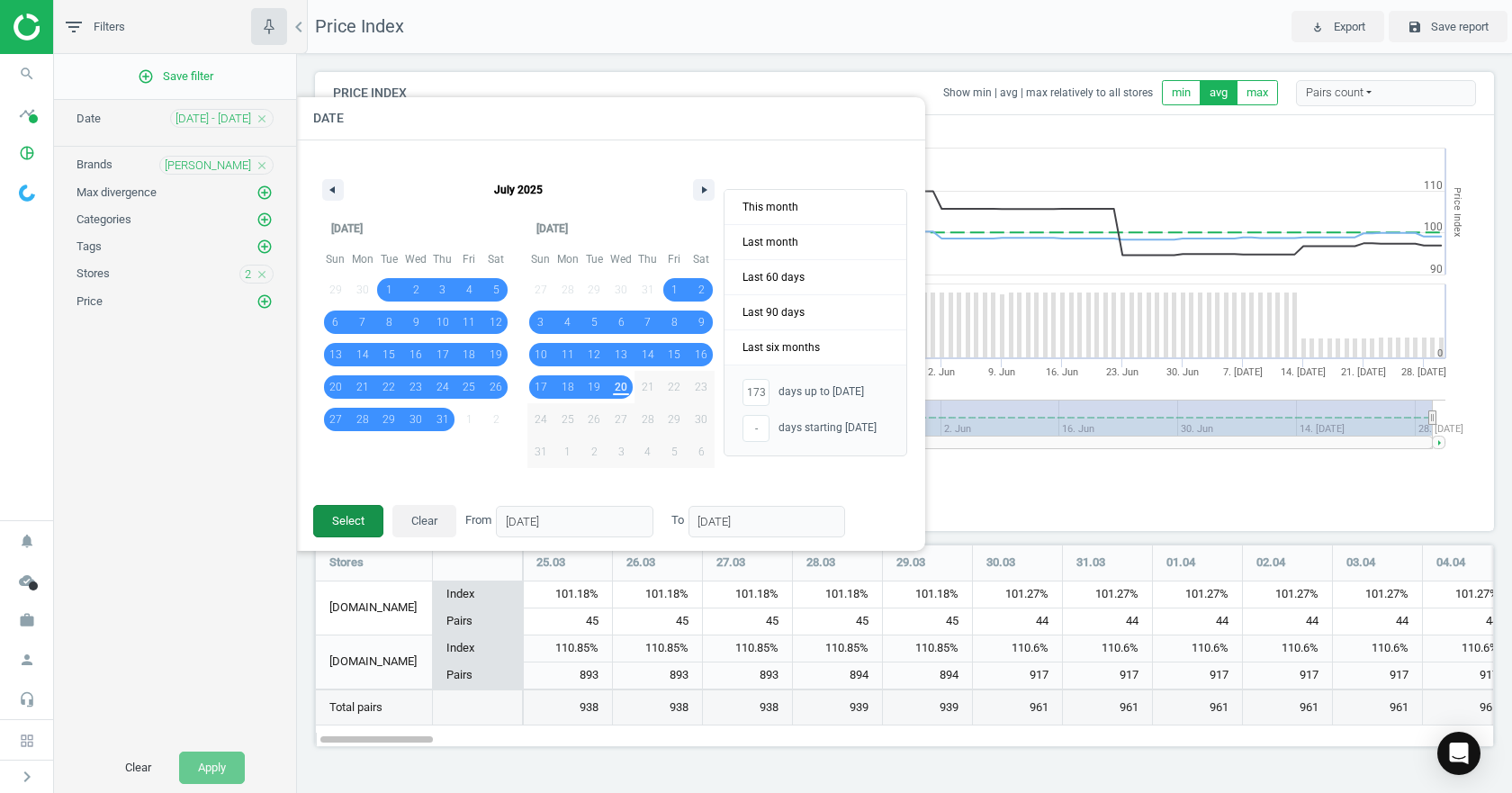
click at [372, 524] on button "Select" at bounding box center [349, 520] width 70 height 32
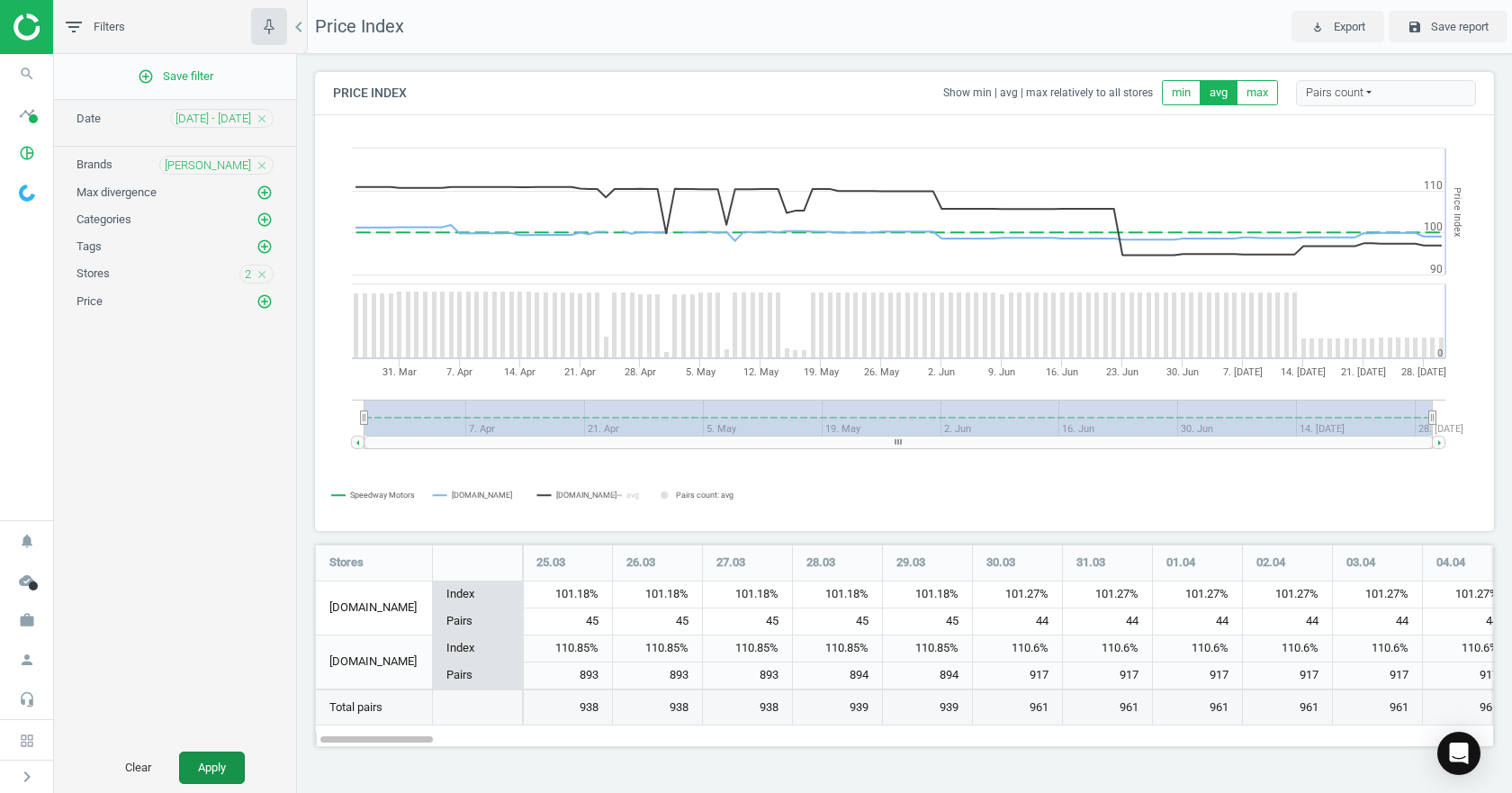
click at [194, 766] on button "Apply" at bounding box center [211, 768] width 65 height 32
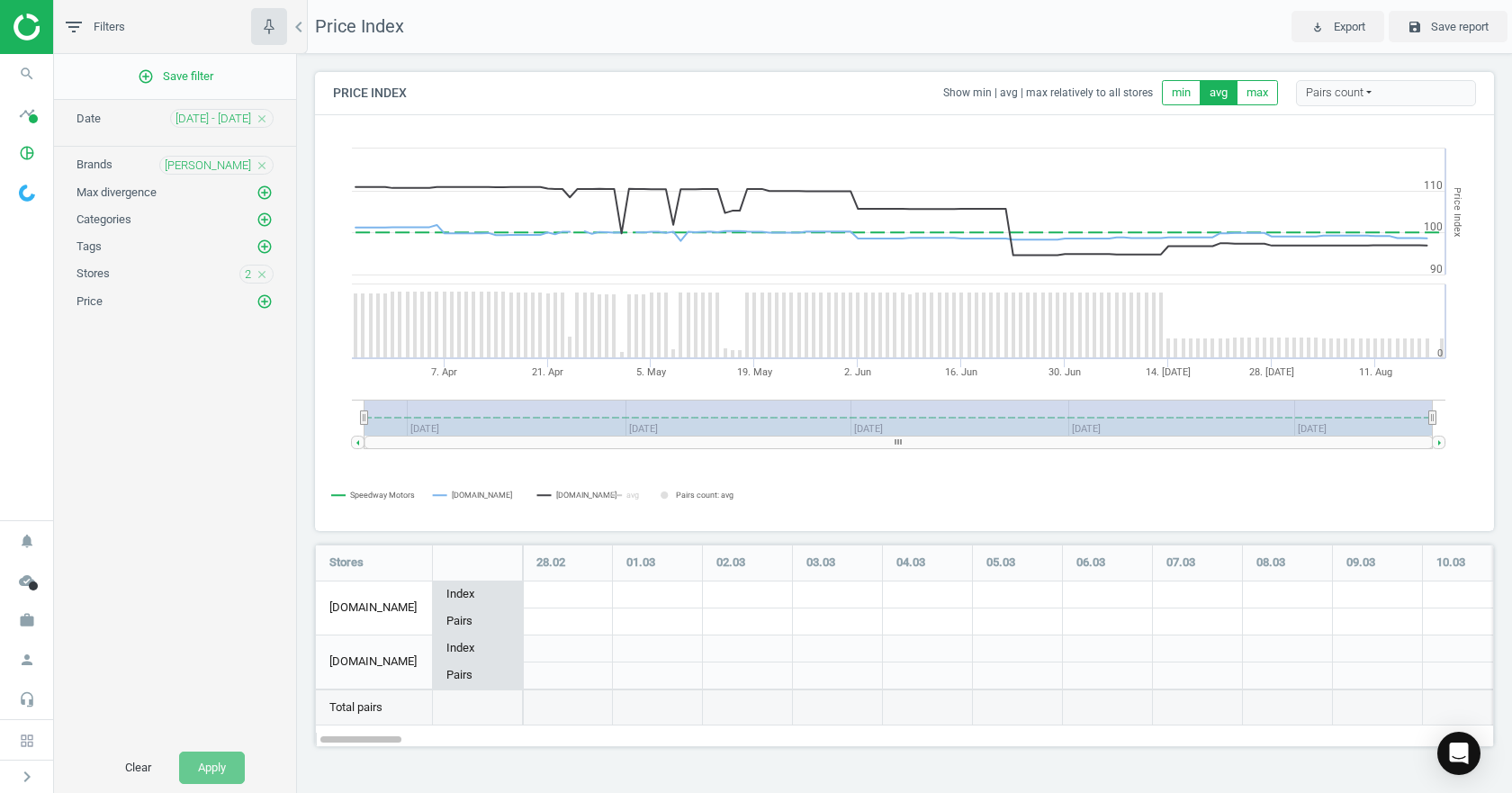
scroll to position [231, 1207]
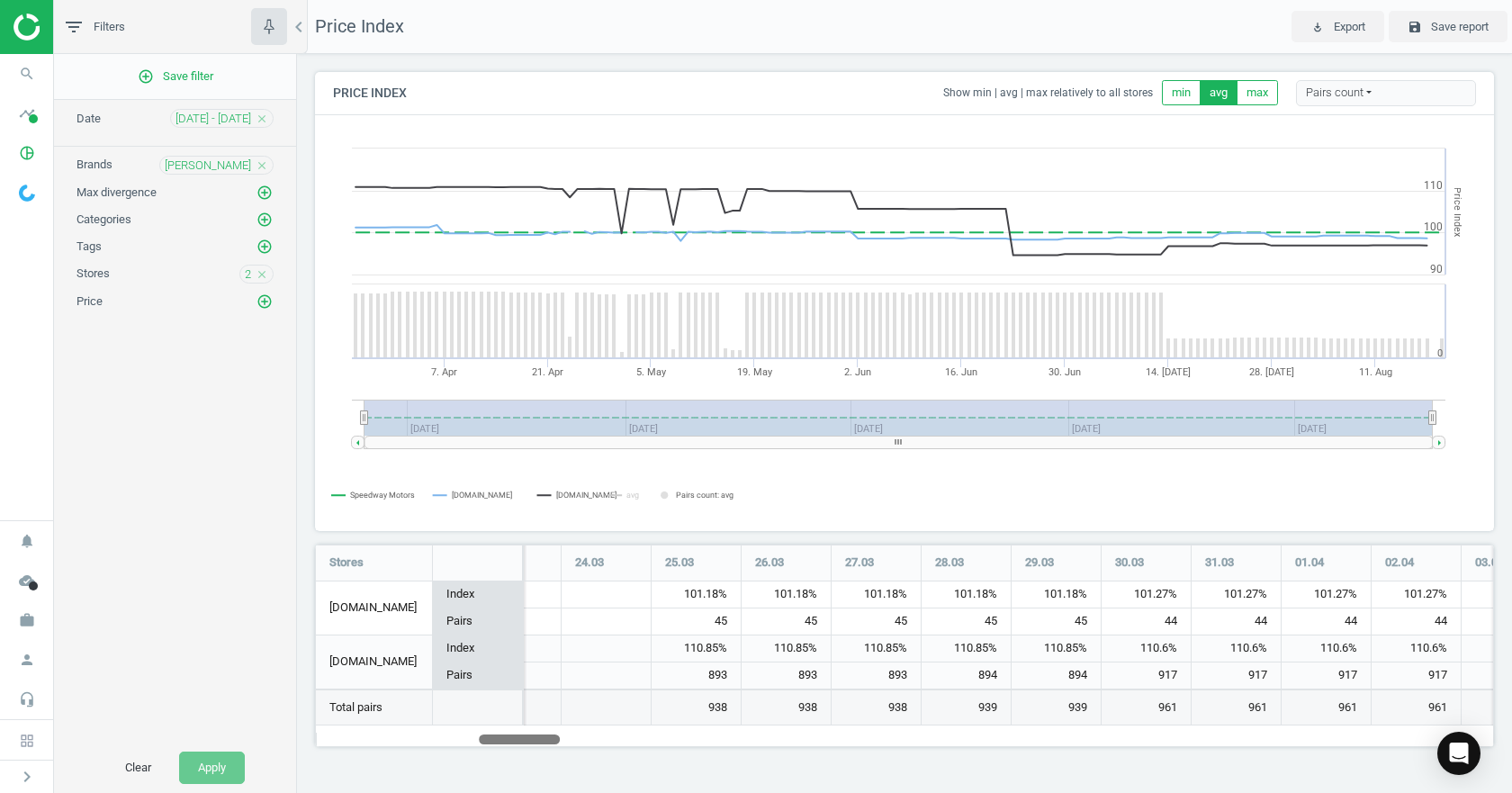
drag, startPoint x: 390, startPoint y: 736, endPoint x: 548, endPoint y: 747, distance: 158.4
click at [548, 747] on div "Price Index Show min | avg | max relatively to all stores min avg max Pairs cou…" at bounding box center [904, 416] width 1215 height 725
click at [210, 123] on span "01 Mar - 20 Aug" at bounding box center [213, 119] width 76 height 17
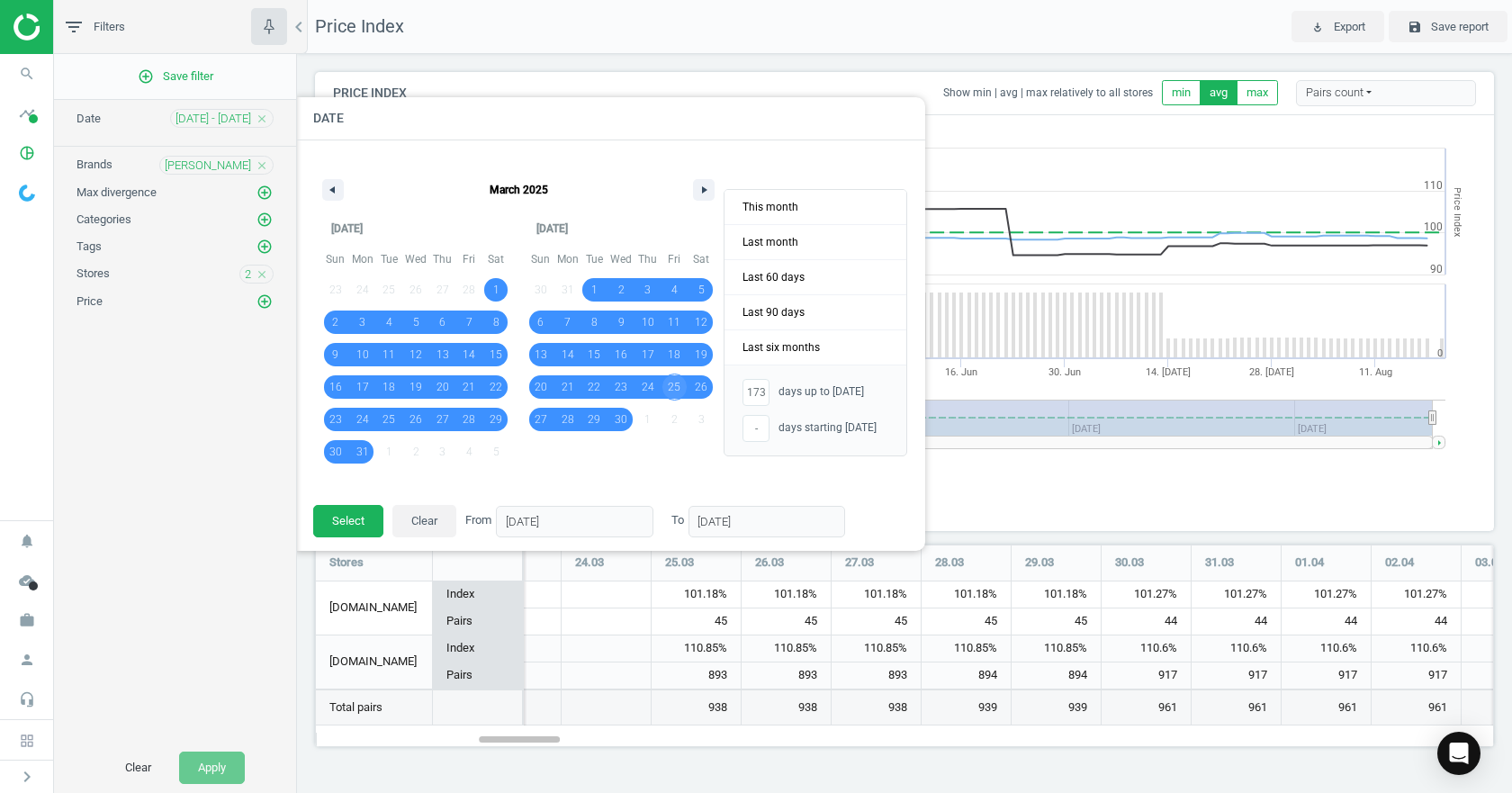
click at [667, 387] on span "25" at bounding box center [675, 387] width 27 height 23
type input "-"
type input "25/04/2025"
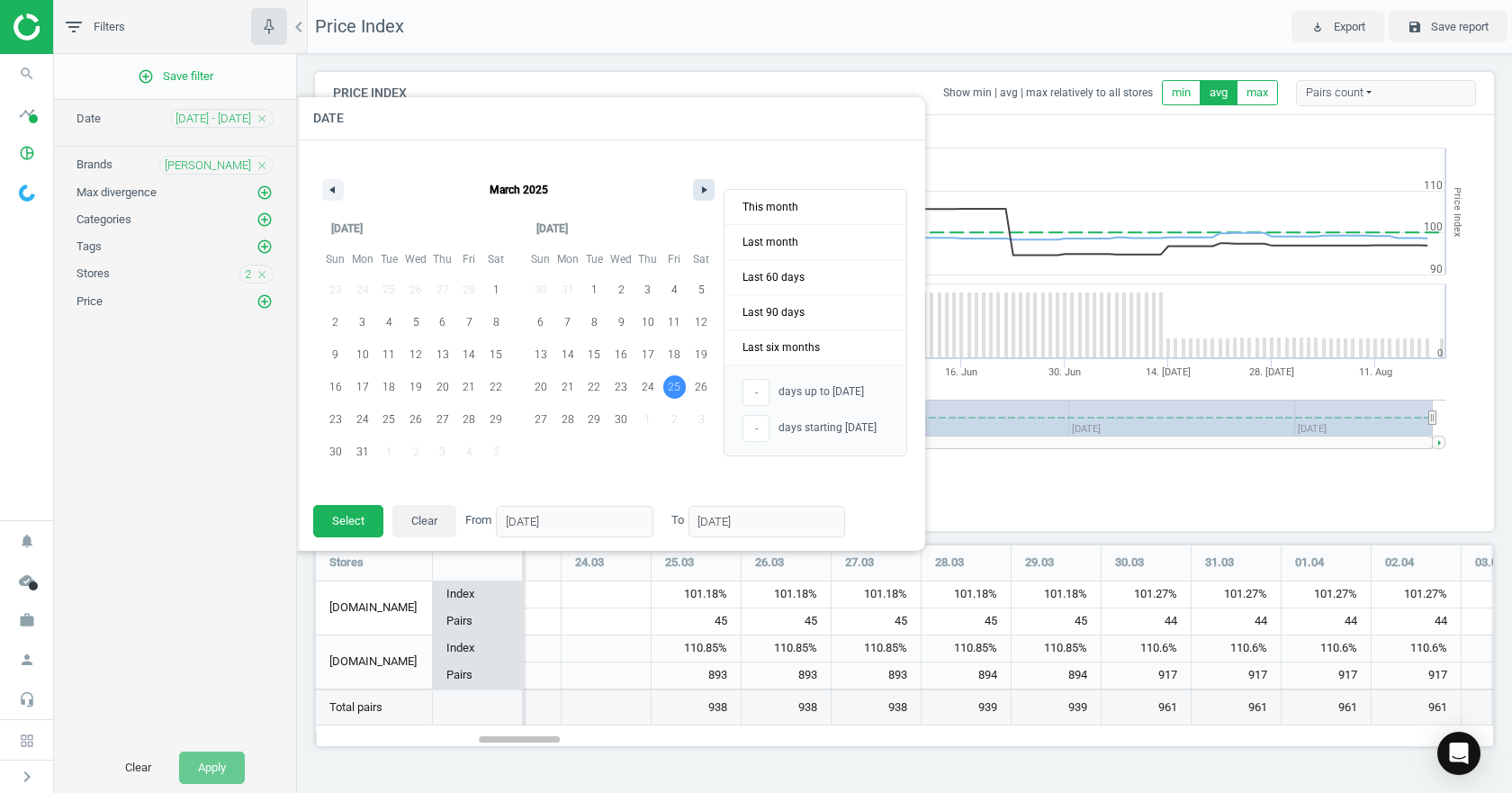
click at [705, 197] on button "button" at bounding box center [703, 190] width 21 height 21
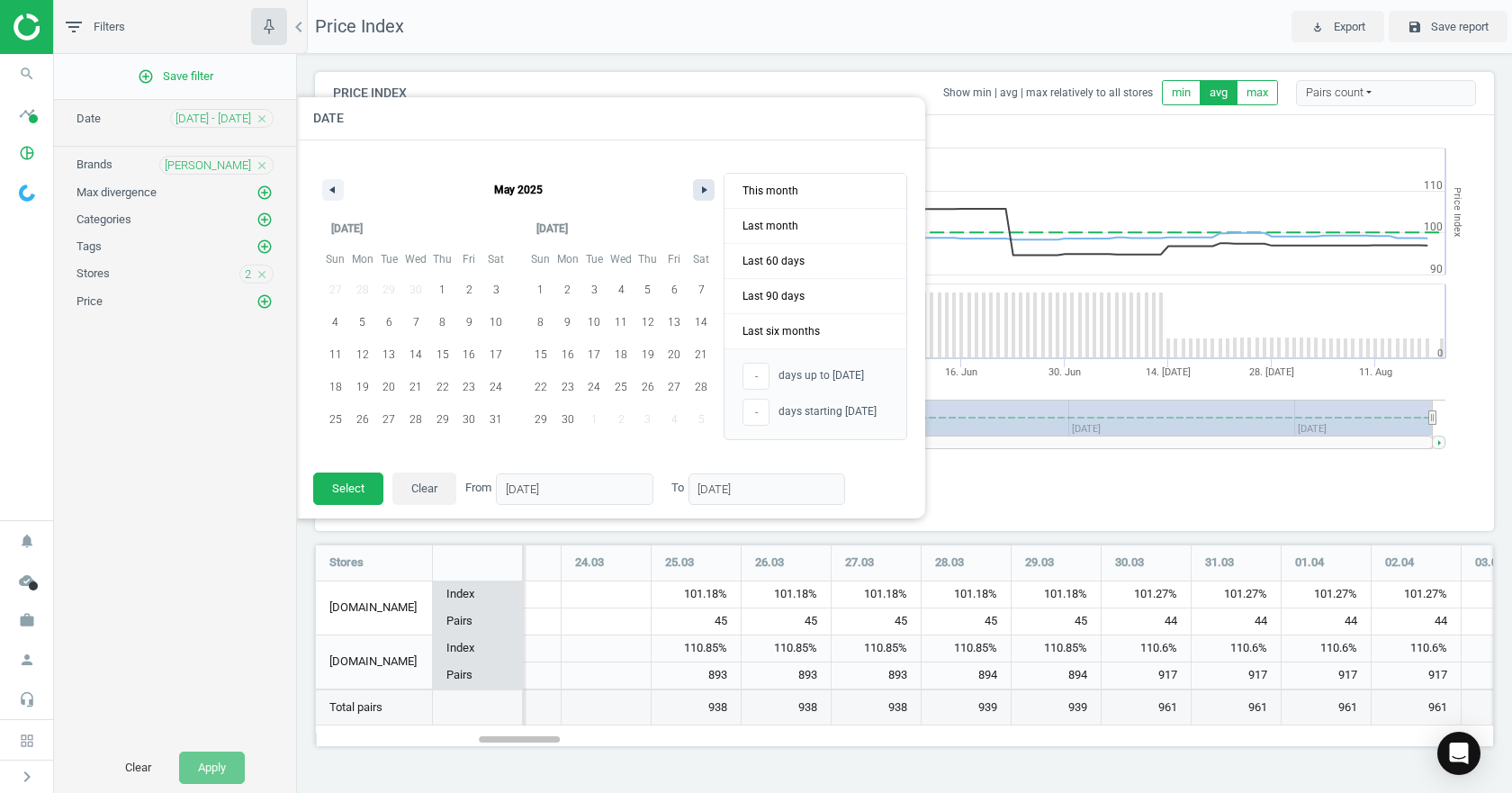
click at [705, 197] on button "button" at bounding box center [703, 190] width 21 height 21
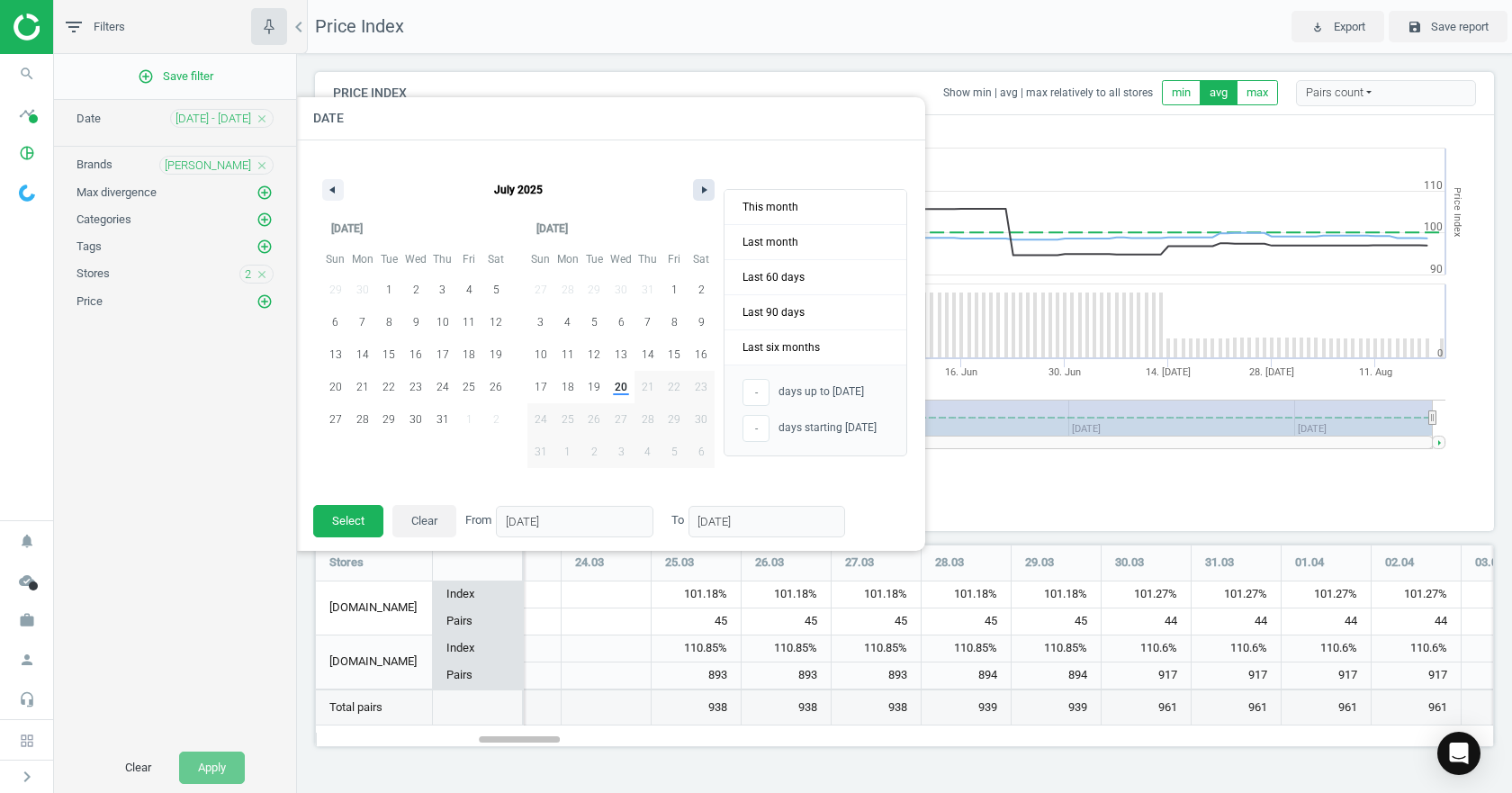
click at [705, 197] on button "button" at bounding box center [703, 190] width 21 height 21
click at [414, 389] on span "20" at bounding box center [415, 387] width 13 height 32
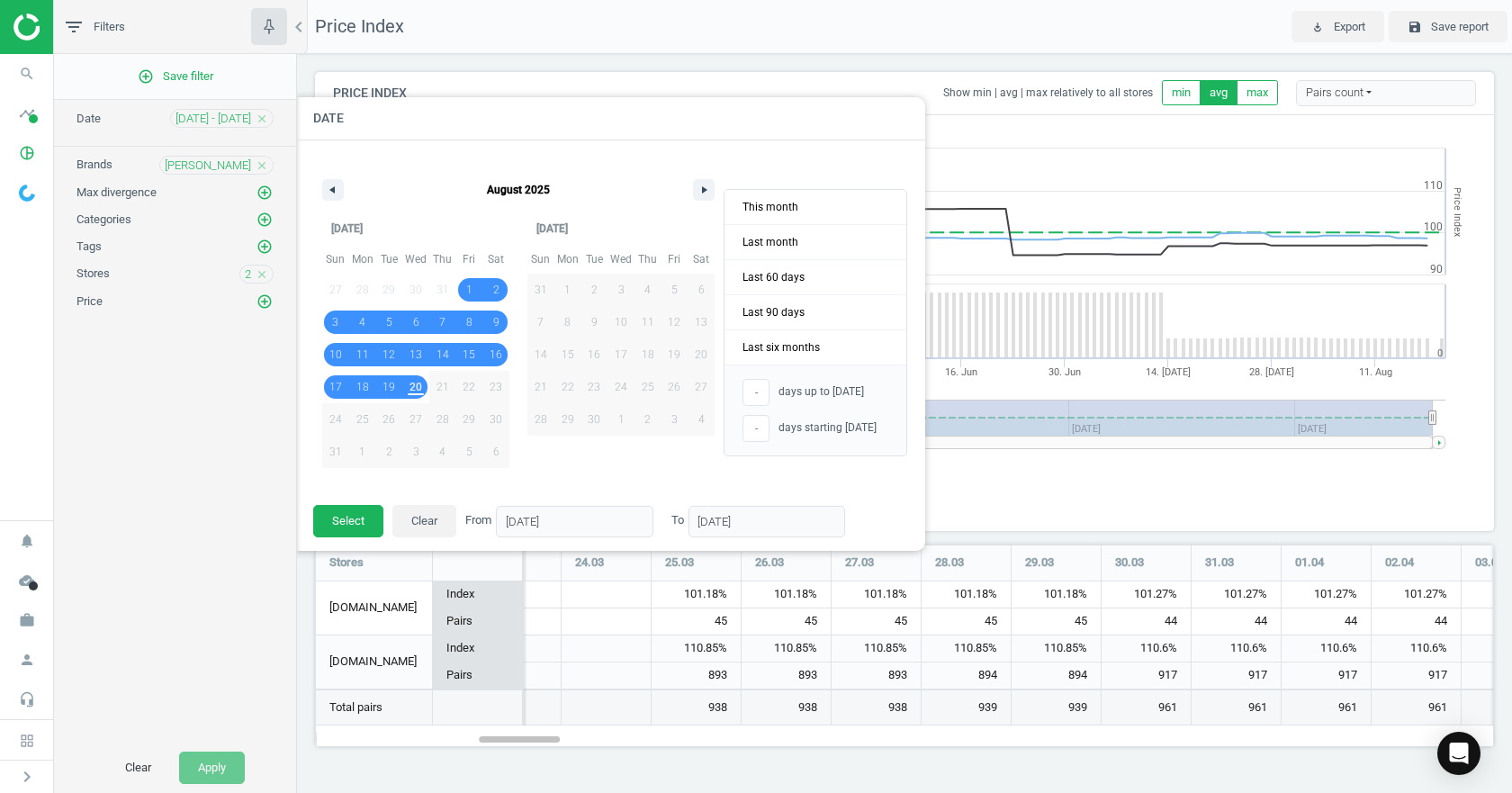
type input "118"
type input "20/08/2025"
click at [361, 521] on button "Select" at bounding box center [349, 520] width 70 height 32
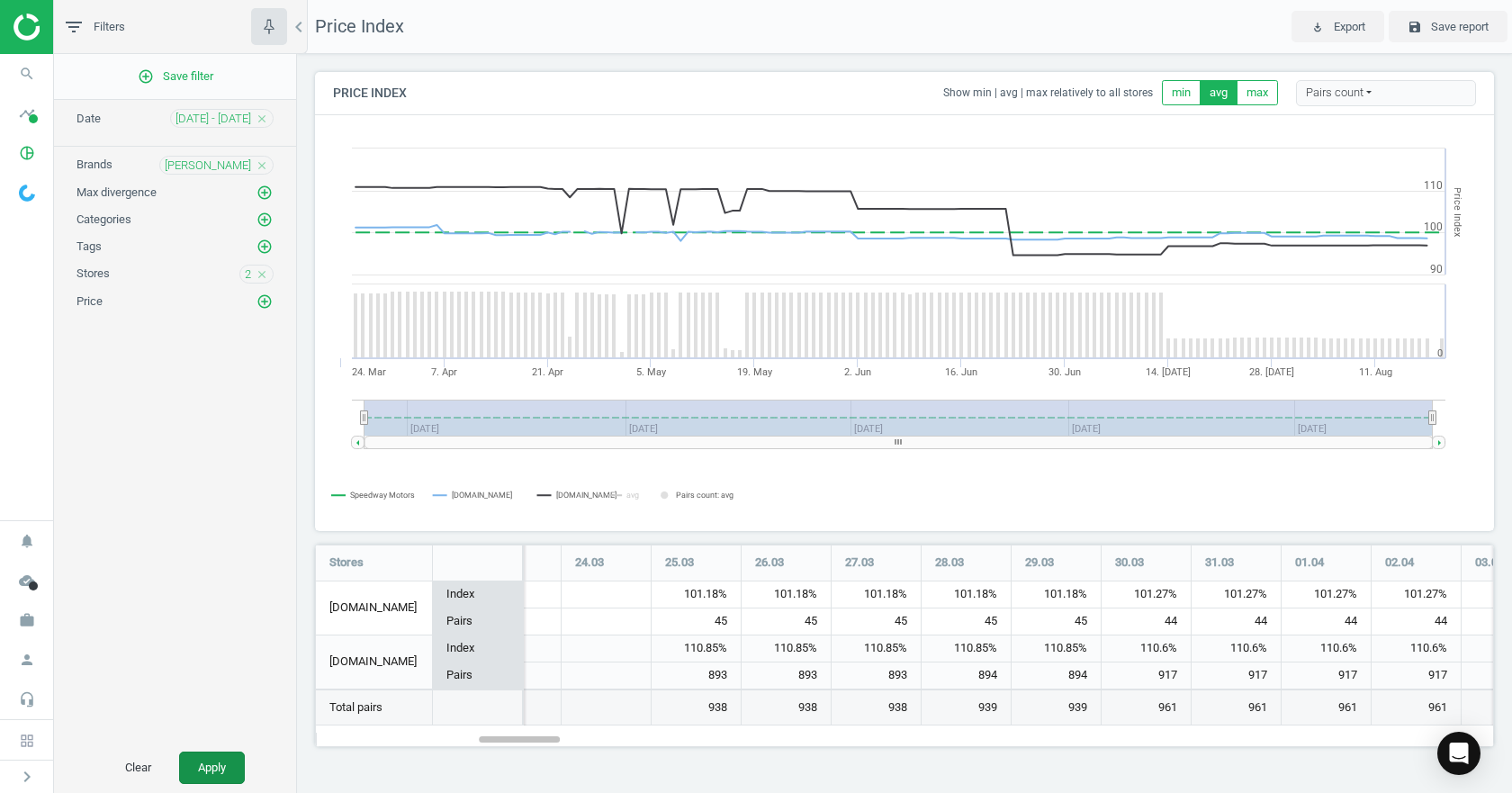
click at [192, 773] on button "Apply" at bounding box center [211, 768] width 65 height 32
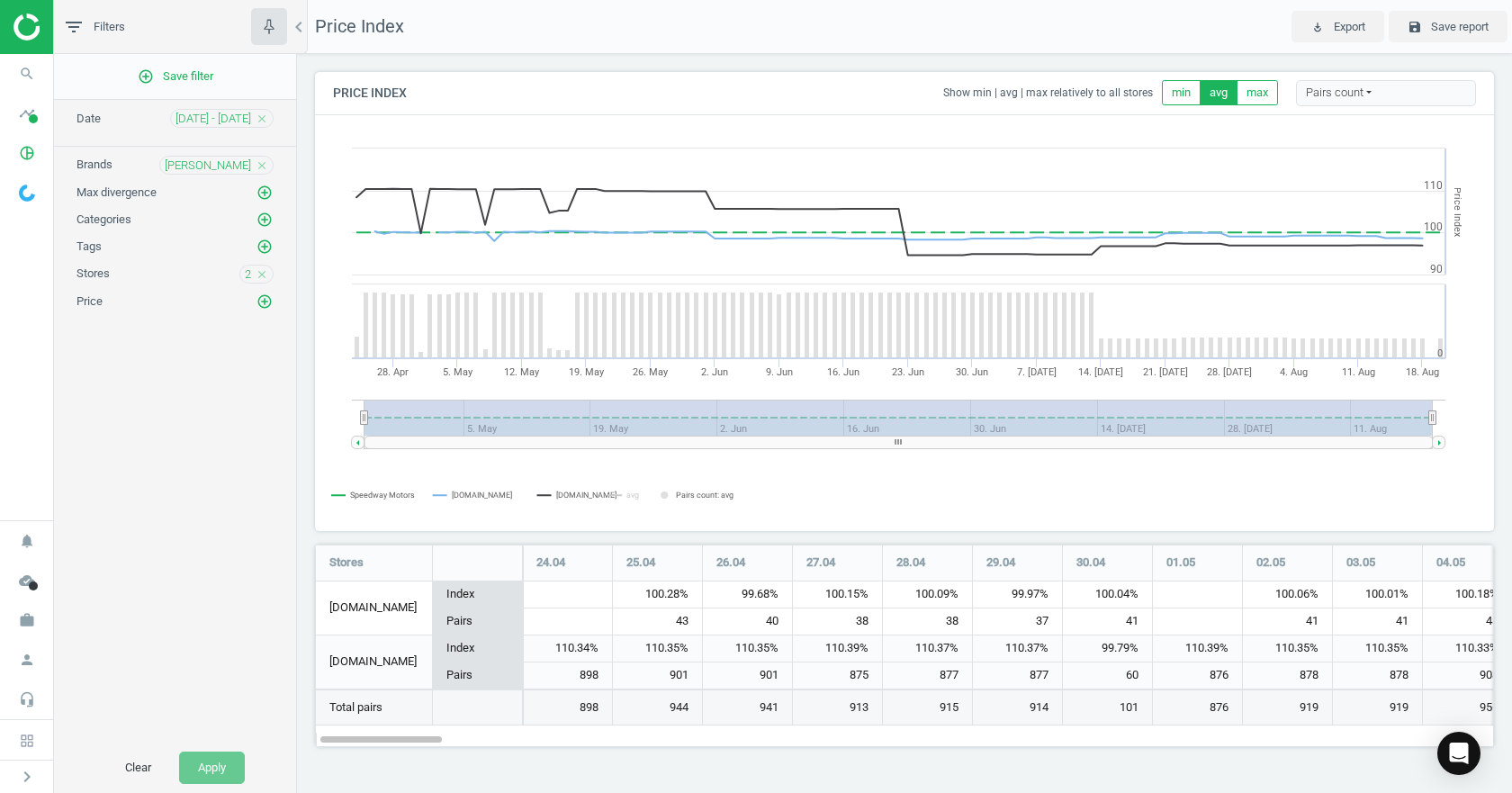
scroll to position [231, 1207]
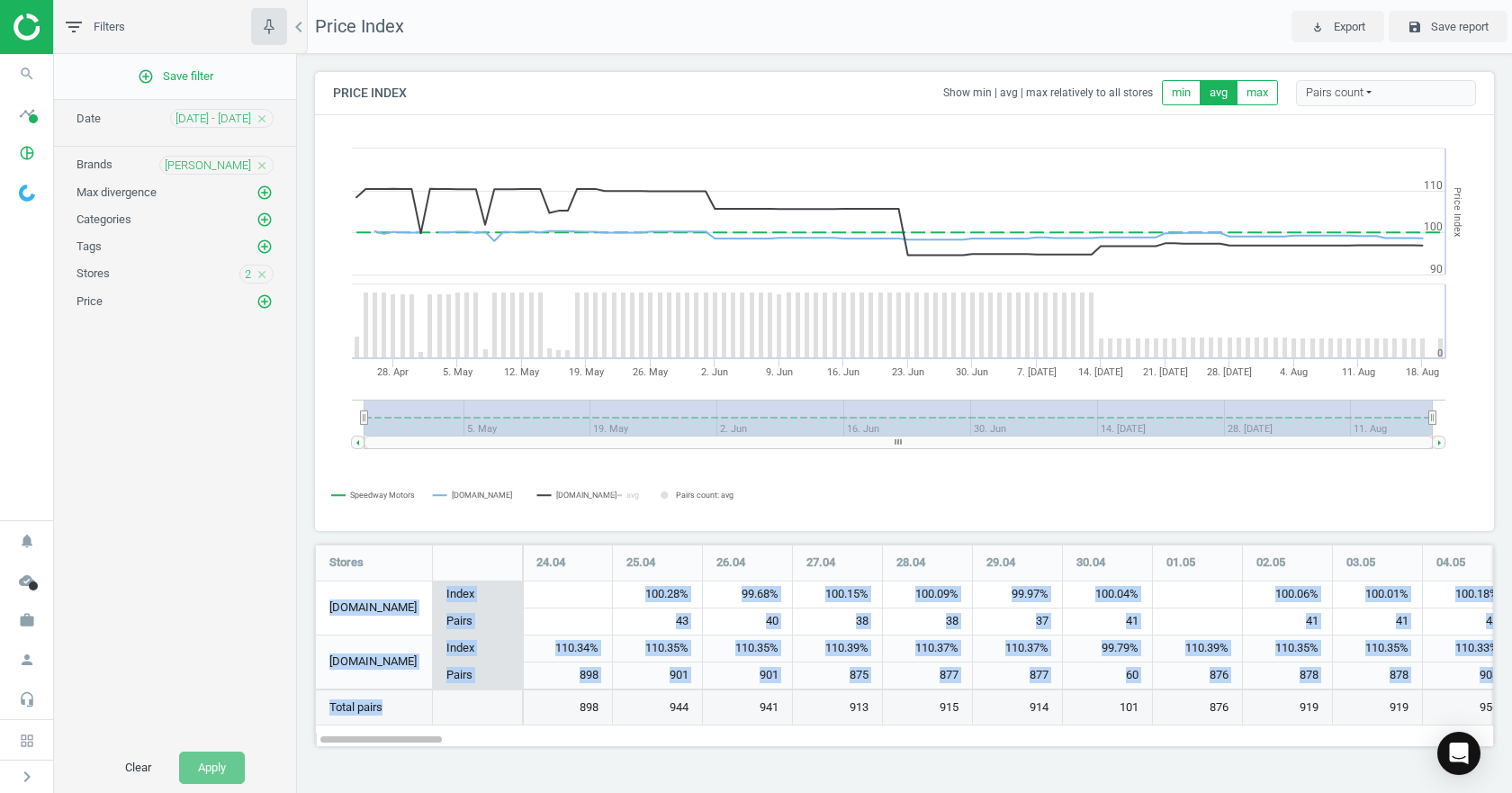
drag, startPoint x: 390, startPoint y: 722, endPoint x: 398, endPoint y: 727, distance: 9.4
click at [398, 727] on div "Stores 24.04 25.04 26.04 27.04 28.04 29.04 30.04 01.05 02.05 03.05 04.05 05.05 …" at bounding box center [904, 646] width 1179 height 203
click at [622, 637] on div "110.35%" at bounding box center [657, 649] width 89 height 27
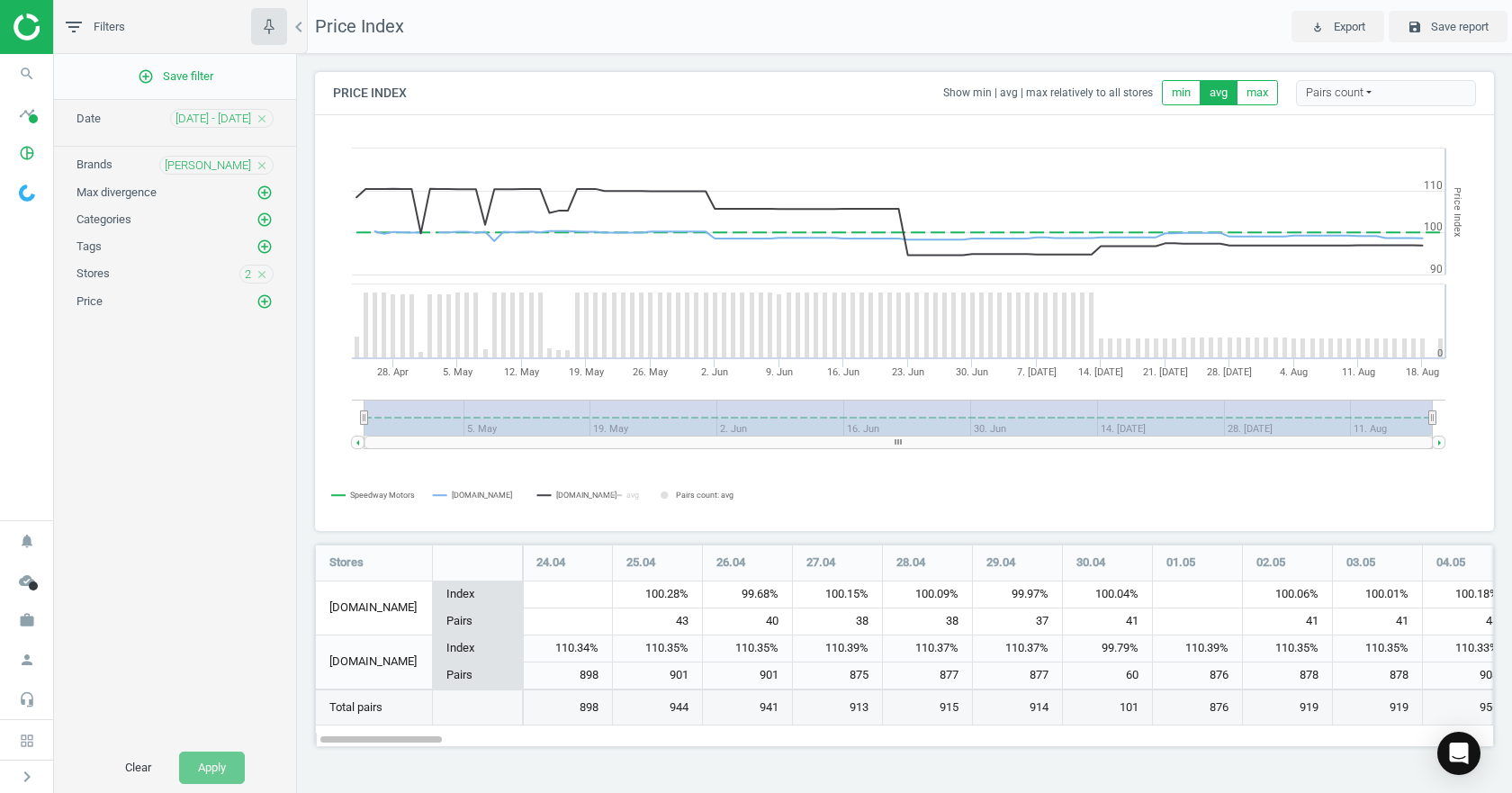
click at [567, 678] on div "898" at bounding box center [567, 675] width 89 height 26
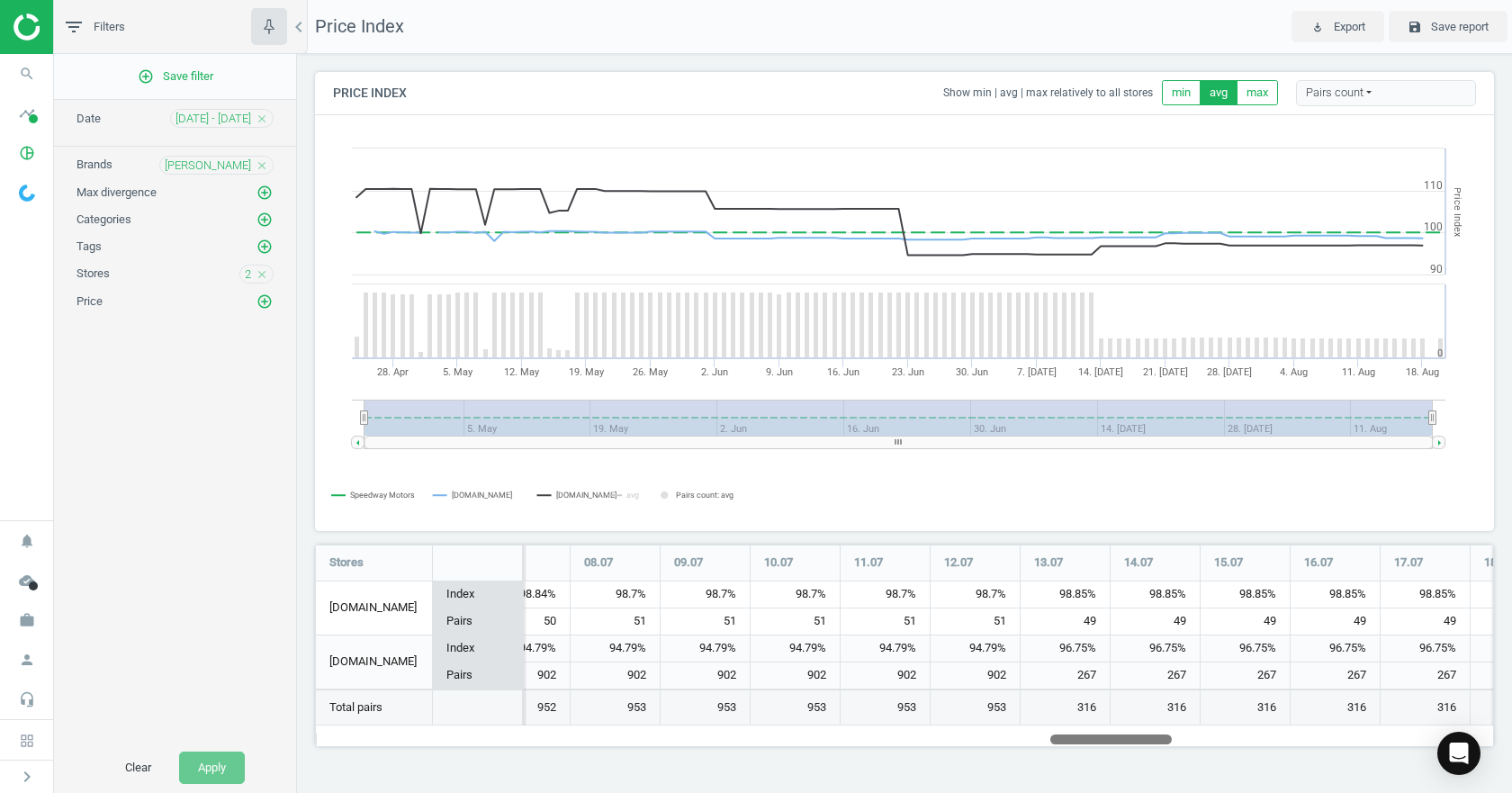
drag, startPoint x: 357, startPoint y: 740, endPoint x: 1171, endPoint y: 755, distance: 814.1
click at [1171, 755] on div "Price Index Show min | avg | max relatively to all stores min avg max Pairs cou…" at bounding box center [904, 416] width 1215 height 725
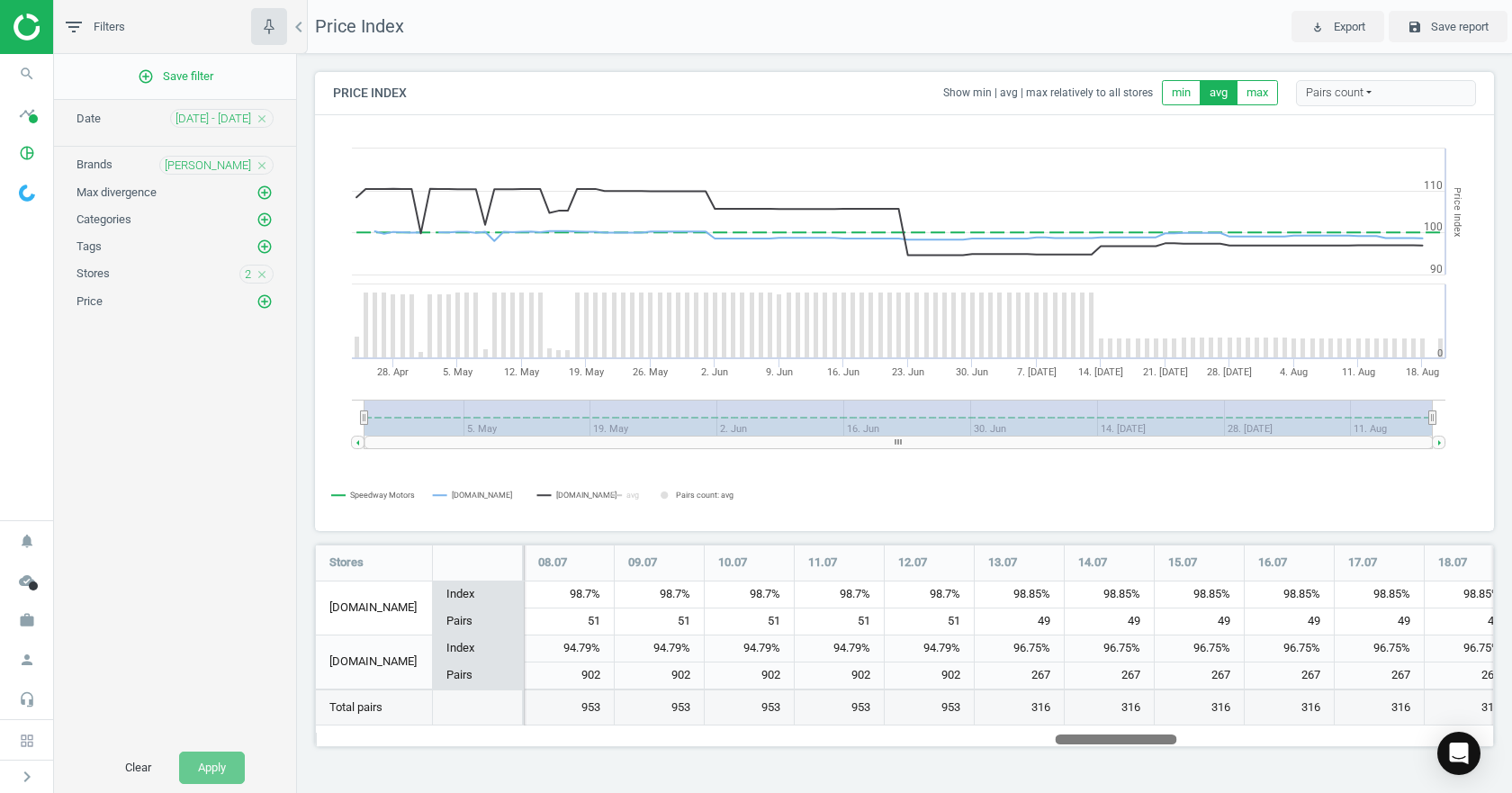
drag, startPoint x: 1136, startPoint y: 743, endPoint x: 1172, endPoint y: 738, distance: 36.3
click at [1172, 738] on div at bounding box center [1115, 738] width 122 height 16
drag, startPoint x: 1034, startPoint y: 563, endPoint x: 950, endPoint y: 557, distance: 84.2
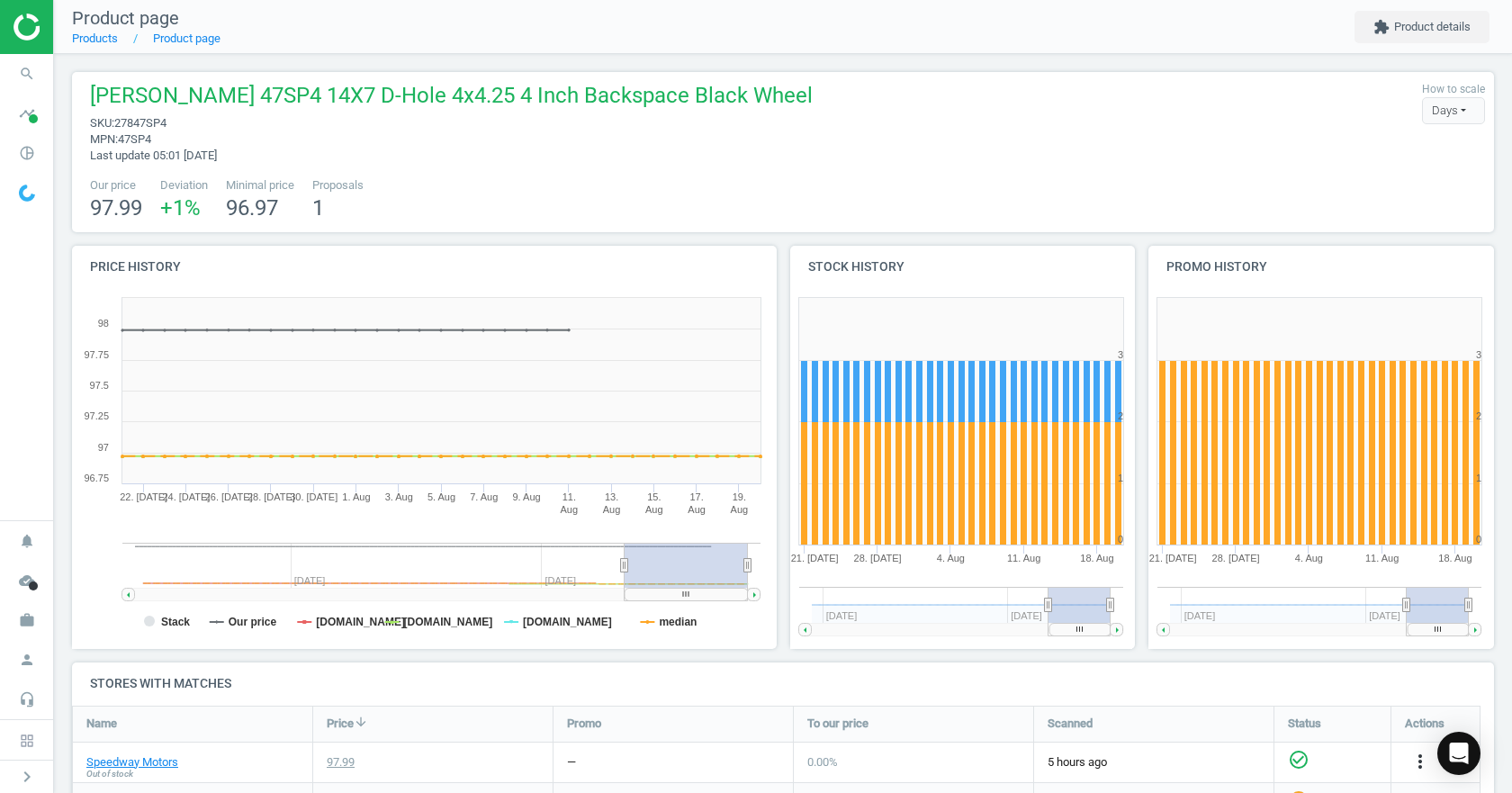
click at [154, 126] on span "27847SP4" at bounding box center [140, 123] width 53 height 14
click at [154, 125] on span "27847SP4" at bounding box center [140, 123] width 53 height 14
copy span "27847SP4"
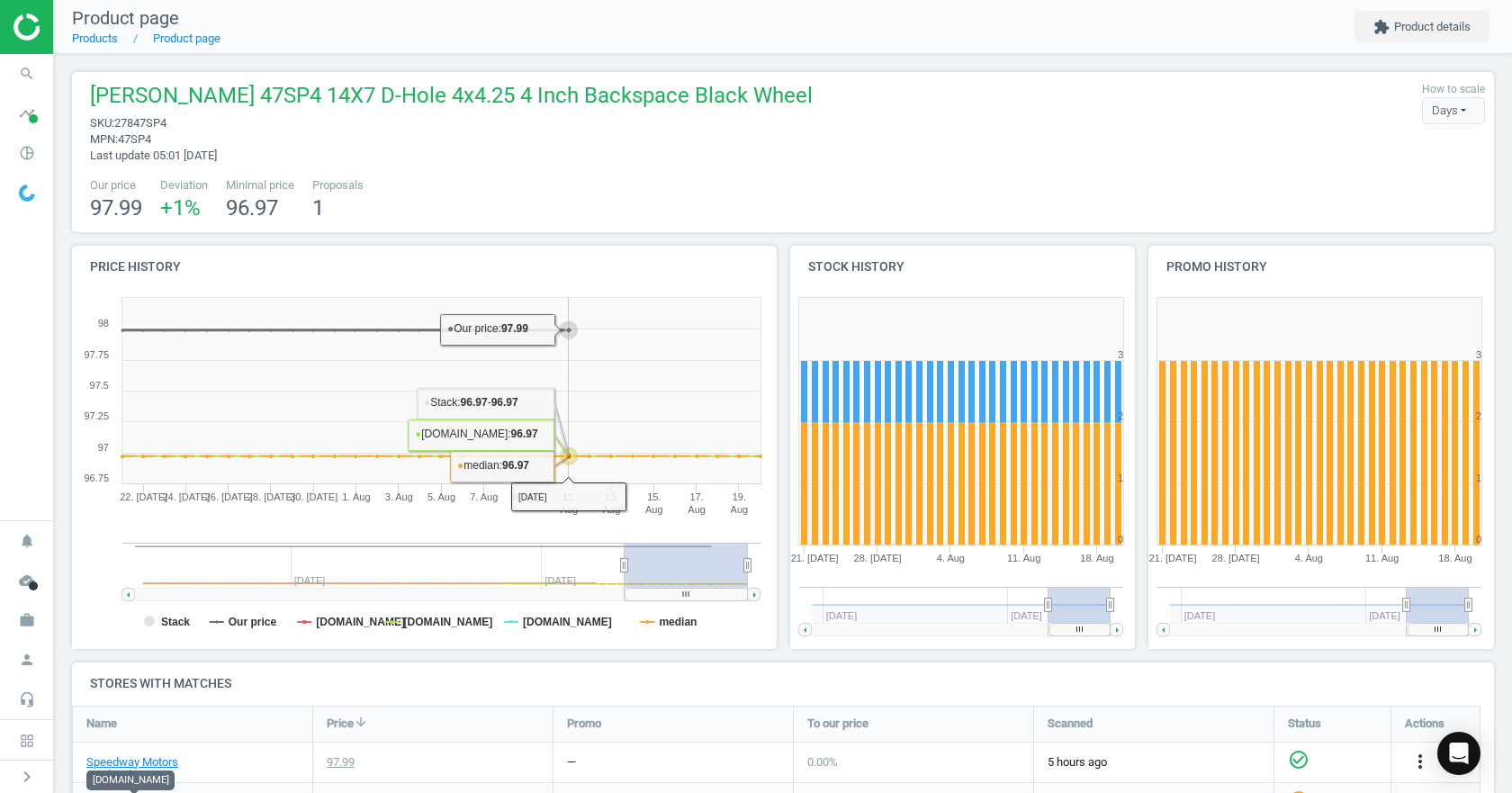
scroll to position [180, 0]
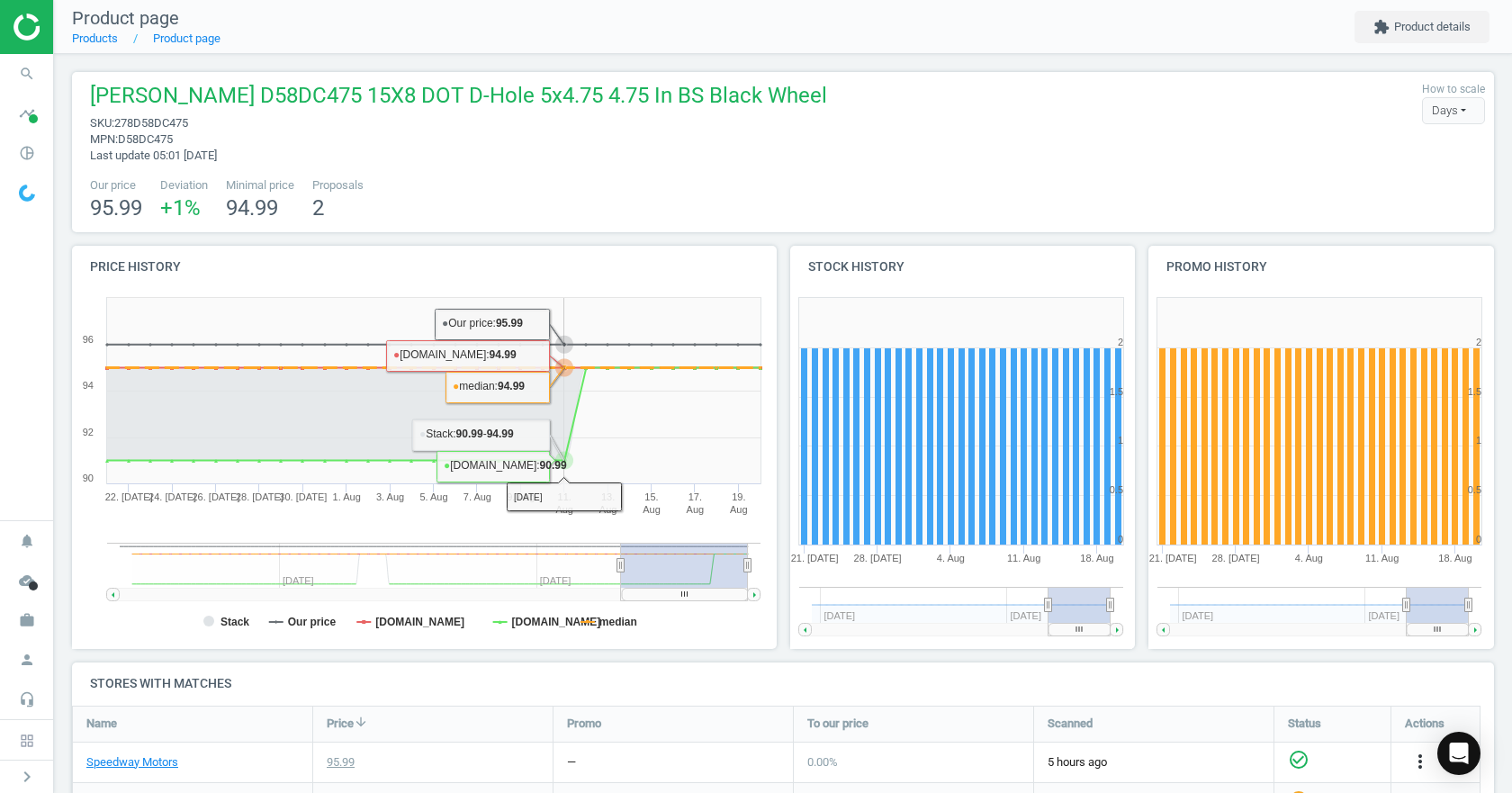
scroll to position [311, 0]
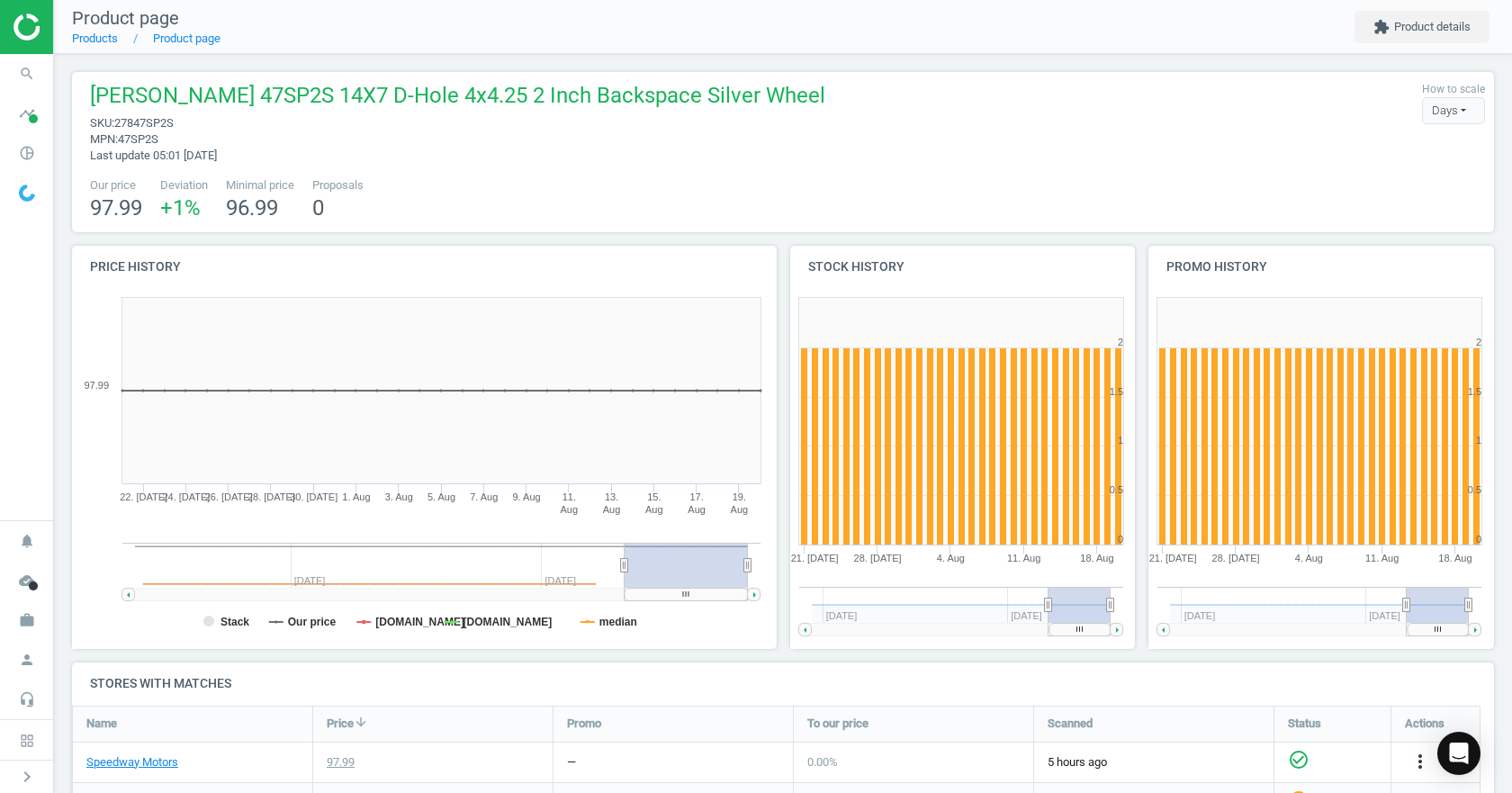
scroll to position [311, 0]
